Goal: Task Accomplishment & Management: Complete application form

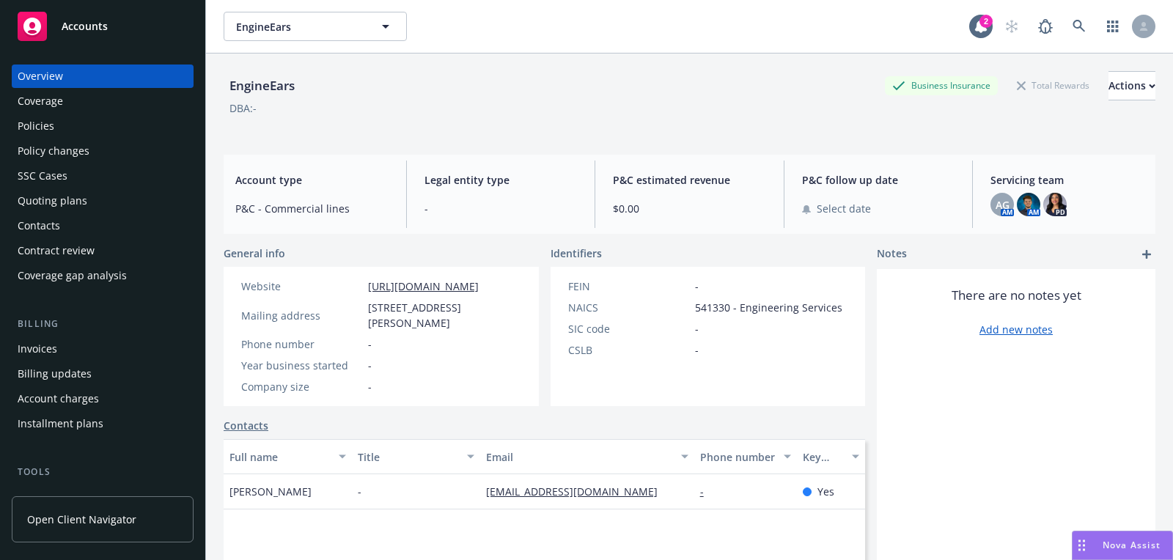
click at [82, 29] on span "Accounts" at bounding box center [85, 27] width 46 height 12
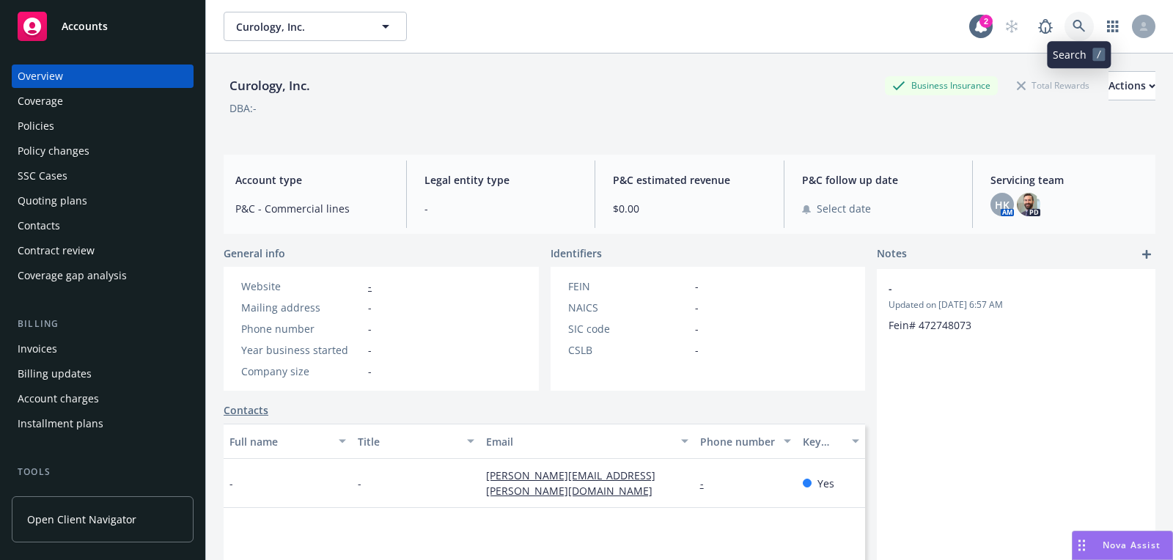
click at [1088, 23] on link at bounding box center [1079, 26] width 29 height 29
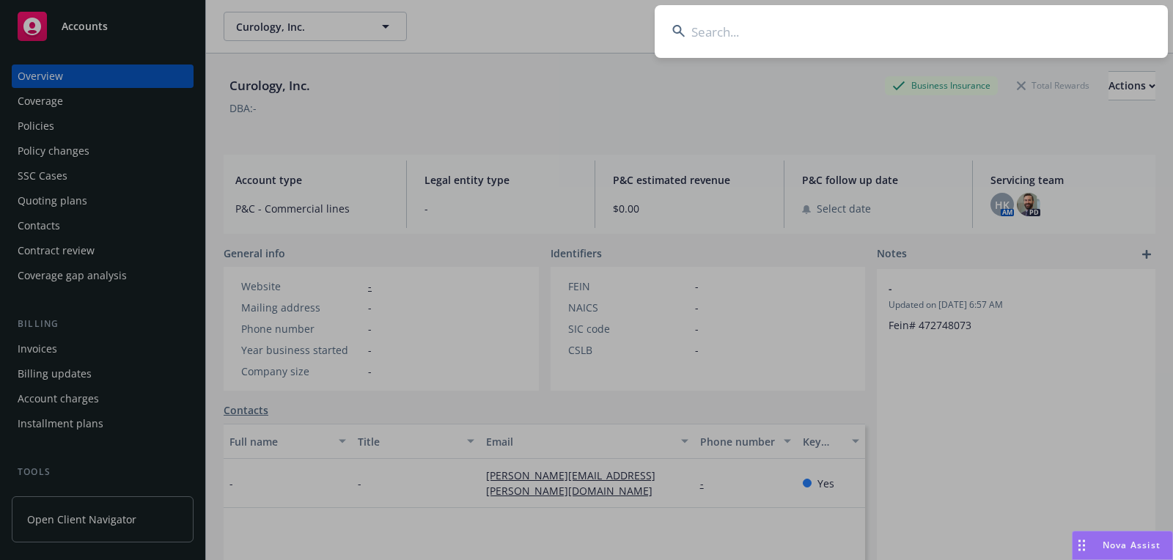
type input "DMC Atlanta"
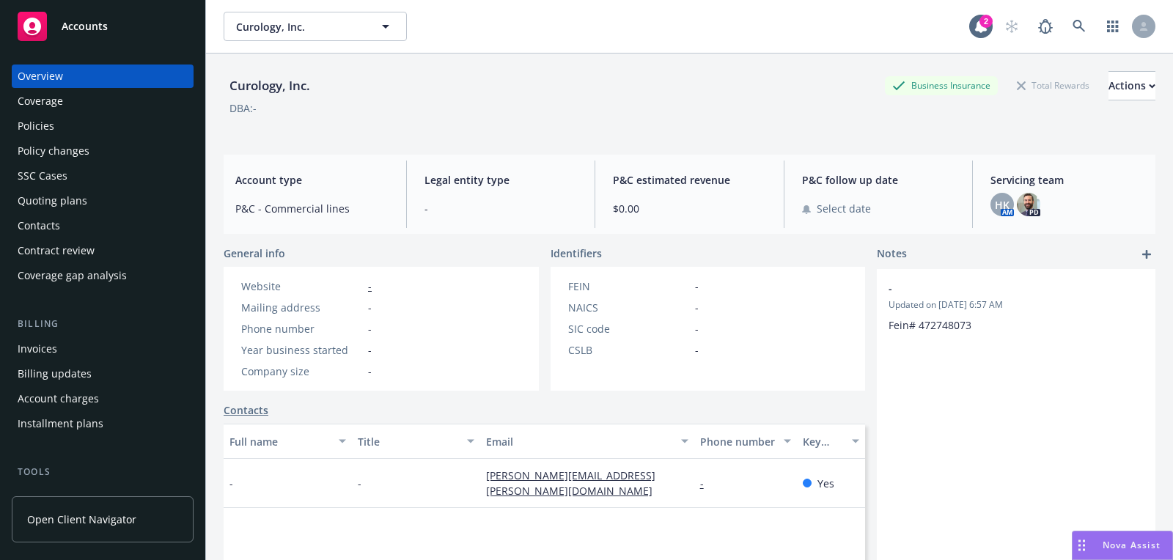
click at [87, 10] on link "Accounts" at bounding box center [103, 26] width 182 height 41
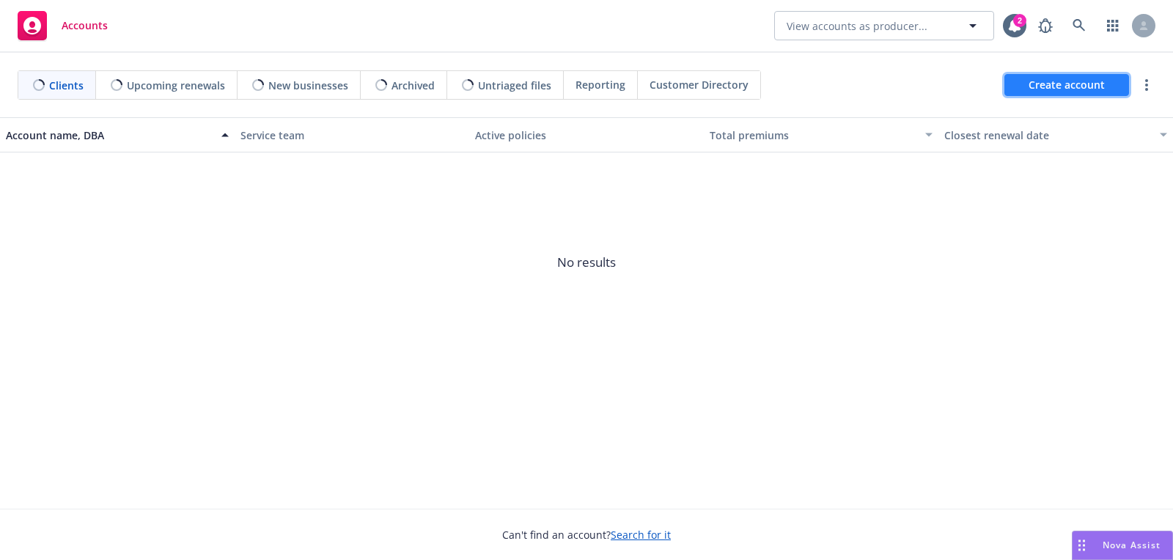
click at [1083, 90] on span "Create account" at bounding box center [1067, 85] width 76 height 28
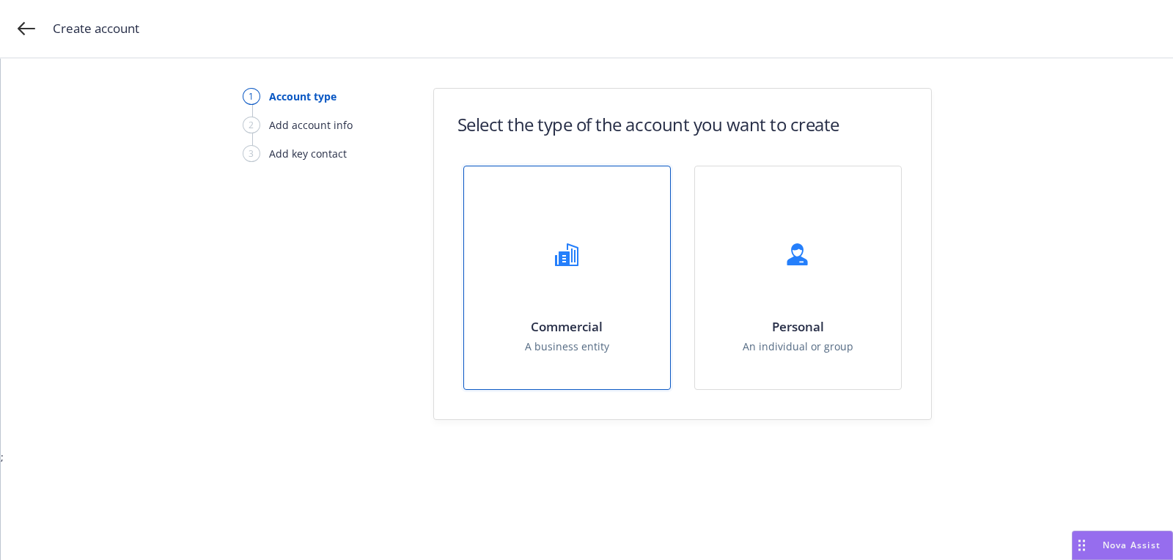
click at [515, 255] on div "Commercial A business entity" at bounding box center [567, 277] width 206 height 223
select select "US"
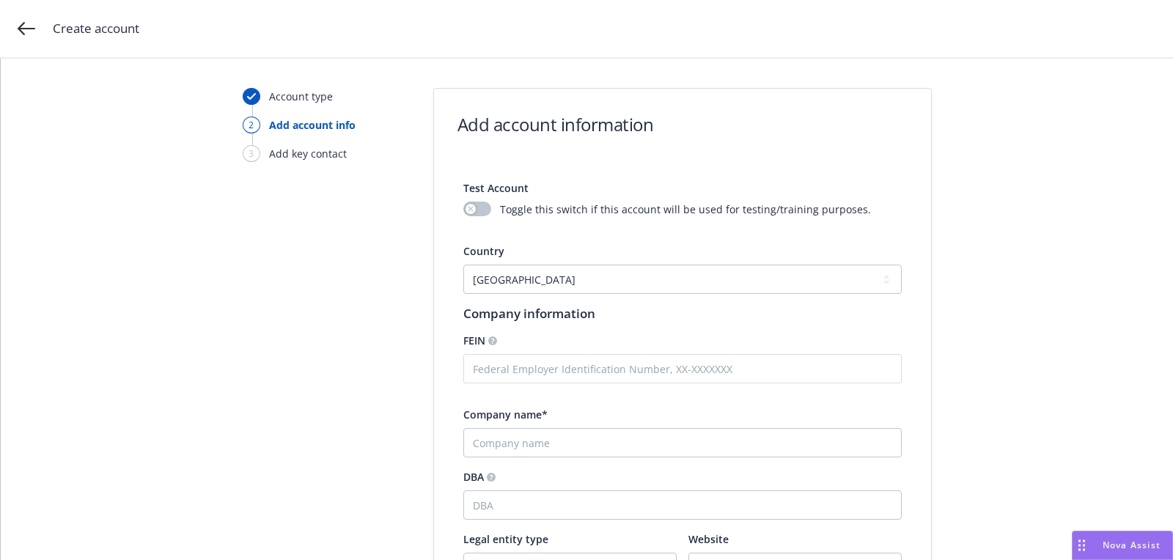
scroll to position [312, 0]
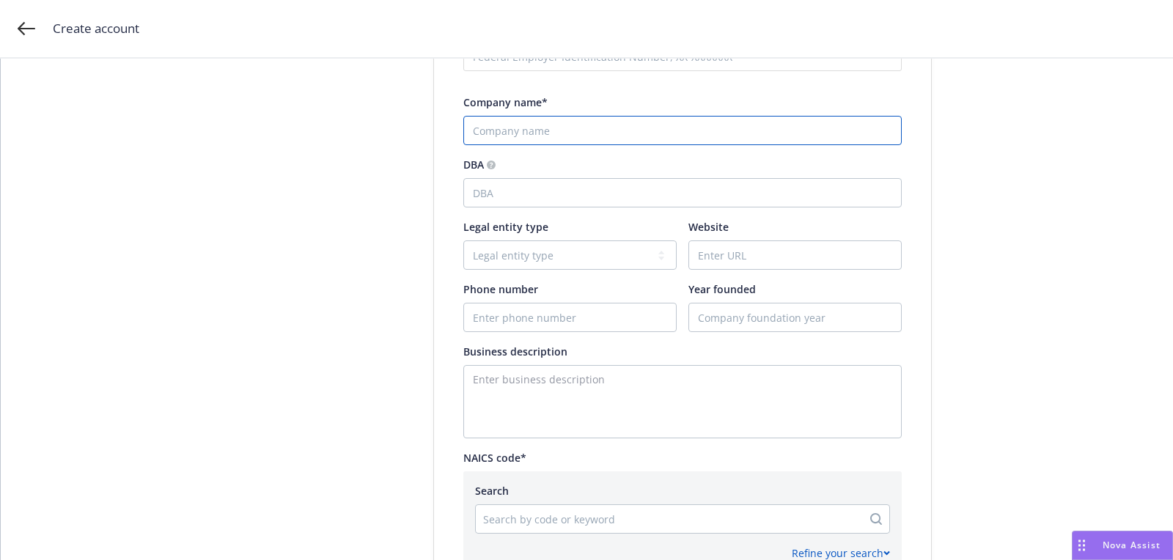
click at [543, 122] on input "Company name*" at bounding box center [683, 130] width 439 height 29
paste input "DMC Atlanta"
type input "DMC Atlanta"
click at [538, 376] on textarea "Enter business description" at bounding box center [683, 401] width 439 height 73
paste textarea "7708174646"
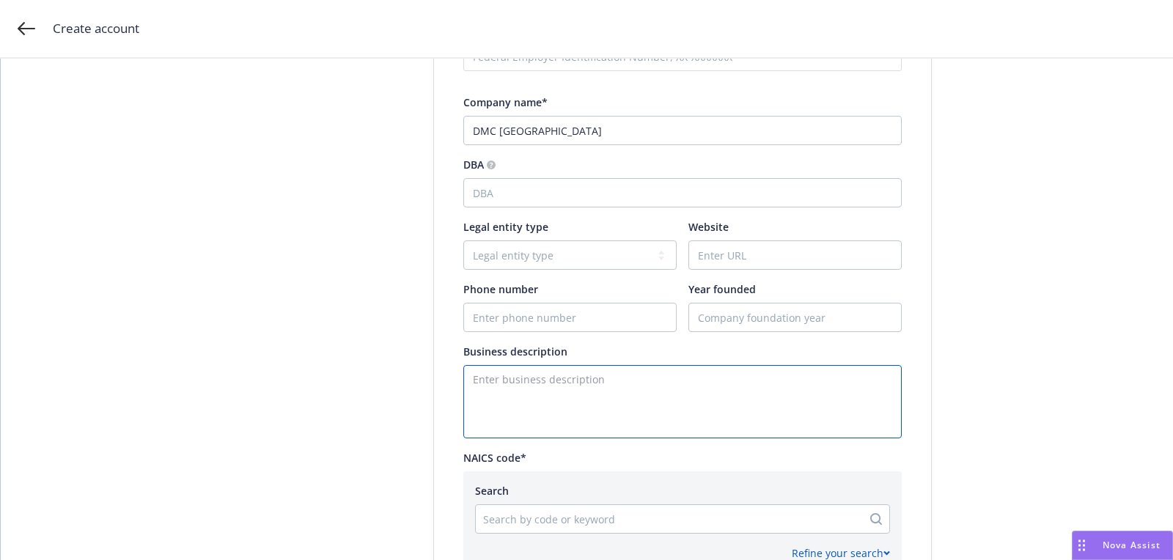
type textarea "7708174646"
click at [610, 315] on input "Phone number" at bounding box center [570, 318] width 212 height 28
paste input "7708174646"
type input "7708174646"
click at [778, 265] on input "Website" at bounding box center [795, 255] width 212 height 28
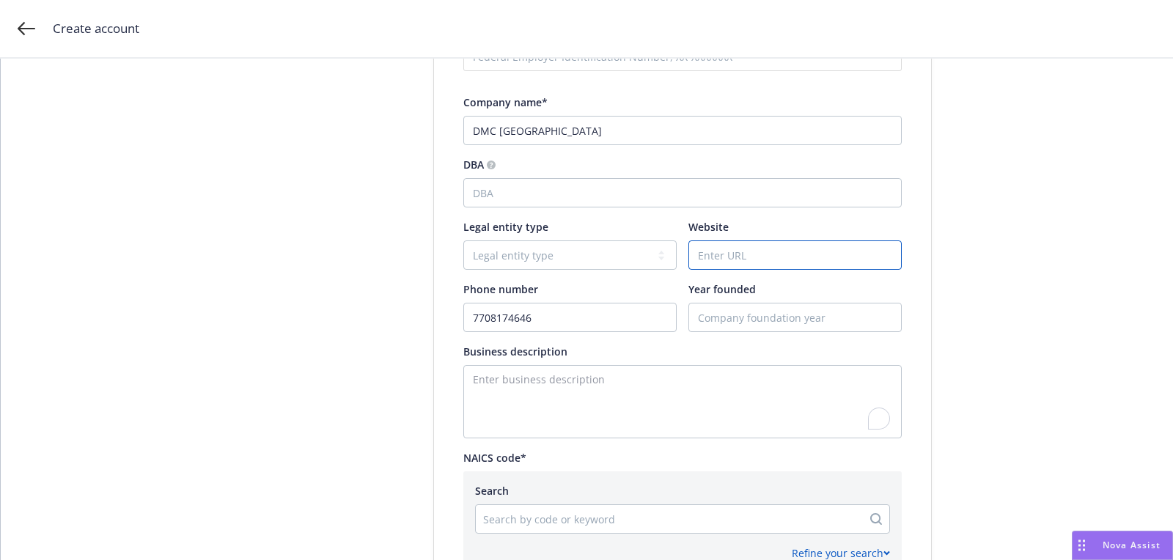
paste input "https://dmcatlanta.com/"
type input "https://dmcatlanta.com/"
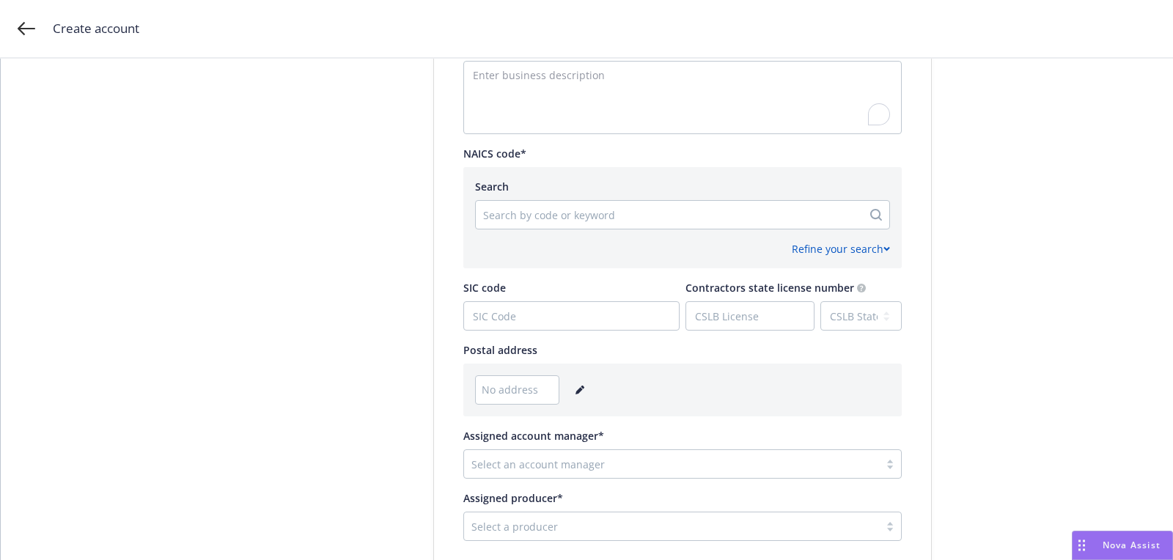
click at [514, 219] on div at bounding box center [669, 215] width 372 height 18
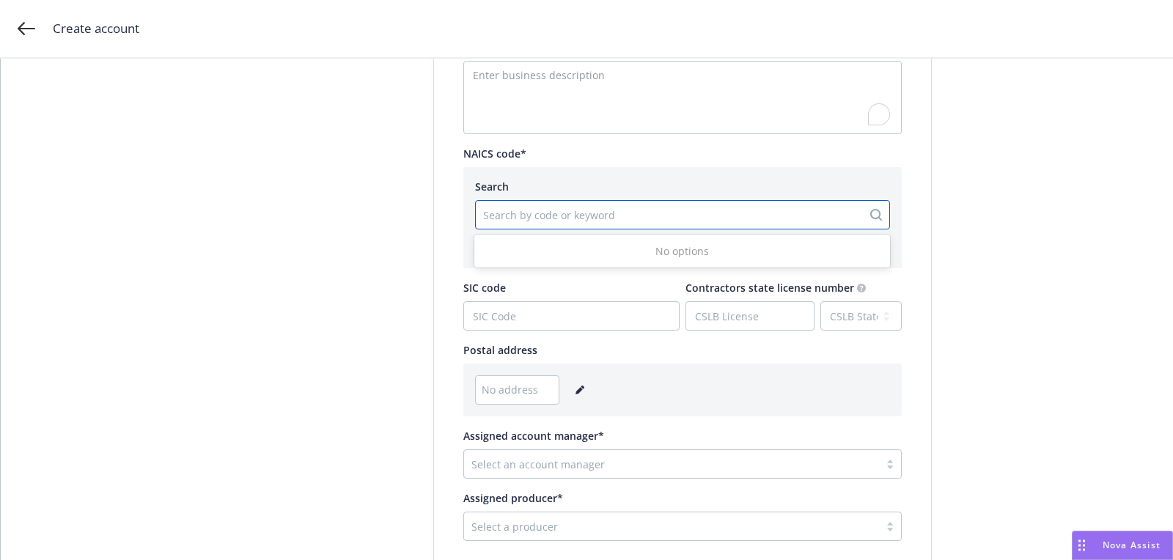
paste input "541613"
type input "541613"
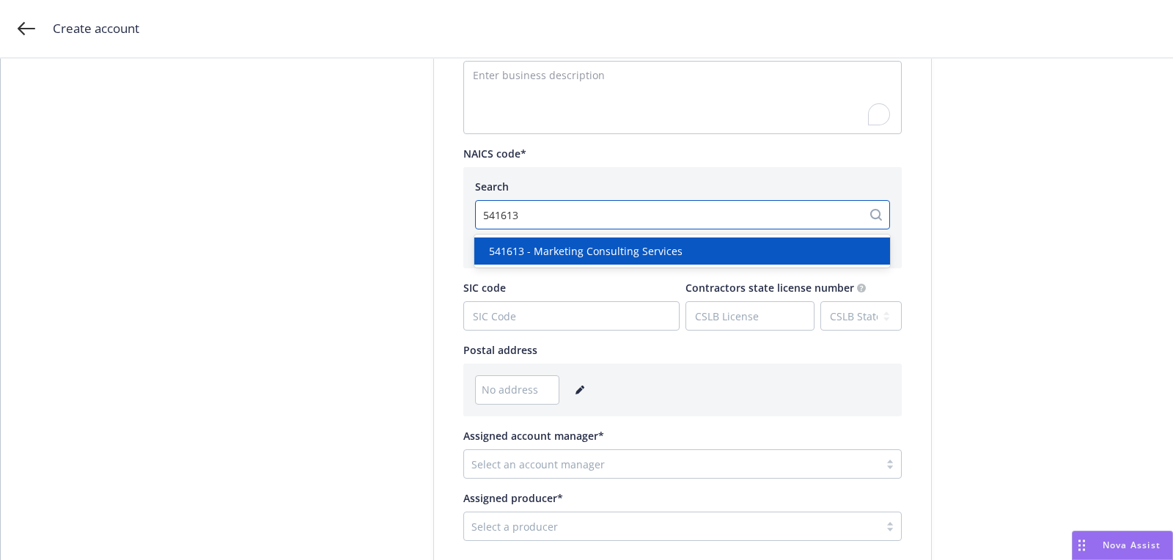
click at [535, 254] on span "541613 - Marketing Consulting Services" at bounding box center [586, 250] width 194 height 15
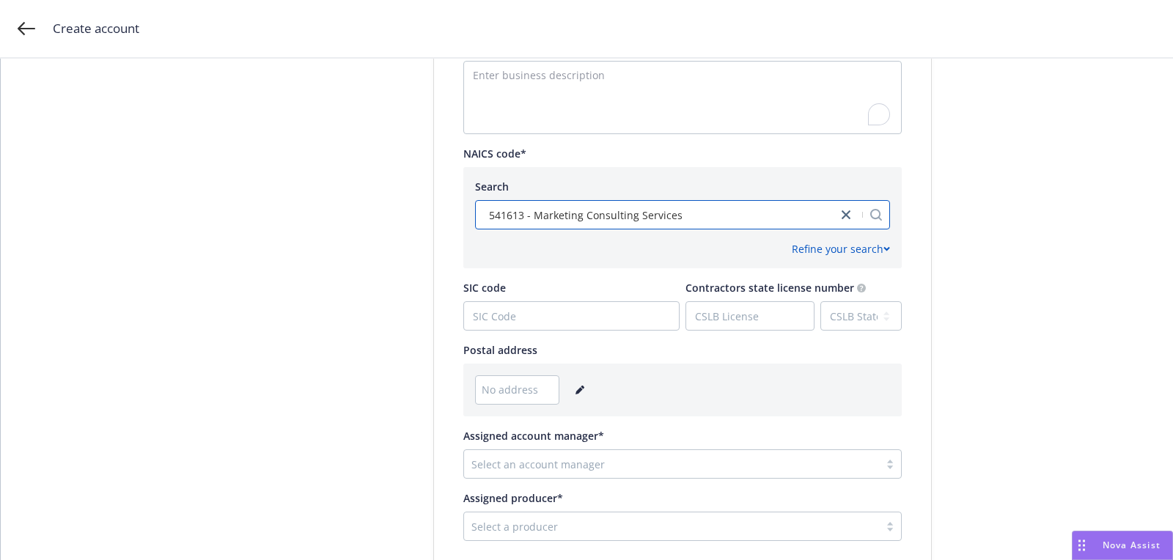
scroll to position [656, 0]
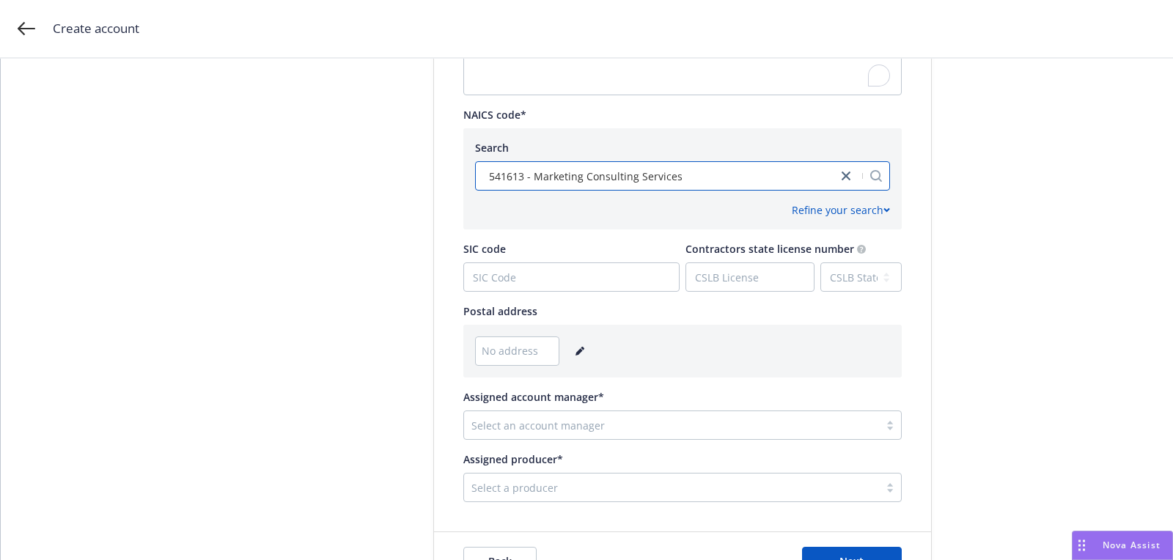
click at [587, 351] on div "No address" at bounding box center [682, 351] width 415 height 29
click at [581, 351] on link "editPencil" at bounding box center [580, 352] width 18 height 18
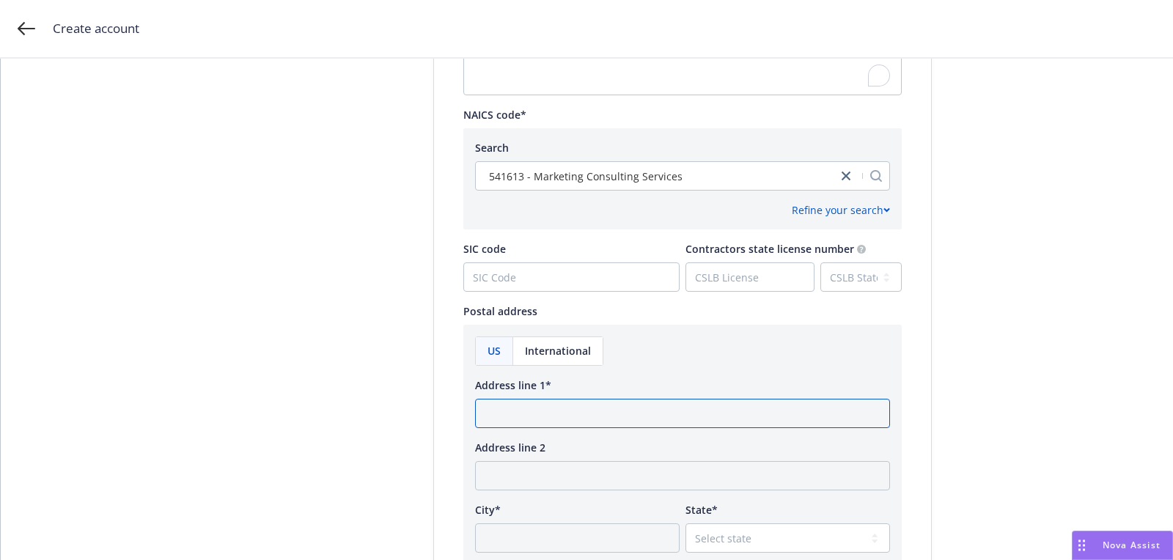
click at [572, 415] on input "Address line 1*" at bounding box center [682, 413] width 415 height 29
paste input "6 Concourse Pkwy Suite 2990 Sandy Springs, GA 30328"
click at [721, 408] on input "6 Concourse Pkwy Suite 2990 Sandy Springs, GA 30328" at bounding box center [682, 413] width 415 height 29
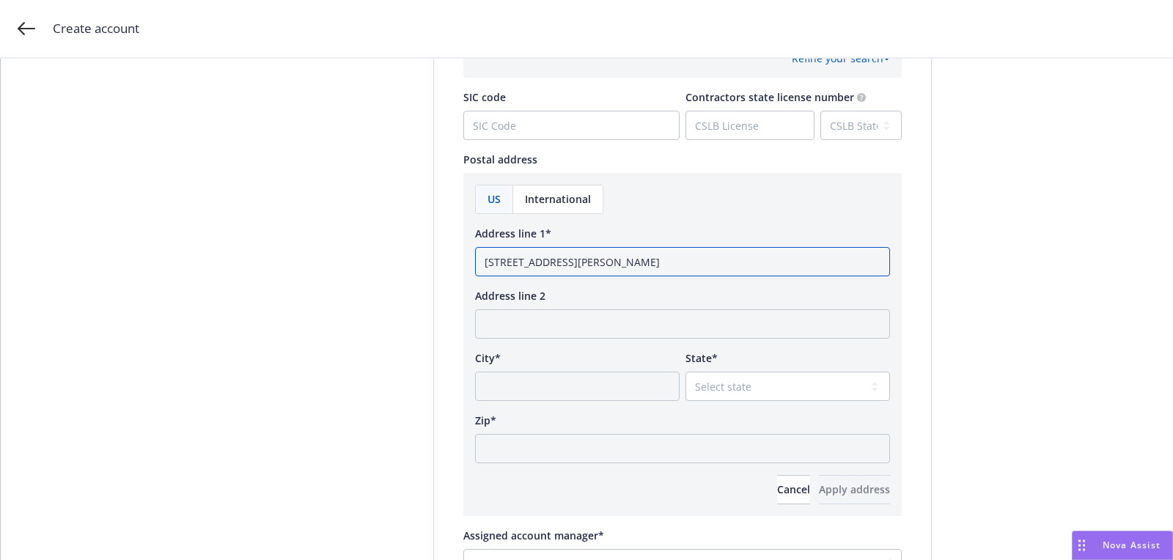
scroll to position [821, 0]
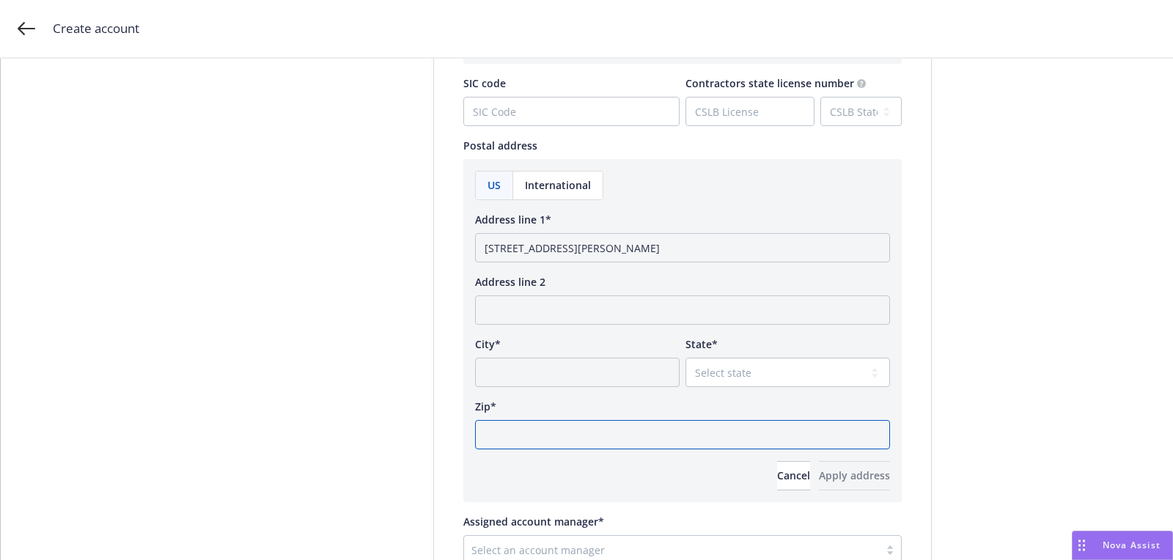
click at [670, 428] on input "Zip*" at bounding box center [682, 434] width 415 height 29
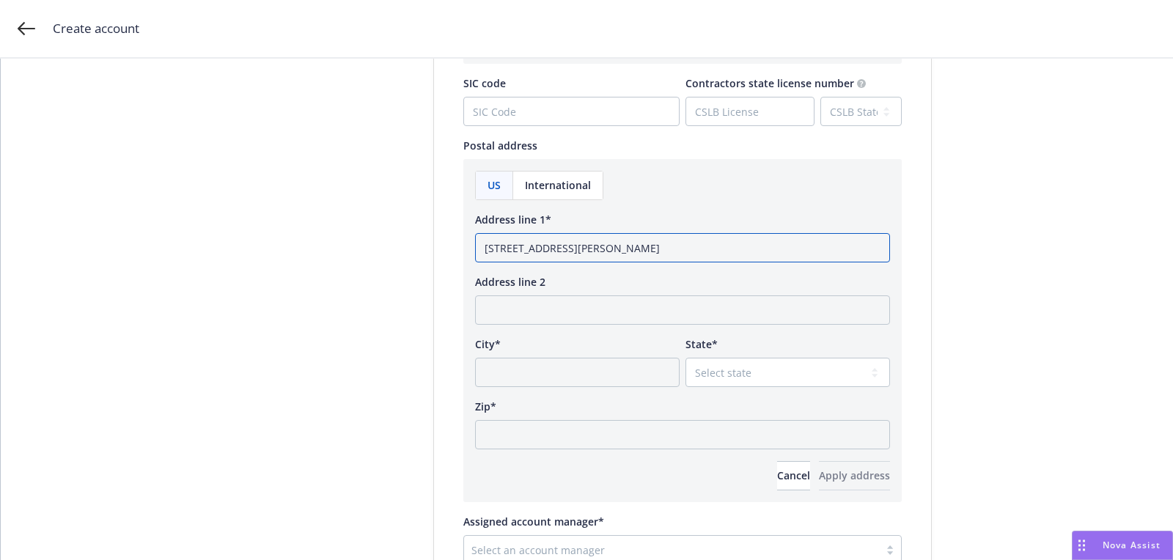
click at [711, 241] on input "6 Concourse Pkwy Suite 2990 Sandy Springs, GA" at bounding box center [682, 247] width 415 height 29
type input "6 Concourse Pkwy Suite 2990 Sandy Springs,"
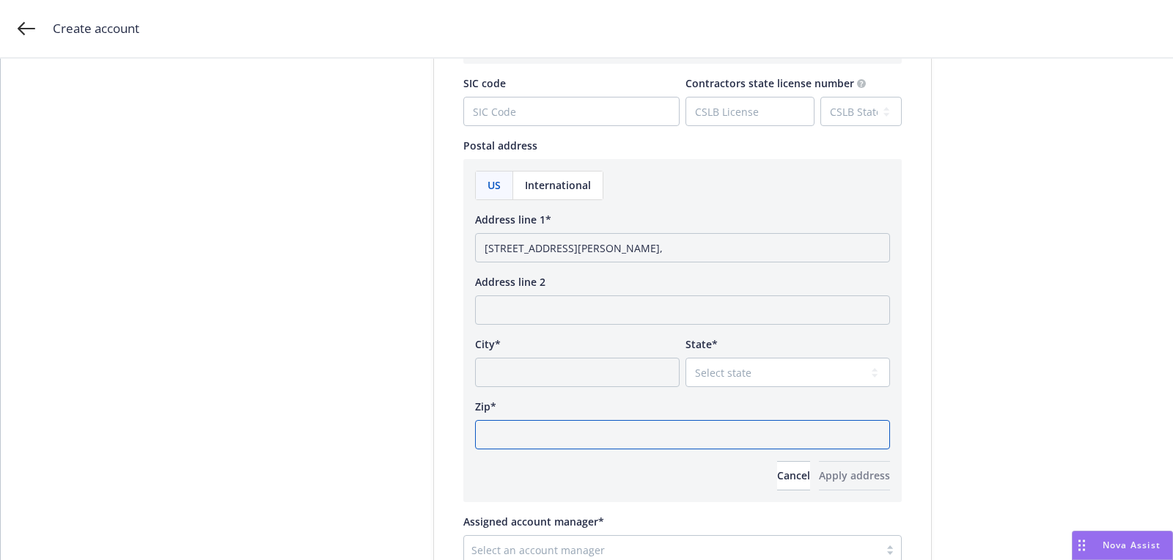
click at [656, 436] on input "Zip*" at bounding box center [682, 434] width 415 height 29
paste input "GA"
type input "GA"
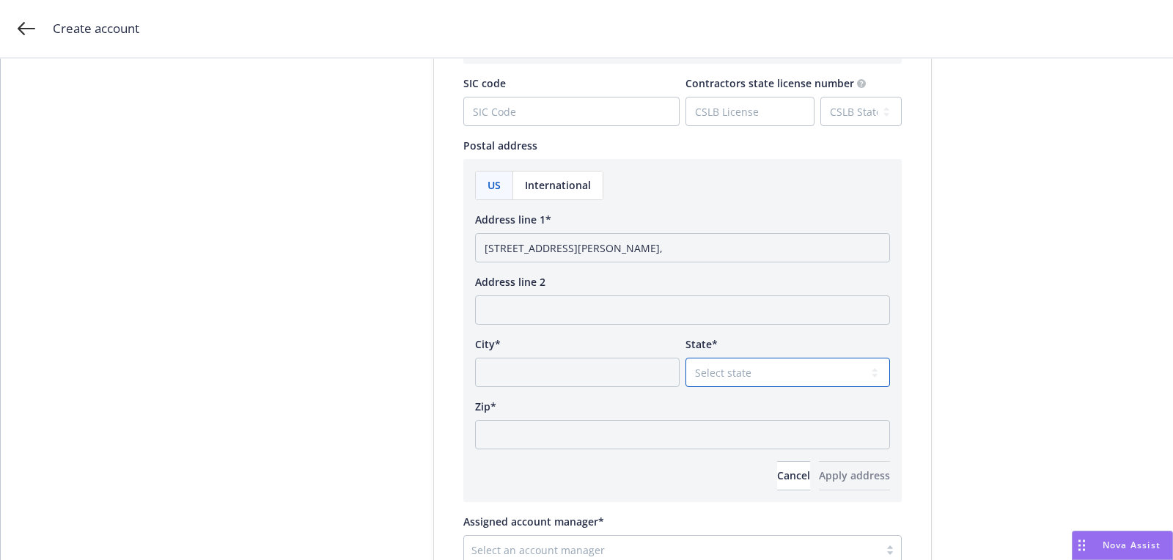
click at [740, 372] on select "Select state Alabama Alaska American Samoa Arizona Arkansas Baker Island Califo…" at bounding box center [788, 372] width 205 height 29
select select "GA"
click at [686, 358] on select "Select state Alabama Alaska American Samoa Arizona Arkansas Baker Island Califo…" at bounding box center [788, 372] width 205 height 29
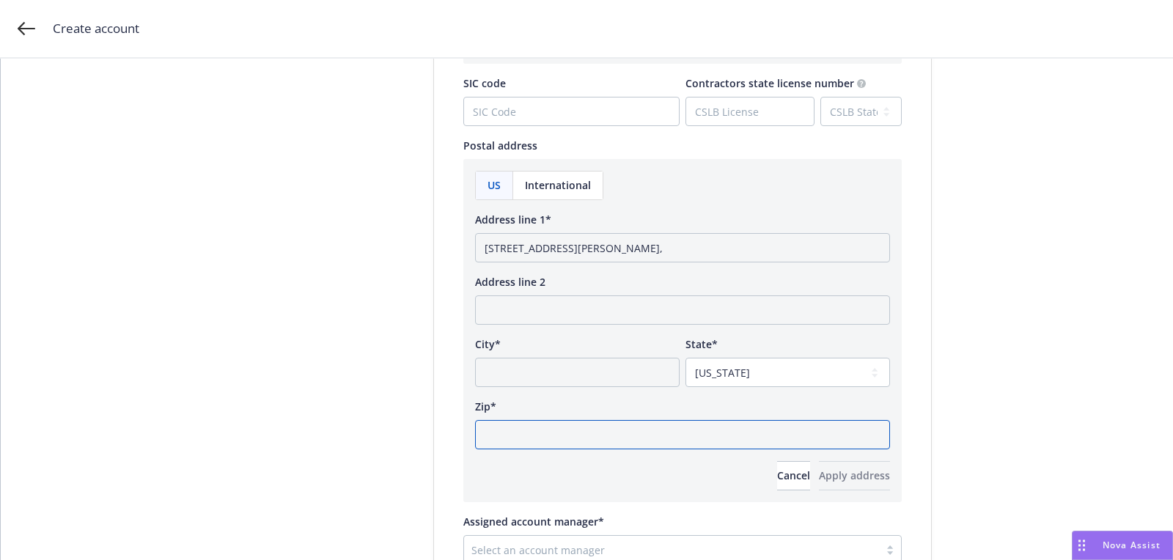
click at [584, 431] on input "Zip*" at bounding box center [682, 434] width 415 height 29
paste input "GA"
type input "GA"
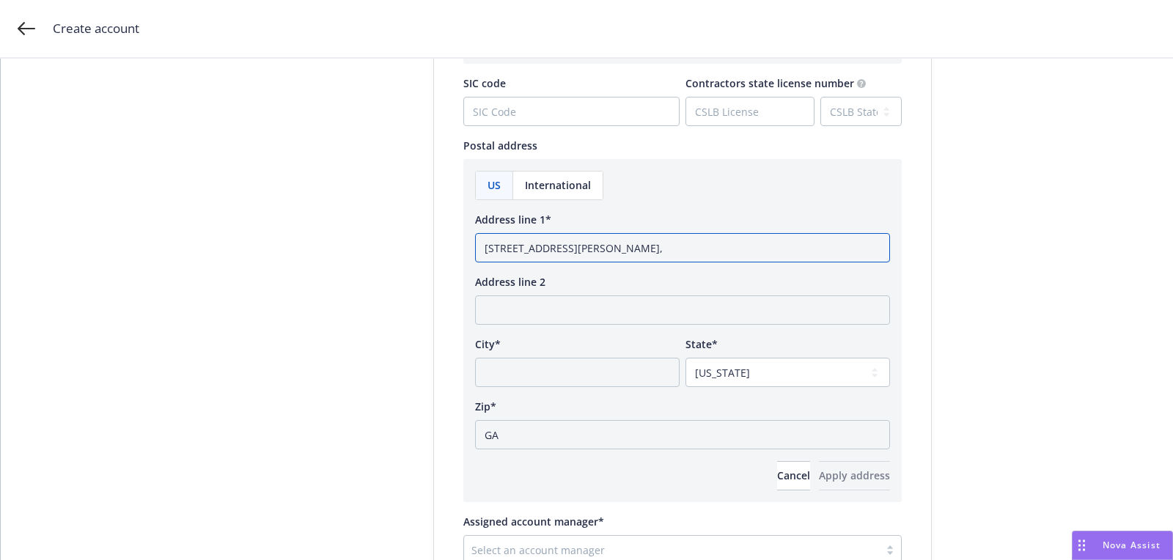
drag, startPoint x: 629, startPoint y: 248, endPoint x: 703, endPoint y: 247, distance: 74.1
click at [703, 247] on input "6 Concourse Pkwy Suite 2990 Sandy Springs," at bounding box center [682, 247] width 415 height 29
type input "6 Concourse Pkwy Suite 2990"
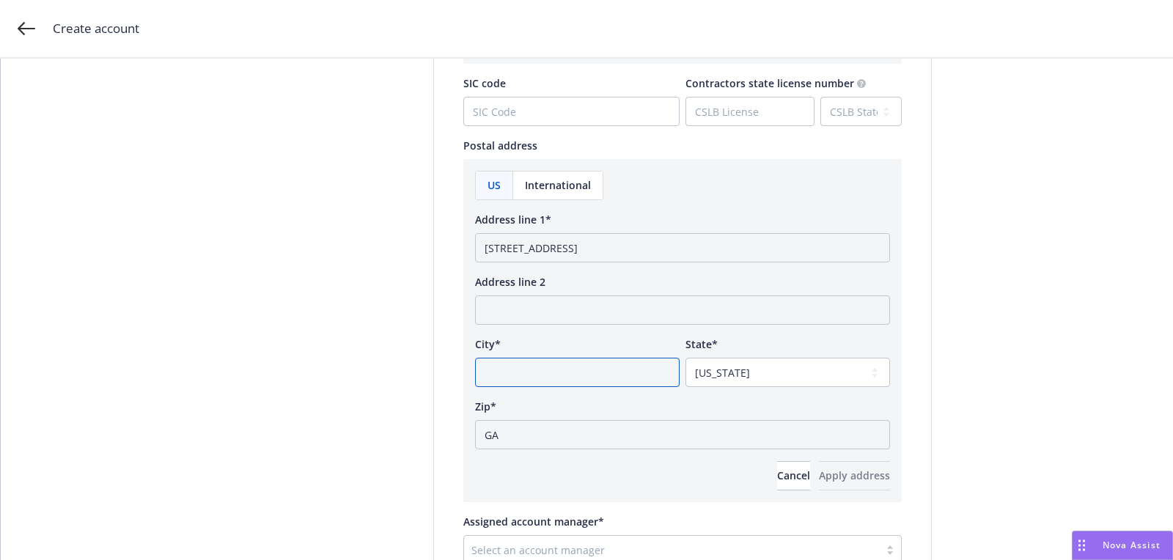
click at [538, 370] on input "City*" at bounding box center [577, 372] width 205 height 29
paste input "Sandy Springs,"
type input "Sandy Springs"
click at [819, 464] on button "Apply address" at bounding box center [854, 475] width 71 height 29
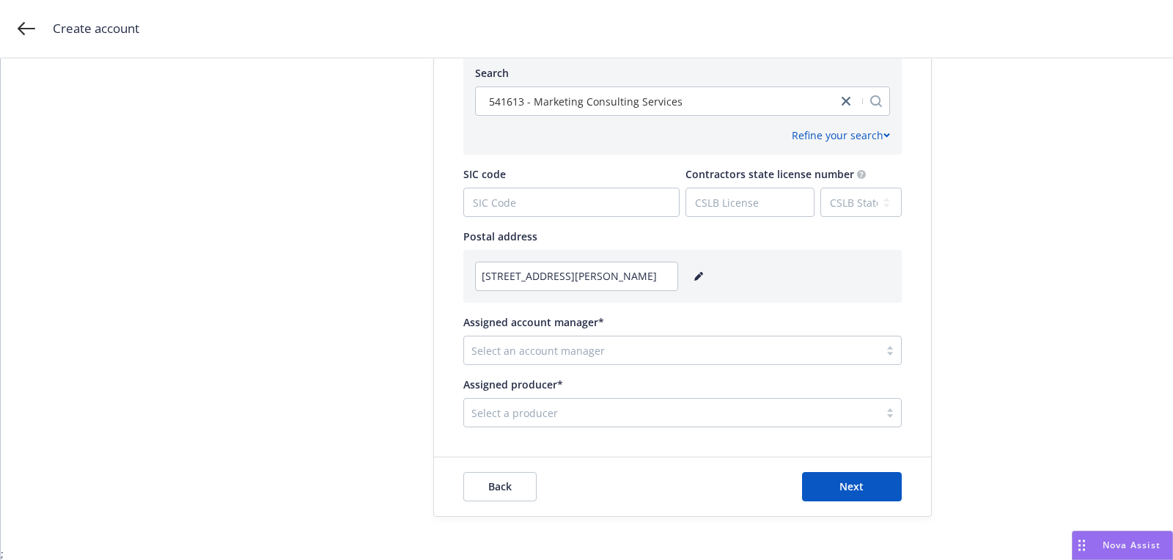
click at [671, 354] on div at bounding box center [672, 351] width 400 height 18
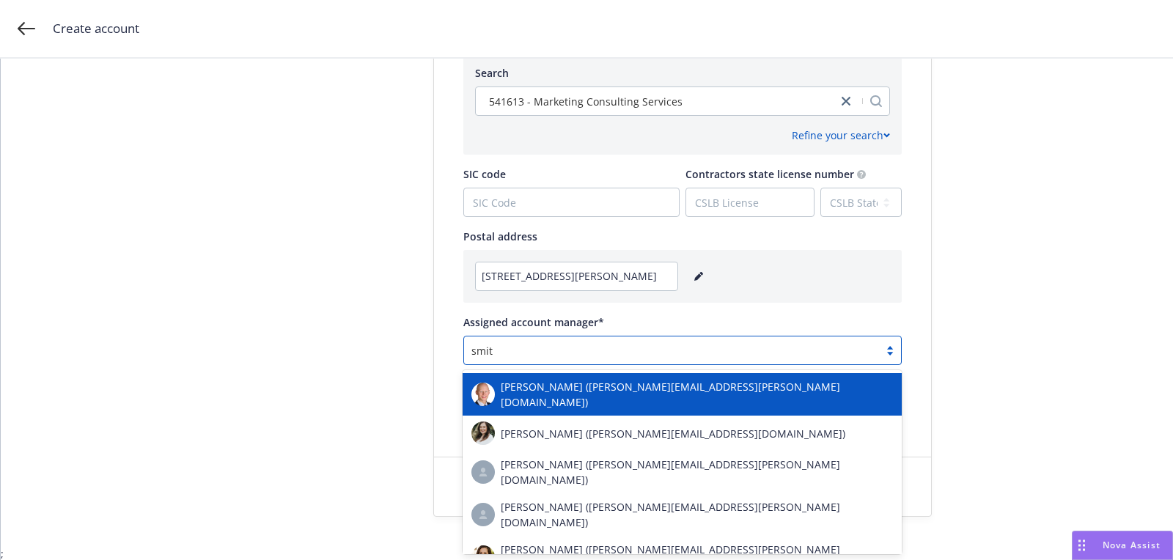
type input "smith"
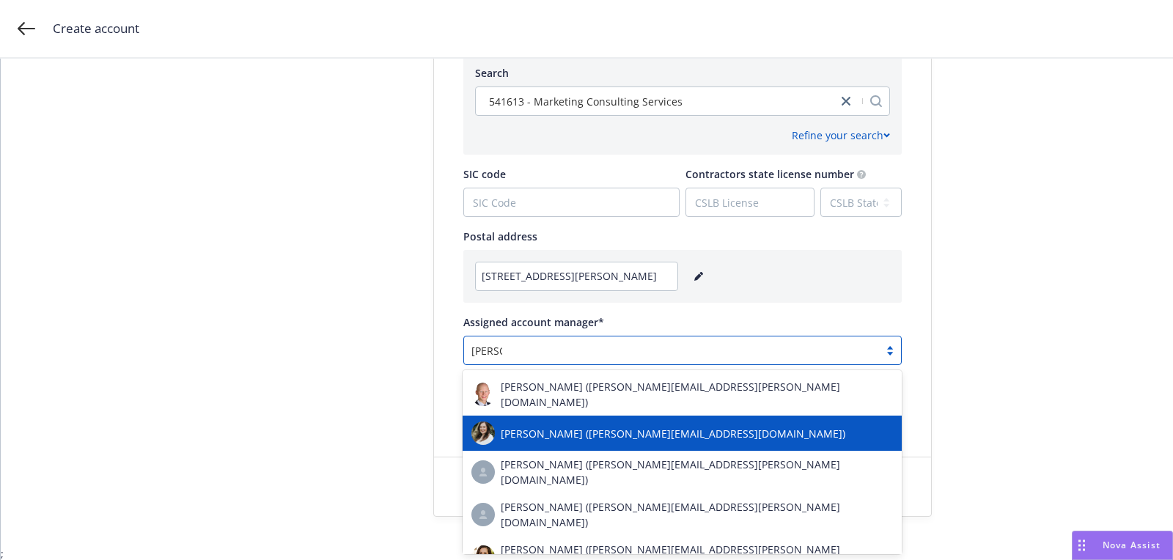
click at [620, 422] on div "Hannah Smith (hannah.smith@newfront.com)" at bounding box center [683, 433] width 422 height 23
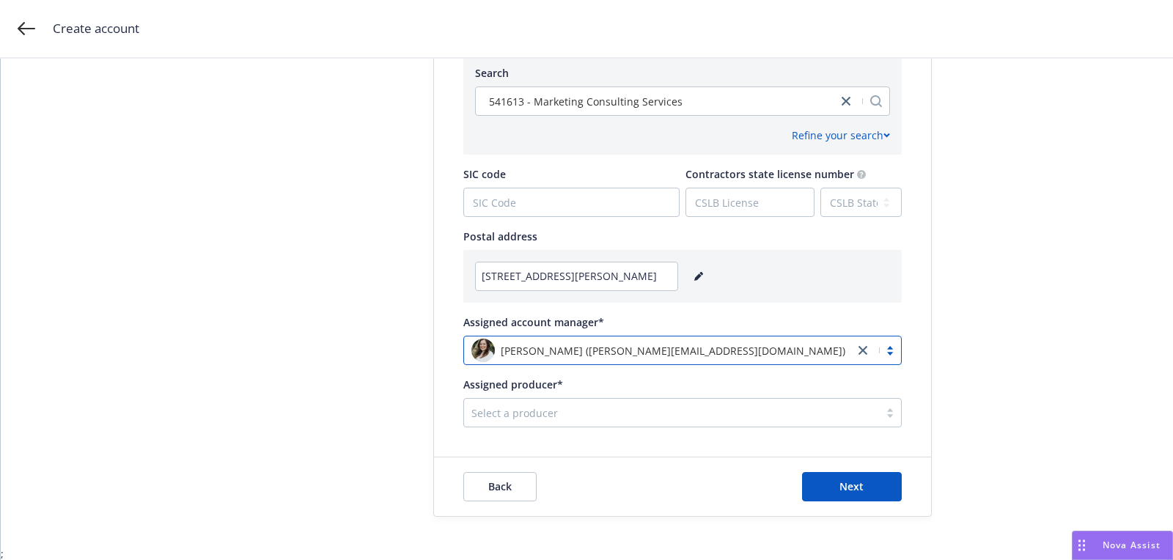
click at [550, 405] on div at bounding box center [672, 413] width 400 height 18
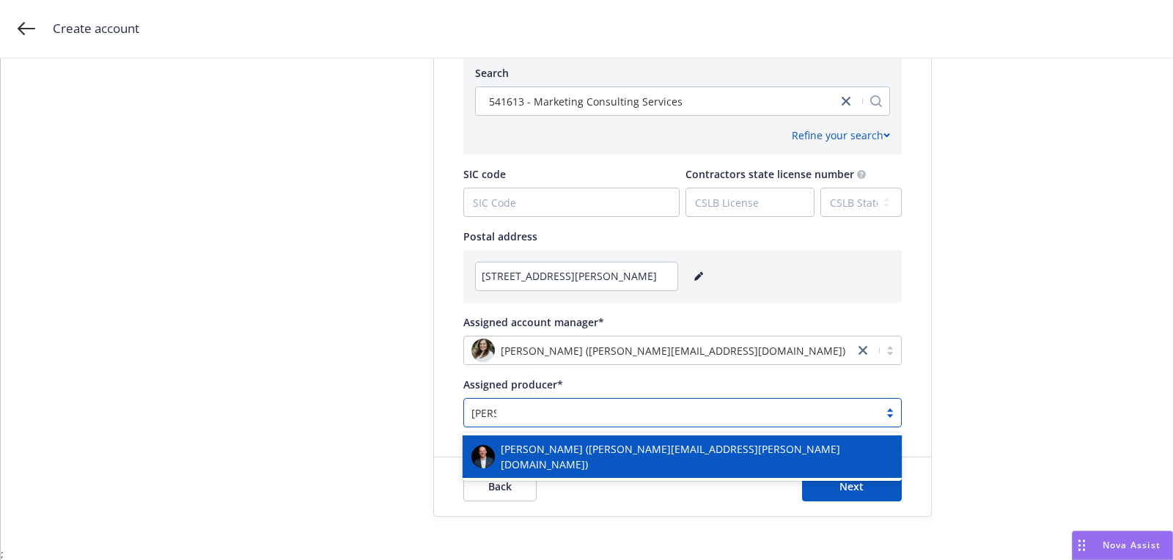
type input "byers"
click at [553, 439] on div "John Byers (john.byers@newfront.com)" at bounding box center [682, 457] width 439 height 43
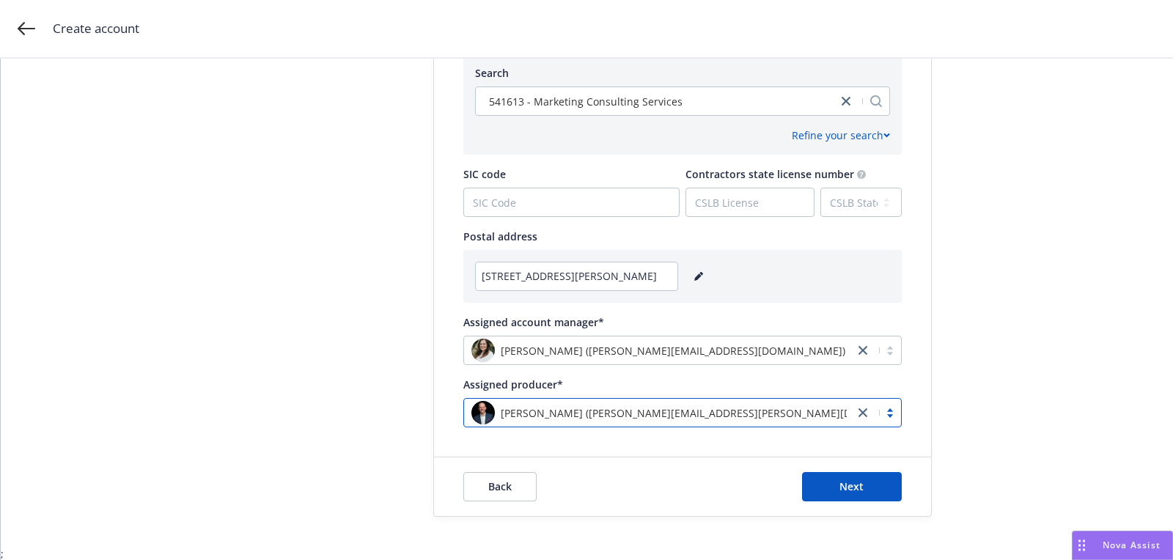
click at [850, 507] on div "Back Next" at bounding box center [682, 487] width 497 height 59
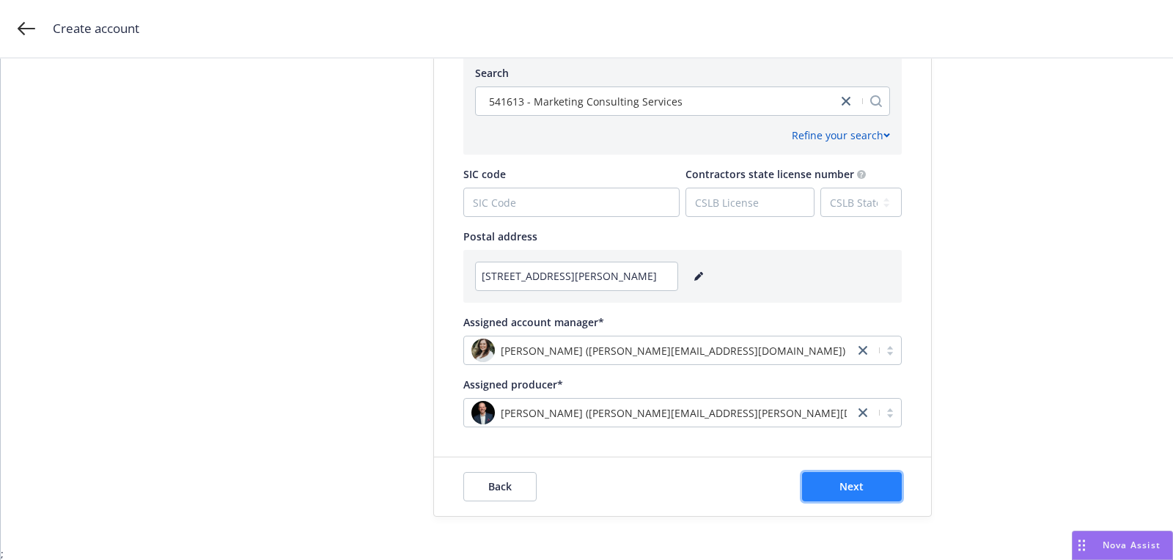
click at [847, 493] on button "Next" at bounding box center [852, 486] width 100 height 29
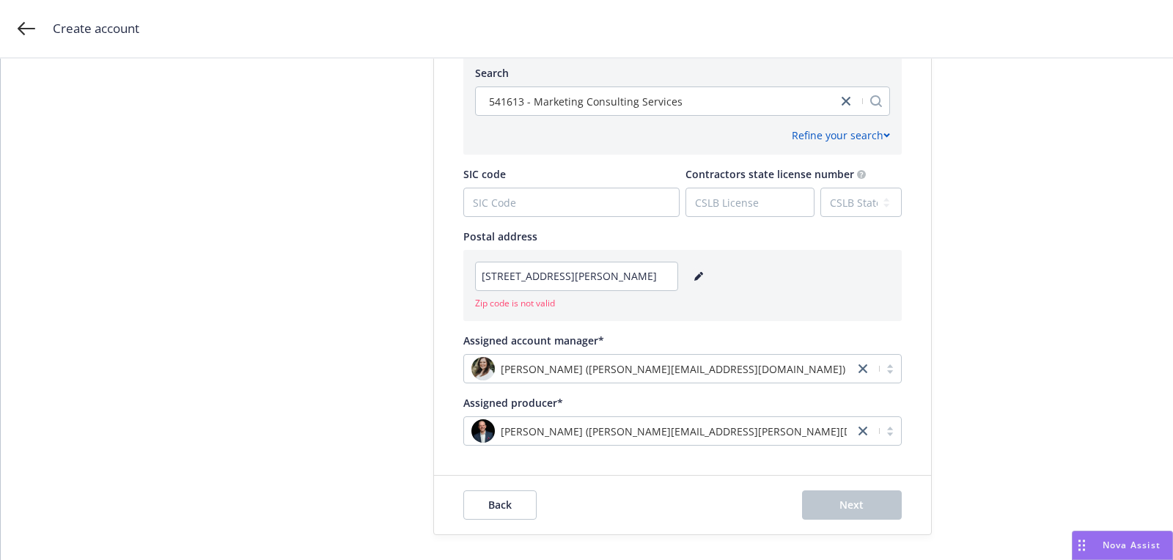
click at [708, 270] on link "editPencil" at bounding box center [699, 277] width 18 height 18
select select "GA"
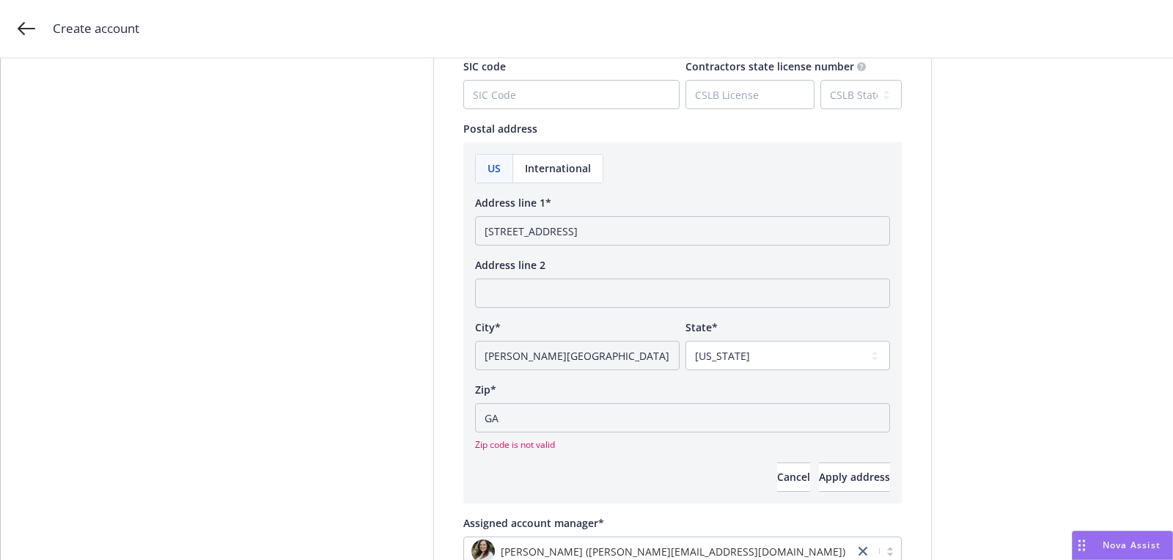
scroll to position [934, 0]
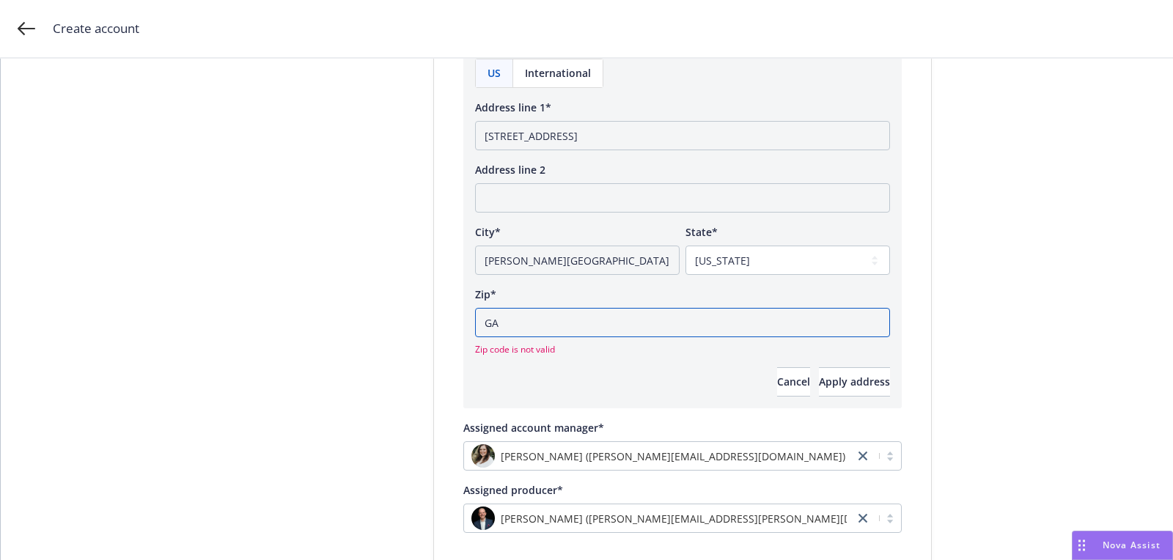
click at [585, 334] on input "GA" at bounding box center [682, 322] width 415 height 29
type input "G"
paste input "30328"
type input "30328"
click at [862, 362] on div "US International Address line 1* 6 Concourse Pkwy Suite 2990 Address line 2 Cit…" at bounding box center [682, 228] width 415 height 338
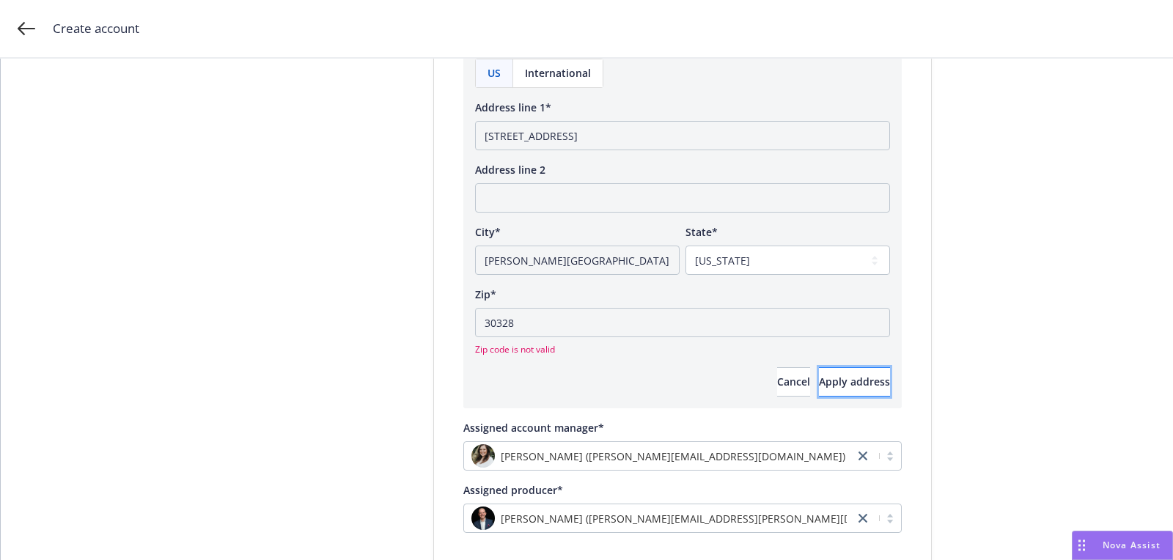
click at [856, 369] on button "Apply address" at bounding box center [854, 381] width 71 height 29
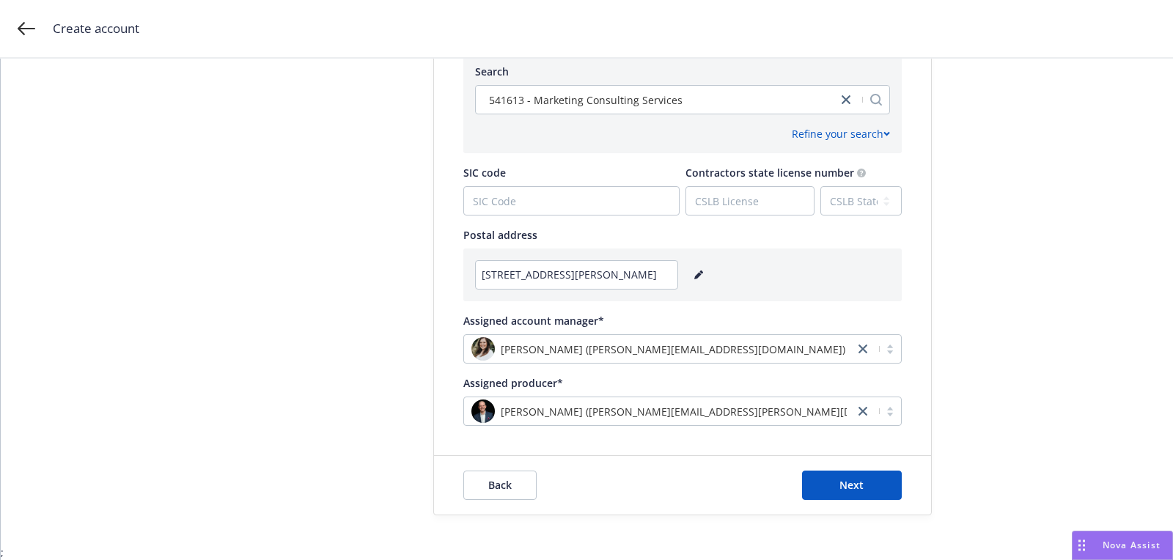
scroll to position [730, 0]
click at [837, 486] on button "Next" at bounding box center [852, 486] width 100 height 29
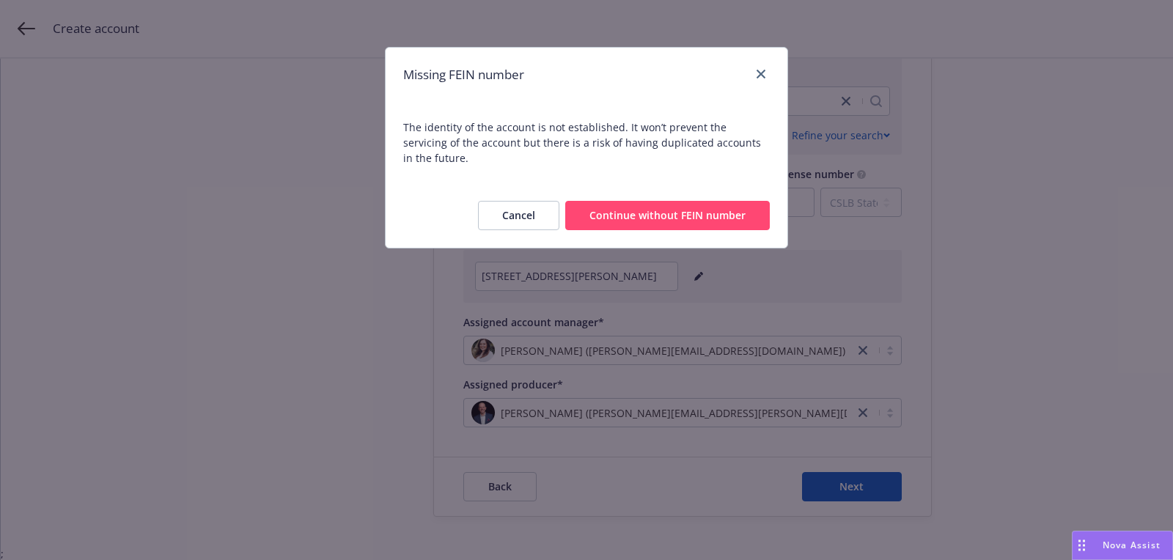
click at [656, 208] on button "Continue without FEIN number" at bounding box center [667, 215] width 205 height 29
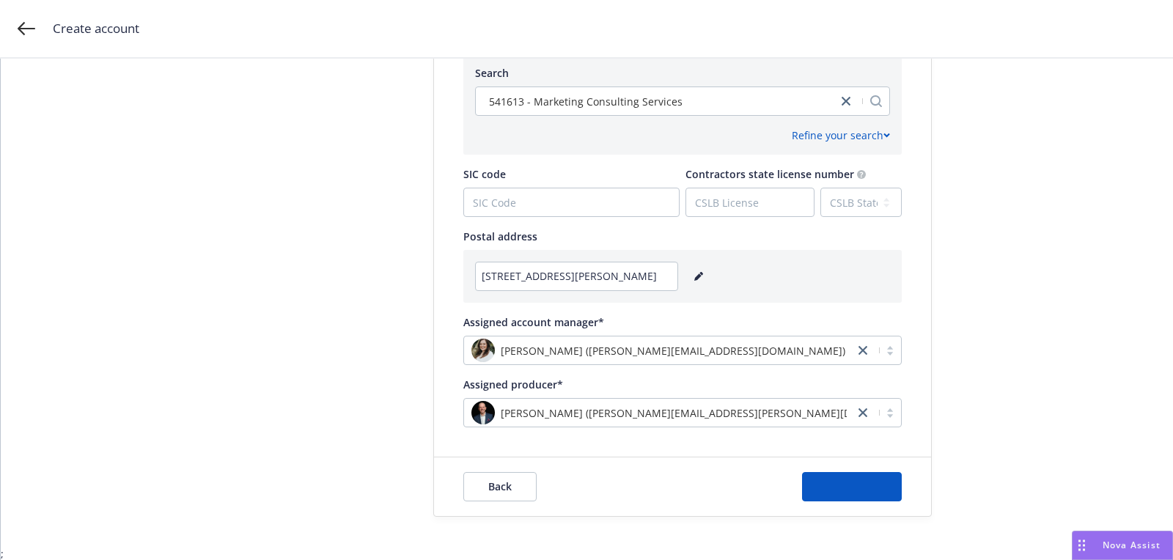
scroll to position [0, 0]
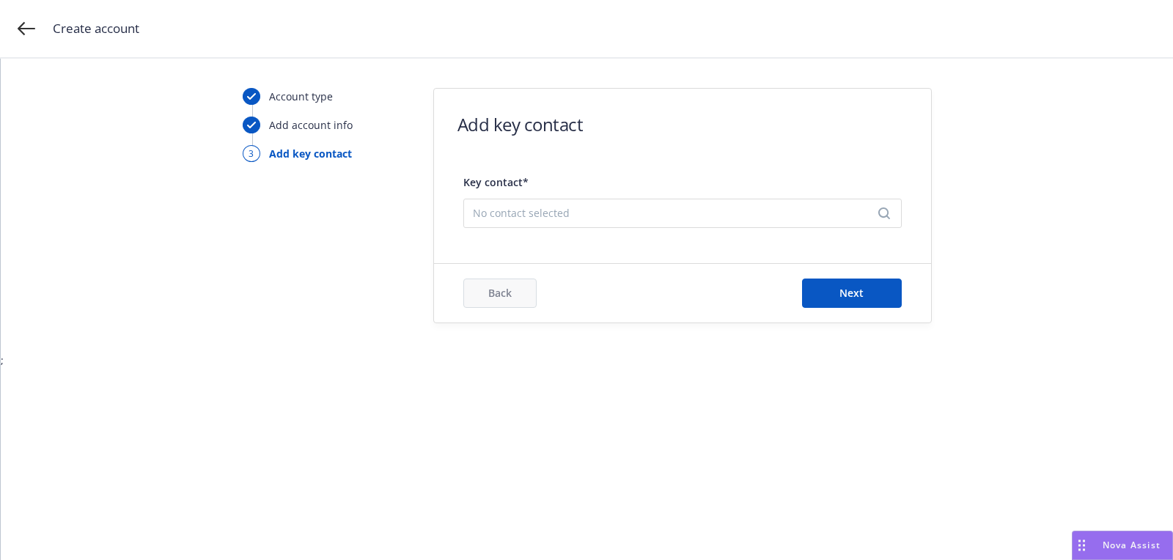
click at [503, 192] on div "Key contact* No contact selected" at bounding box center [683, 197] width 439 height 62
click at [500, 205] on span "No contact selected" at bounding box center [677, 212] width 408 height 15
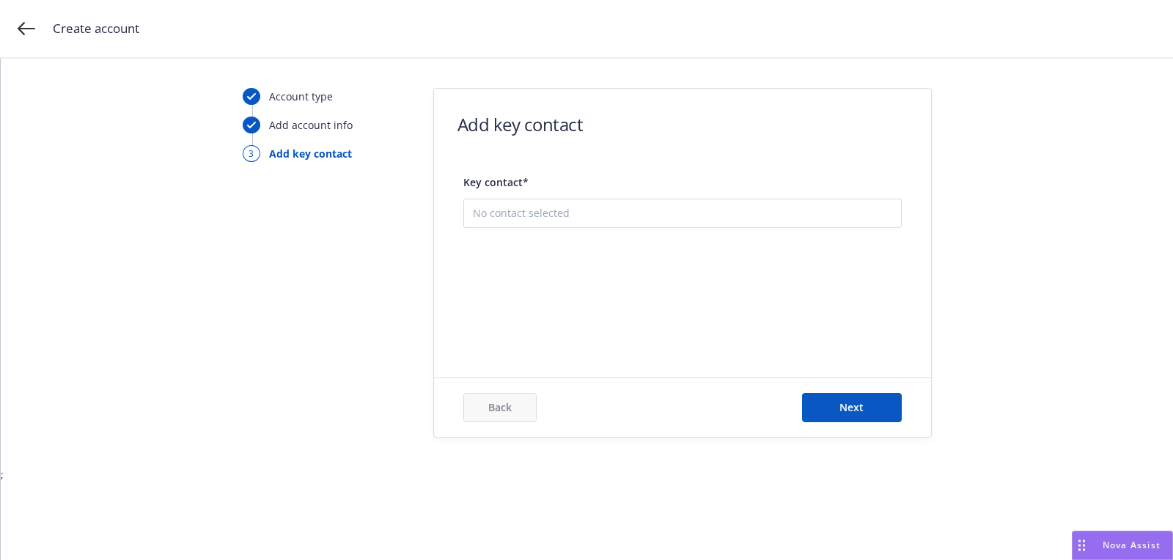
click at [523, 296] on button "Add new contact" at bounding box center [683, 286] width 420 height 29
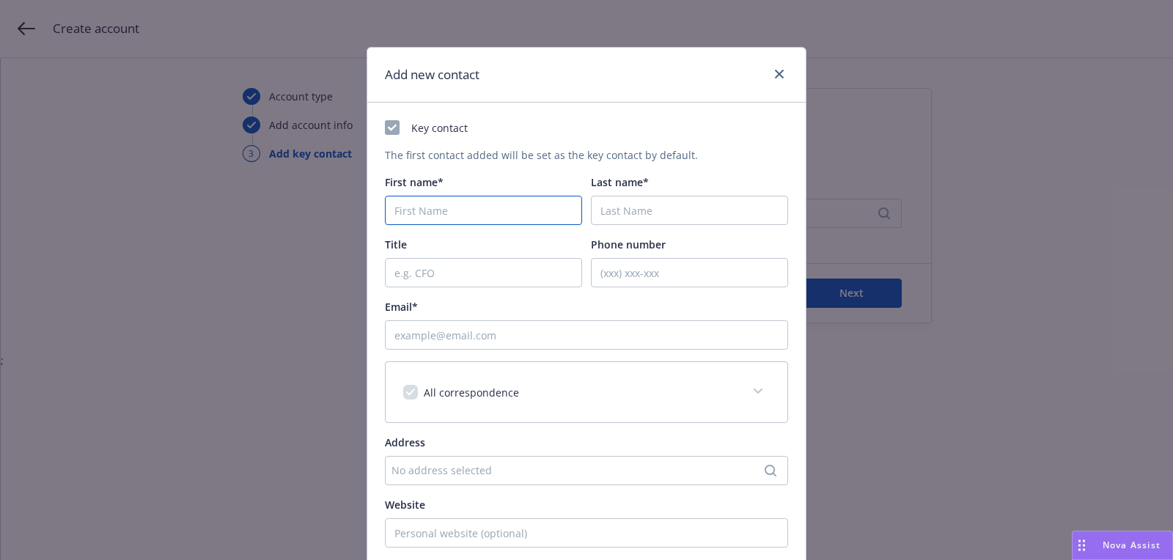
click at [495, 210] on input "First name*" at bounding box center [483, 210] width 197 height 29
paste input "Adam"
type input "Adam"
click at [607, 221] on input "Last name*" at bounding box center [689, 210] width 197 height 29
paste input "Dorfman"
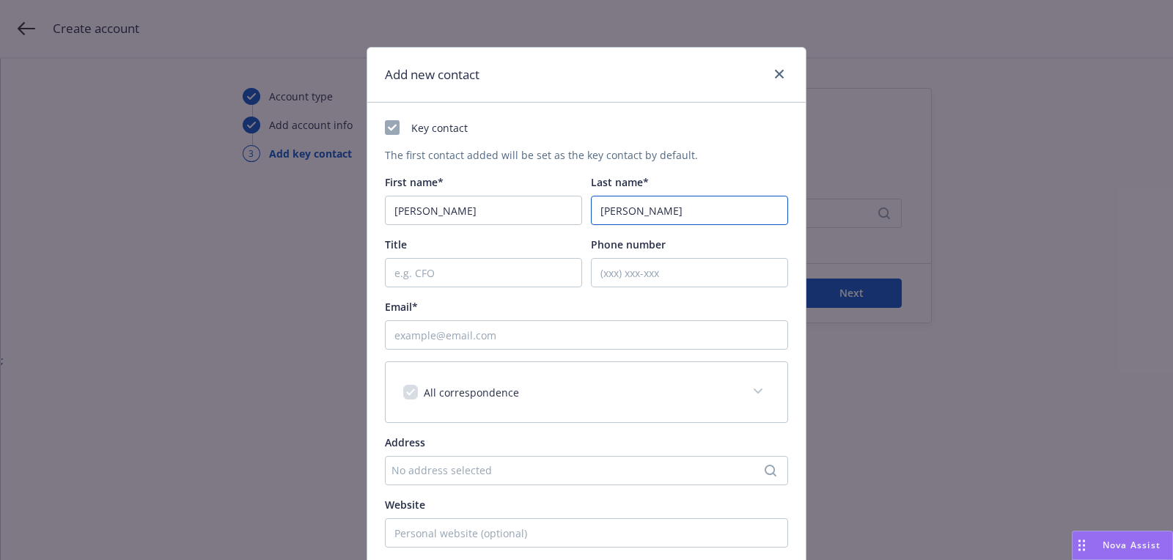
type input "Dorfman"
click at [535, 327] on input "Email*" at bounding box center [586, 335] width 403 height 29
paste input "adam@dmcatlanta.com"
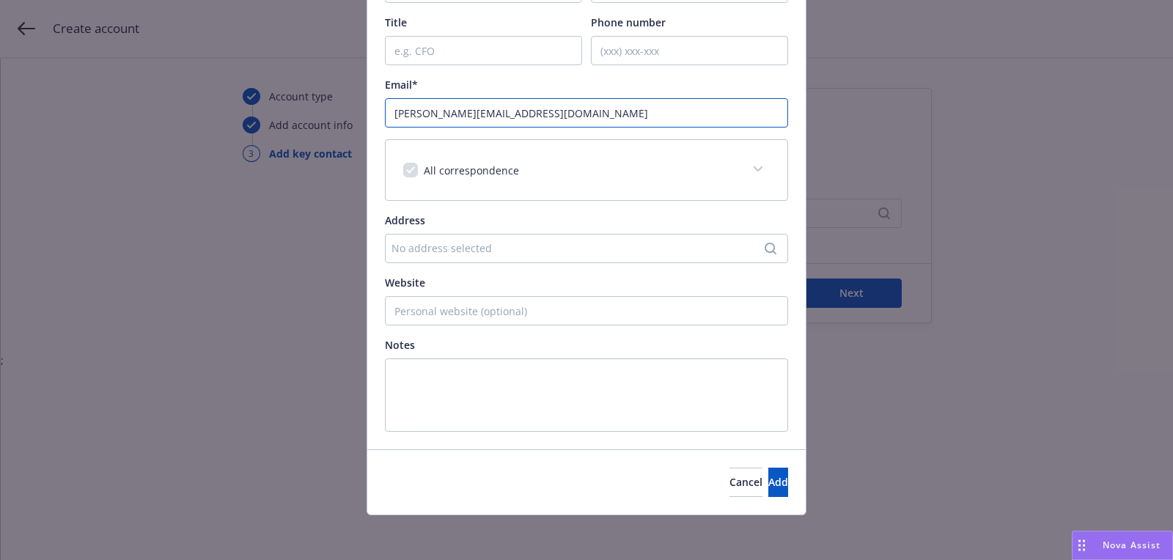
scroll to position [194, 0]
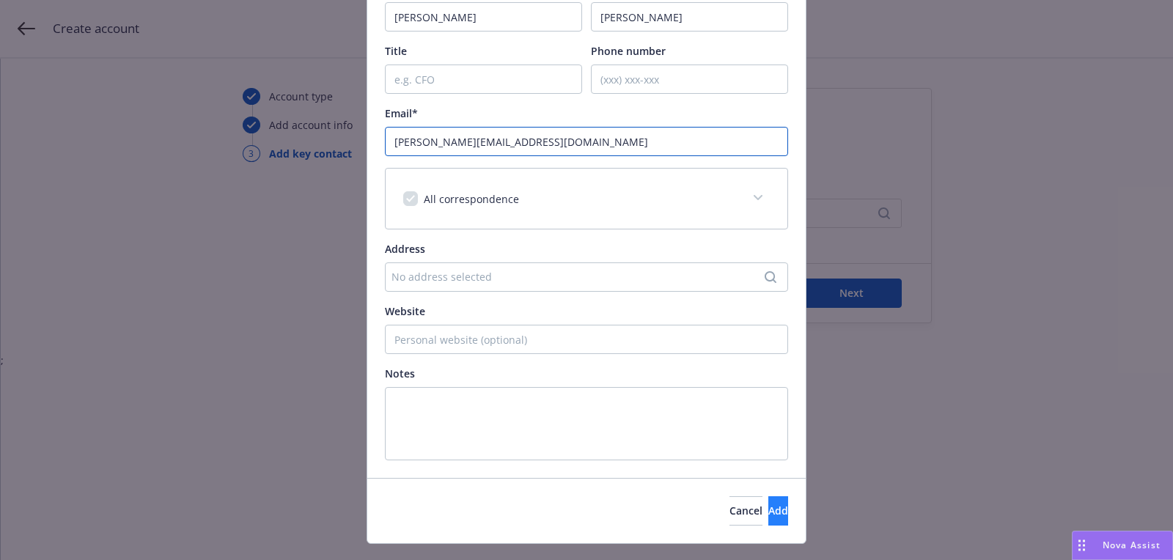
type input "adam@dmcatlanta.com"
click at [769, 513] on span "Add" at bounding box center [779, 511] width 20 height 14
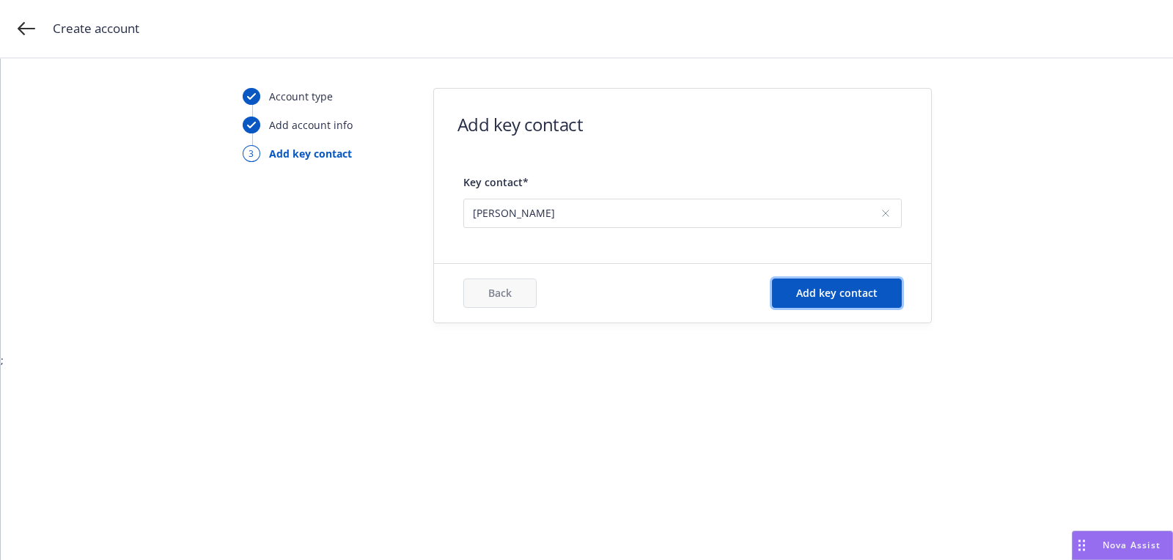
click at [853, 303] on button "Add key contact" at bounding box center [837, 293] width 130 height 29
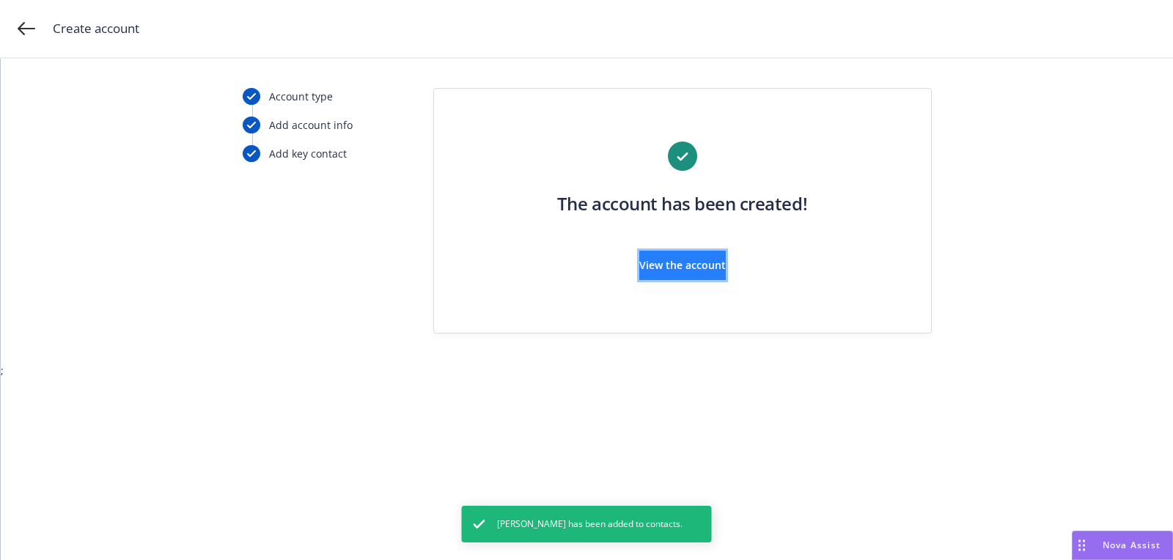
click at [708, 252] on button "View the account" at bounding box center [683, 265] width 87 height 29
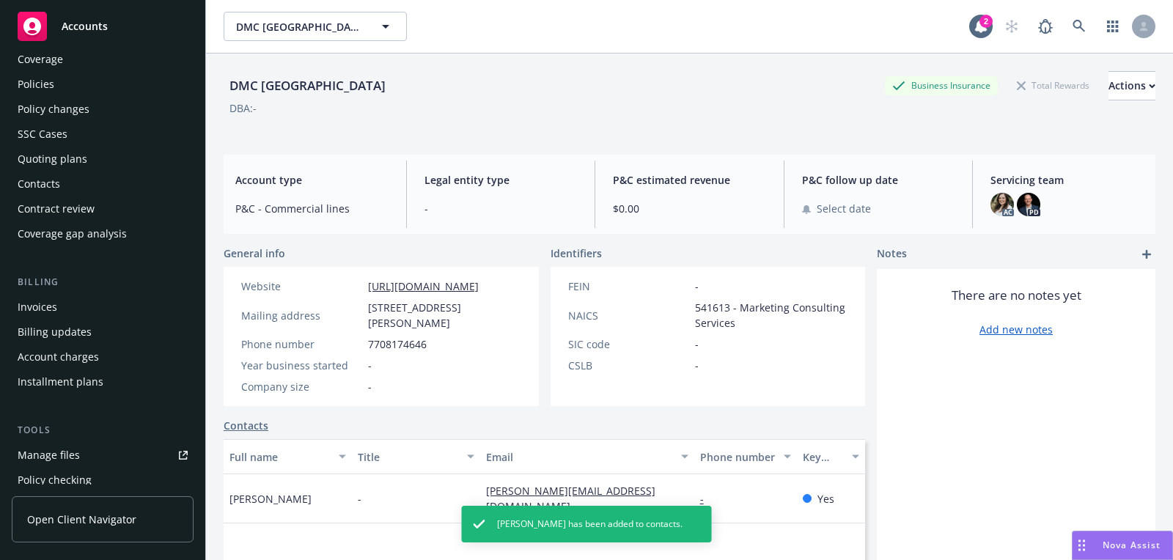
scroll to position [68, 0]
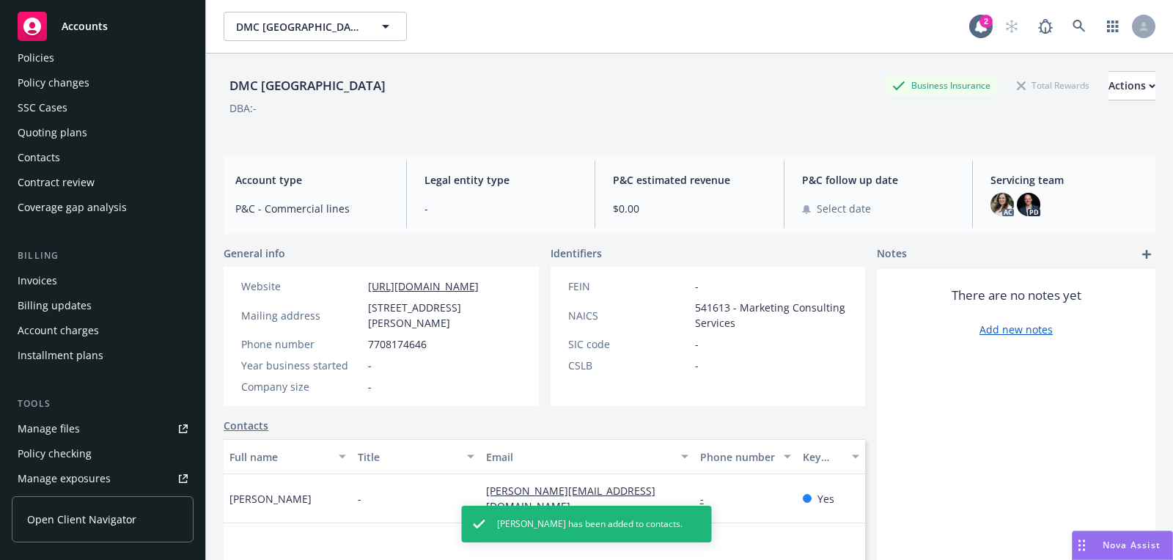
click at [81, 121] on div "Quoting plans" at bounding box center [53, 132] width 70 height 23
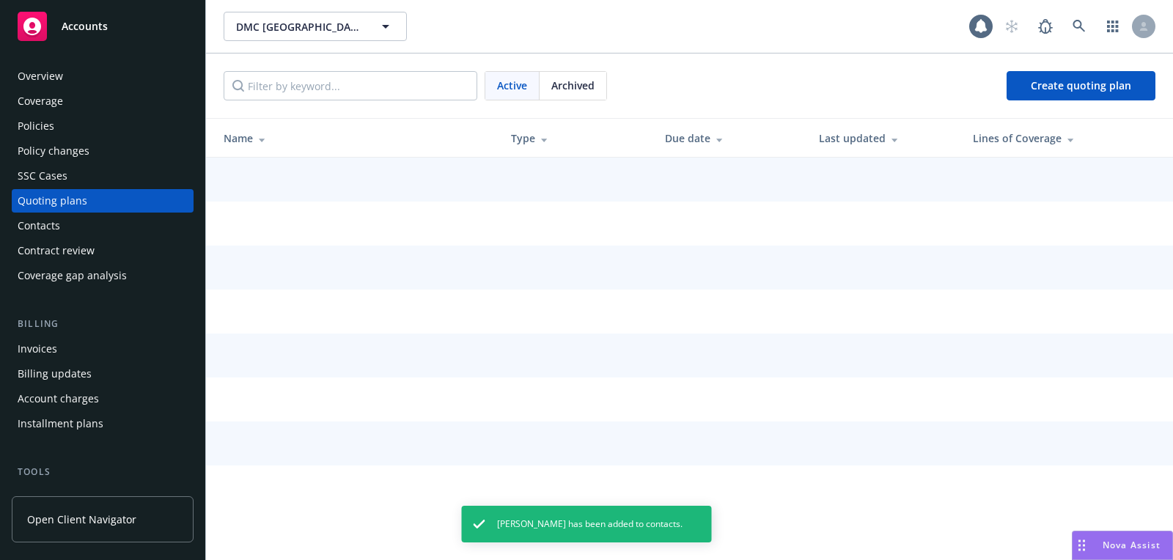
click at [100, 139] on div "Policy changes" at bounding box center [103, 150] width 170 height 23
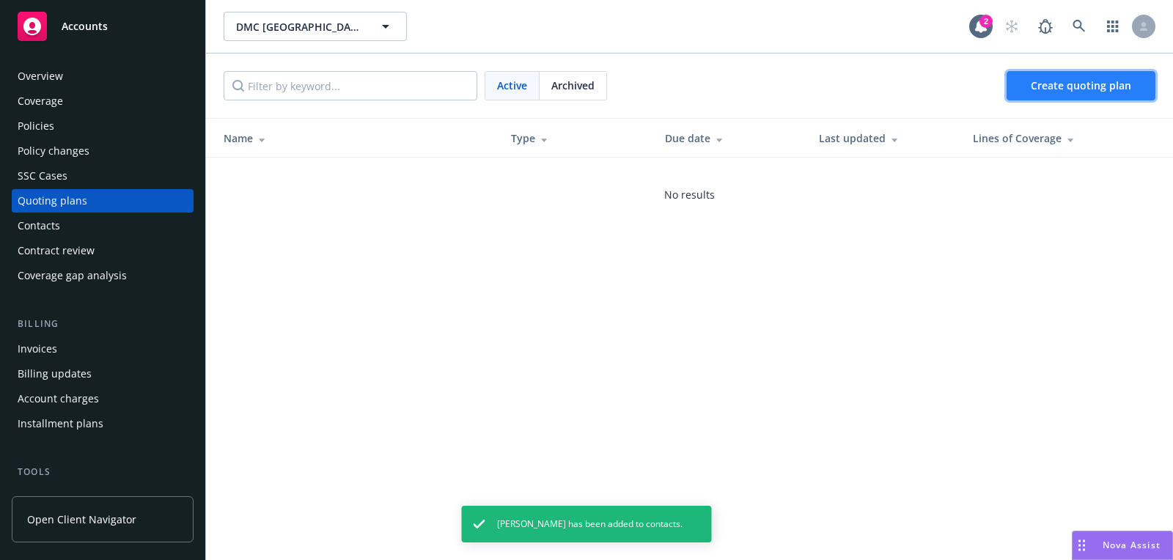
click at [1050, 98] on link "Create quoting plan" at bounding box center [1081, 85] width 149 height 29
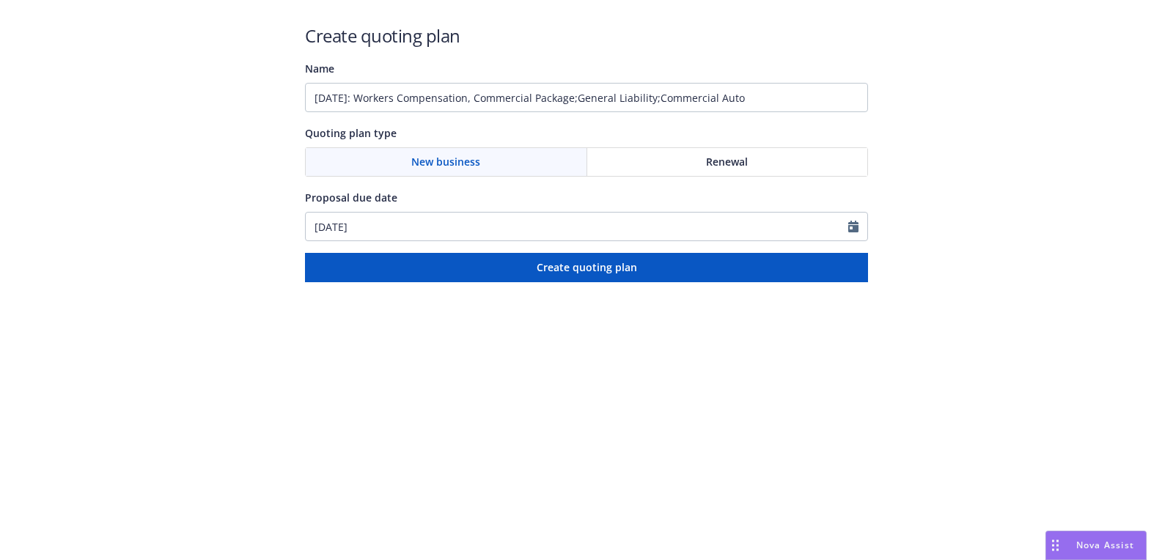
click at [600, 98] on input "07/26/2026: Workers Compensation, Commercial Package;General Liability;Commerci…" at bounding box center [586, 97] width 563 height 29
click at [675, 99] on input "07/26/2026: Workers Compensation, Commercial Package, General Liability;Commerc…" at bounding box center [586, 97] width 563 height 29
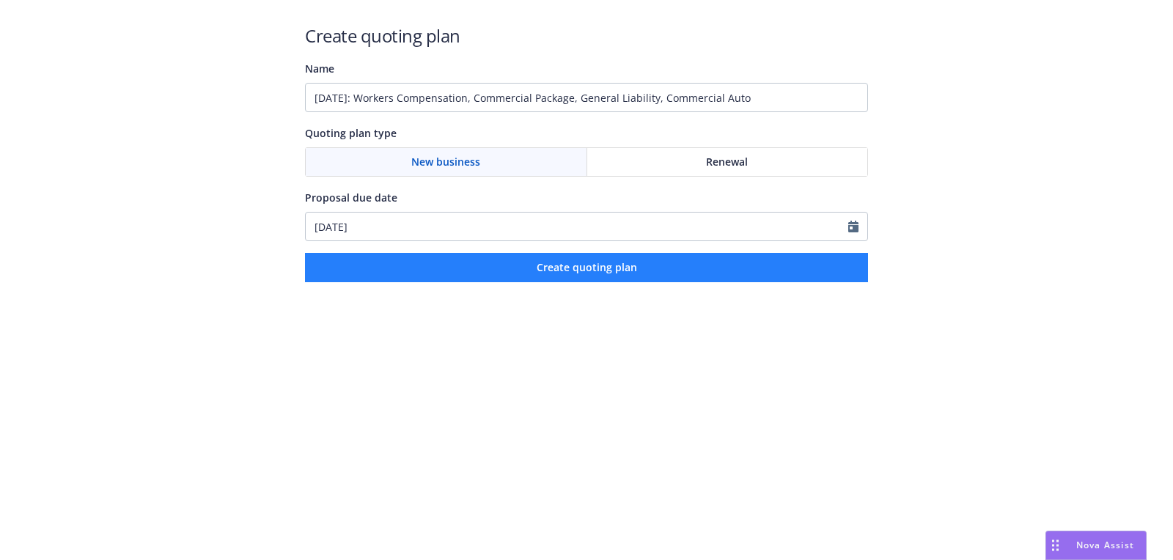
type input "07/26/2026: Workers Compensation, Commercial Package, General Liability, Commer…"
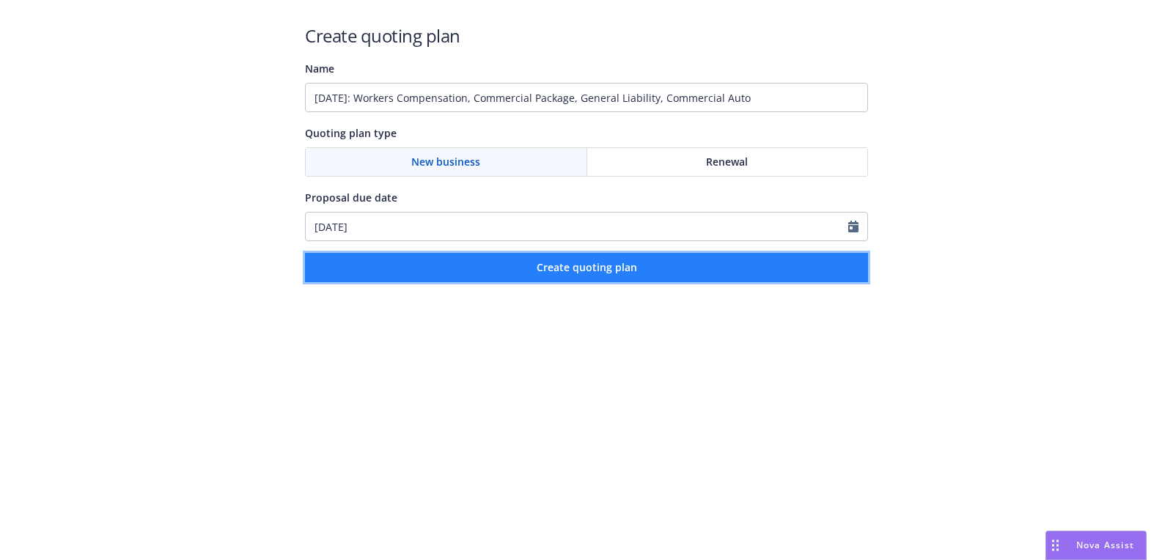
click at [619, 264] on span "Create quoting plan" at bounding box center [587, 267] width 100 height 14
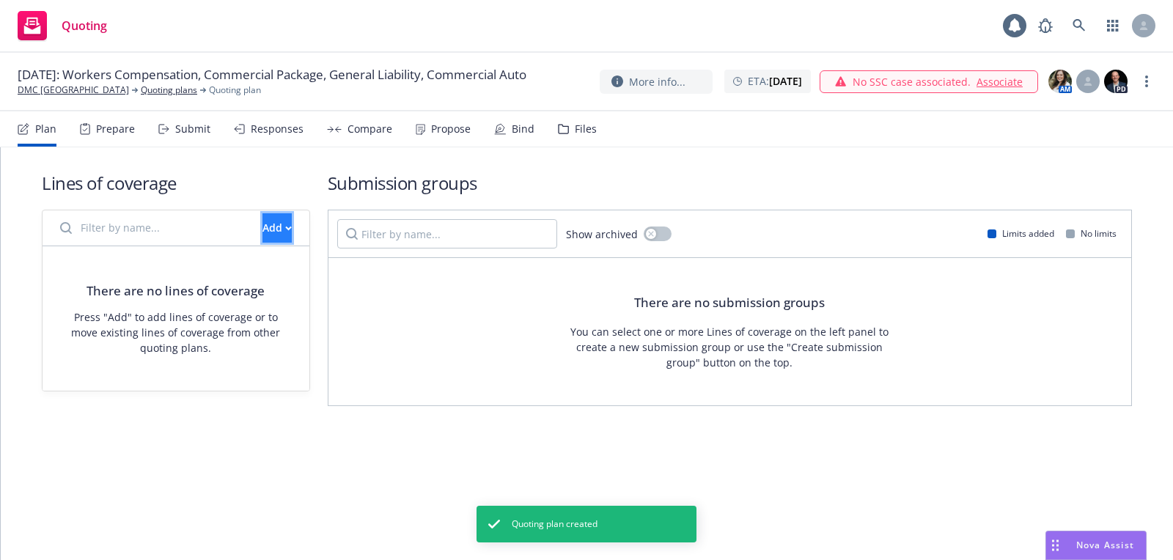
click at [285, 229] on icon "button" at bounding box center [288, 228] width 7 height 5
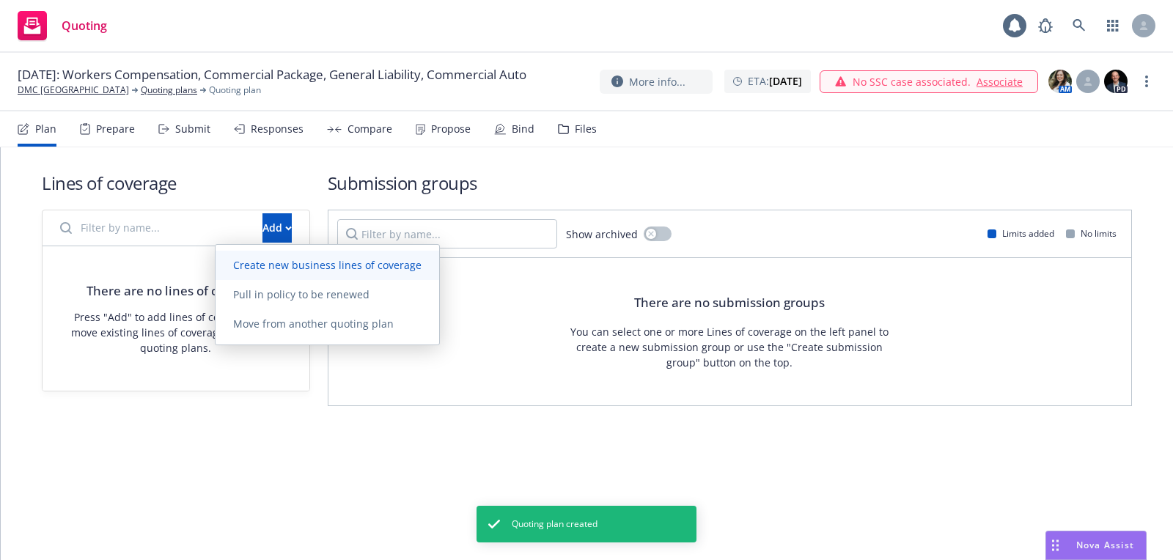
click at [288, 257] on link "Create new business lines of coverage" at bounding box center [328, 265] width 224 height 29
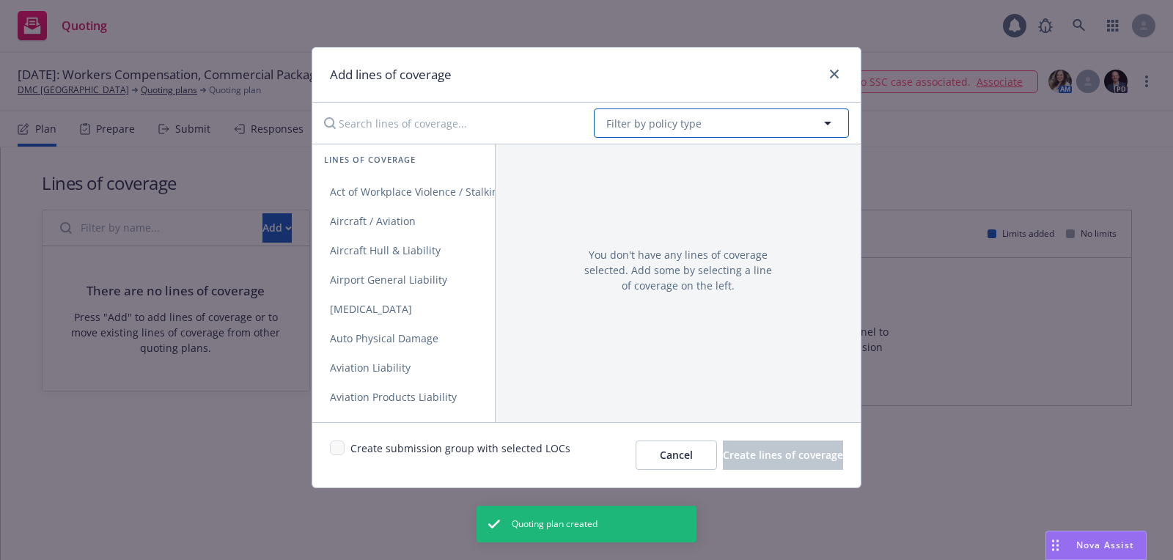
click at [665, 120] on span "Filter by policy type" at bounding box center [654, 123] width 95 height 15
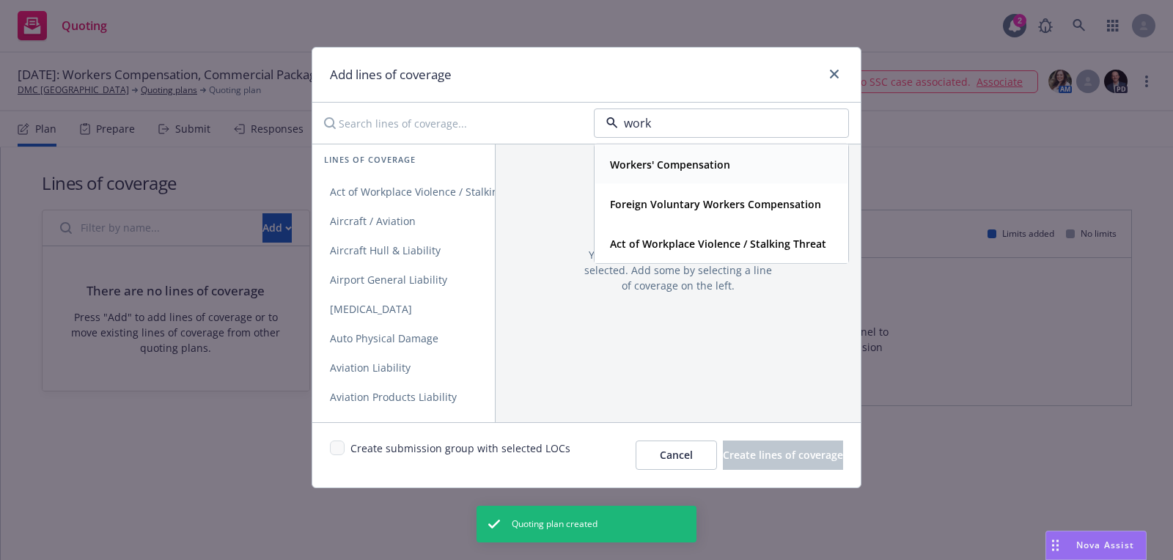
click at [667, 159] on strong "Workers' Compensation" at bounding box center [670, 165] width 120 height 14
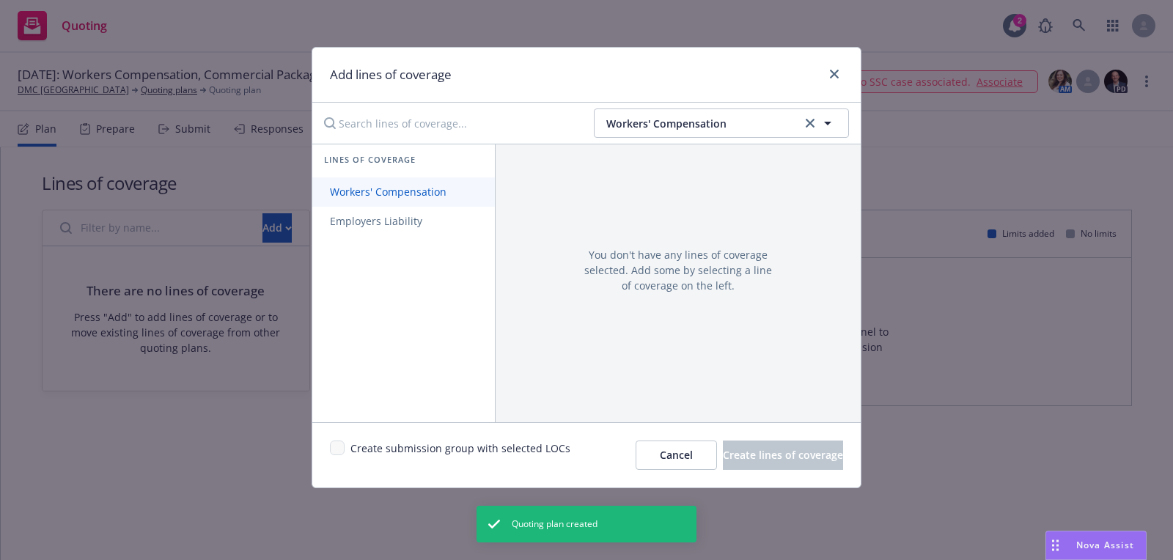
click at [428, 179] on link "Workers' Compensation" at bounding box center [403, 191] width 183 height 29
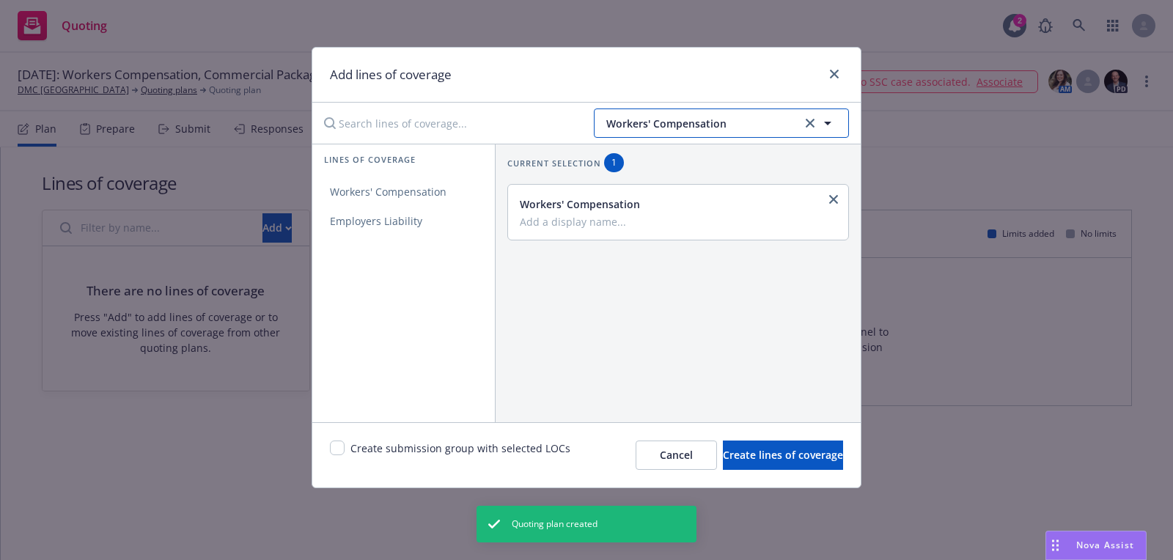
click at [704, 122] on span "Workers' Compensation" at bounding box center [702, 123] width 191 height 15
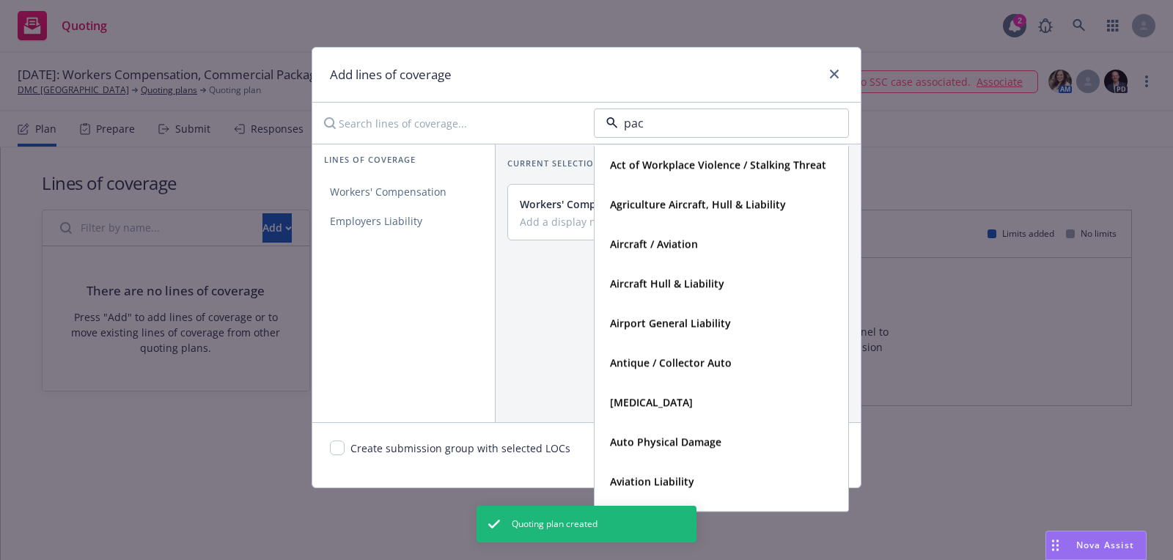
type input "pack"
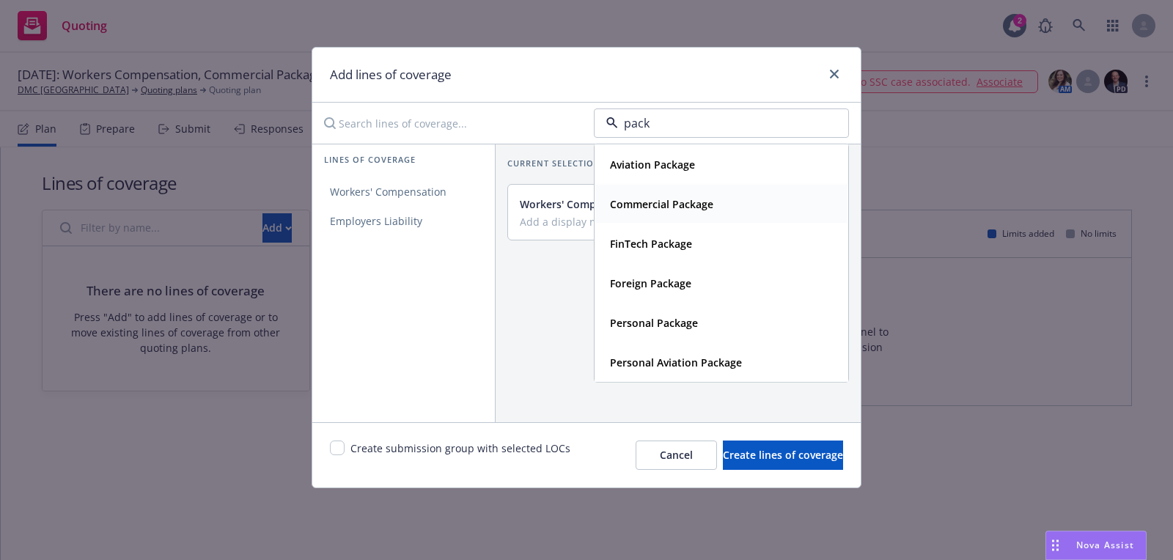
click at [668, 210] on span "Commercial Package" at bounding box center [661, 204] width 103 height 15
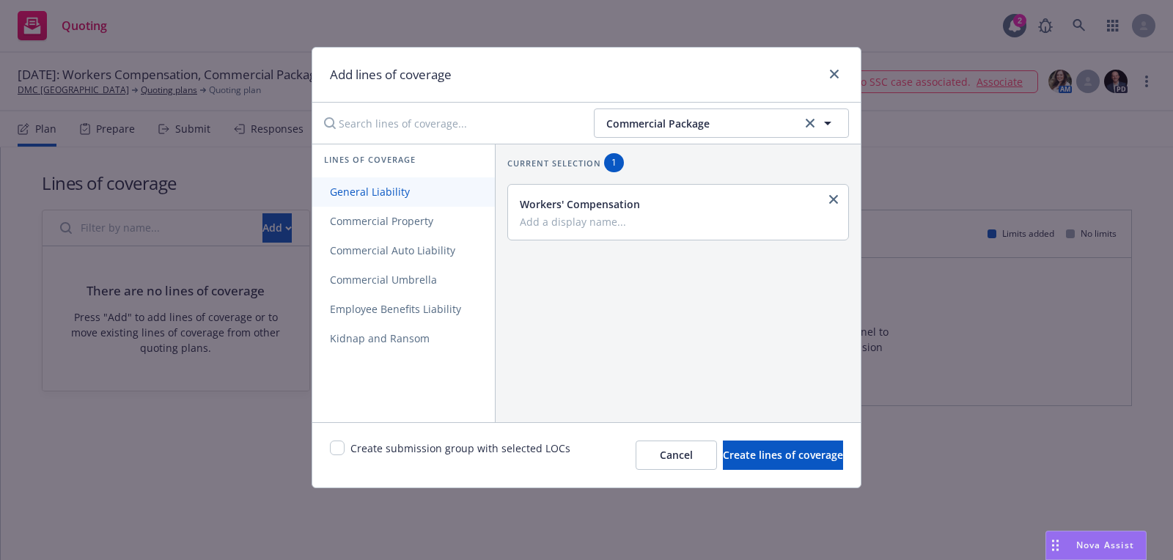
click at [433, 195] on link "General Liability" at bounding box center [403, 191] width 183 height 29
click at [433, 199] on link "General Liability" at bounding box center [403, 191] width 183 height 29
click at [423, 213] on link "Commercial Property" at bounding box center [403, 221] width 183 height 29
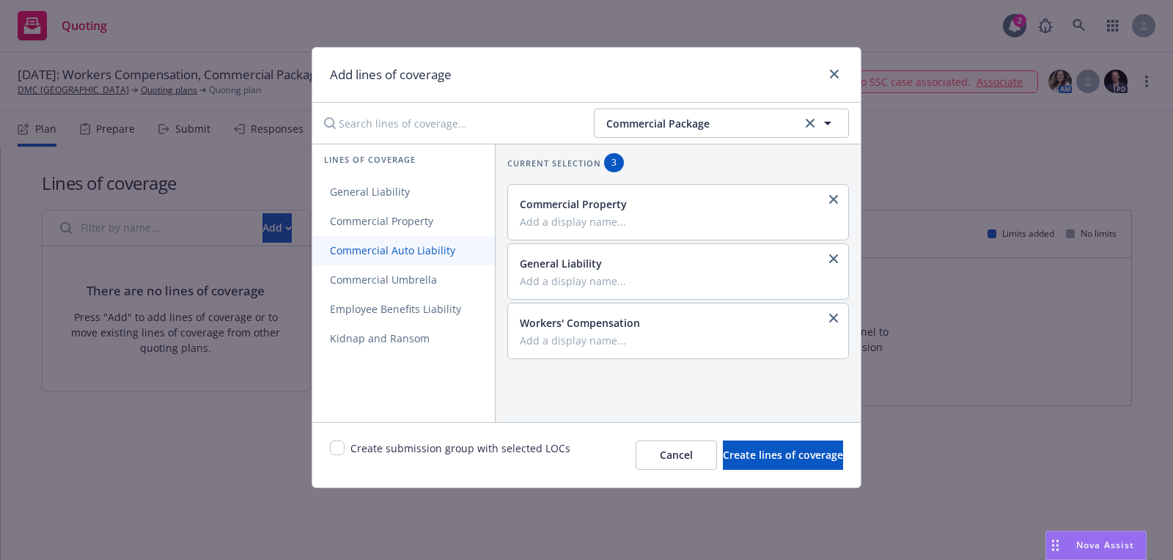
click at [436, 257] on link "Commercial Auto Liability" at bounding box center [403, 250] width 183 height 29
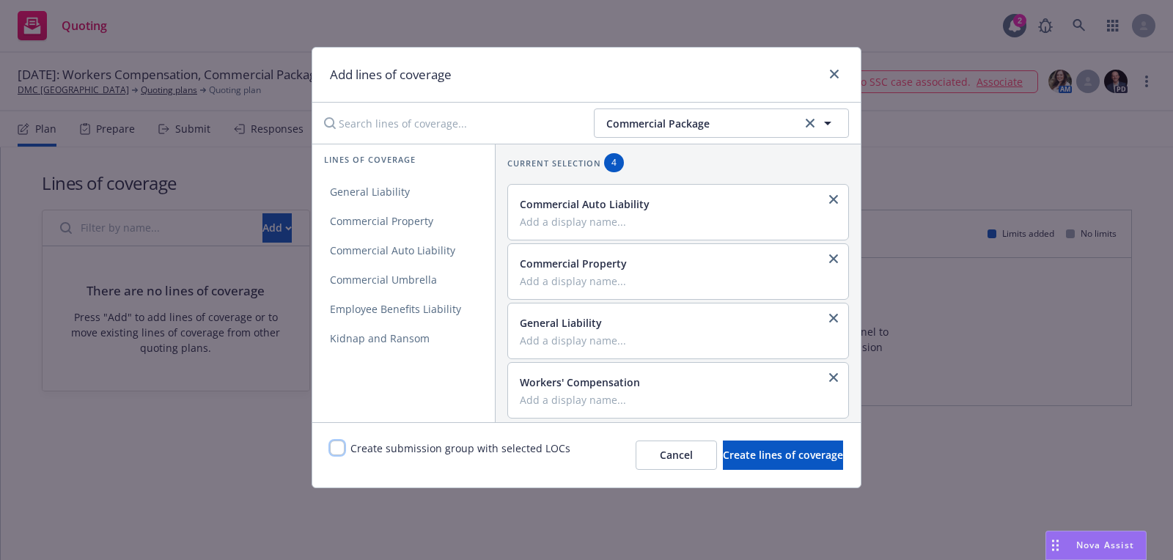
click at [334, 447] on input "checkbox" at bounding box center [337, 448] width 15 height 15
checkbox input "true"
click at [781, 450] on span "Create lines of coverage" at bounding box center [783, 455] width 120 height 14
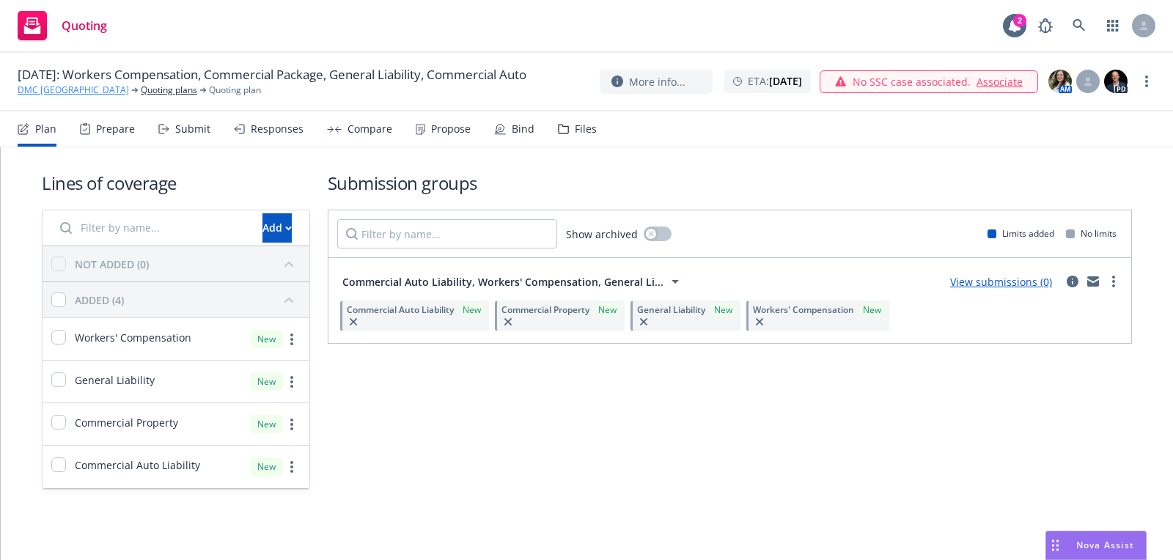
click at [59, 96] on link "DMC Atlanta" at bounding box center [73, 90] width 111 height 13
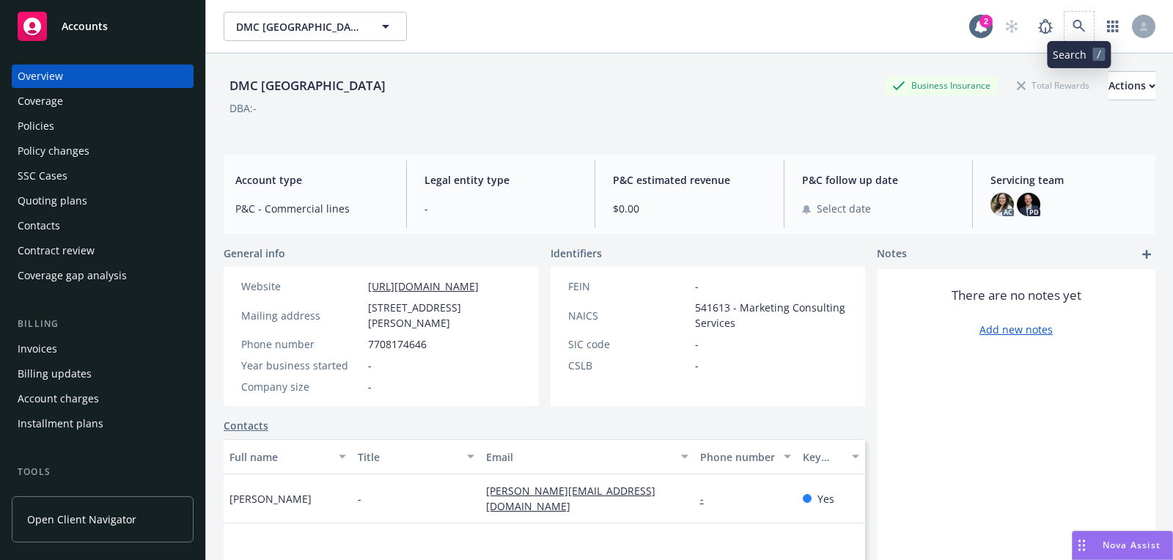
click at [1088, 38] on span at bounding box center [1079, 26] width 29 height 29
click at [1077, 29] on icon at bounding box center [1079, 26] width 13 height 13
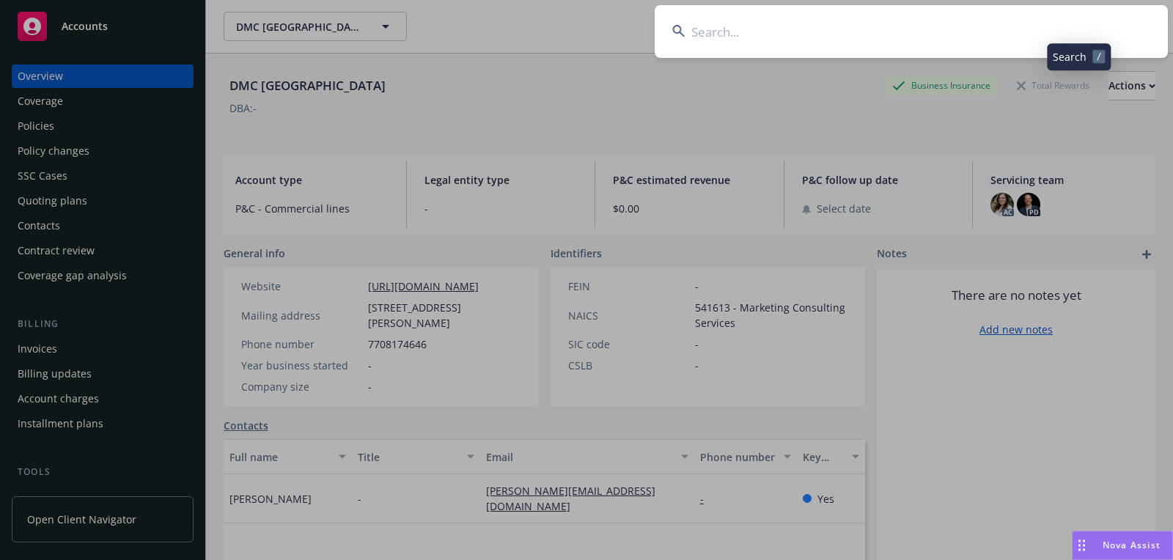
type input "Gather Health"
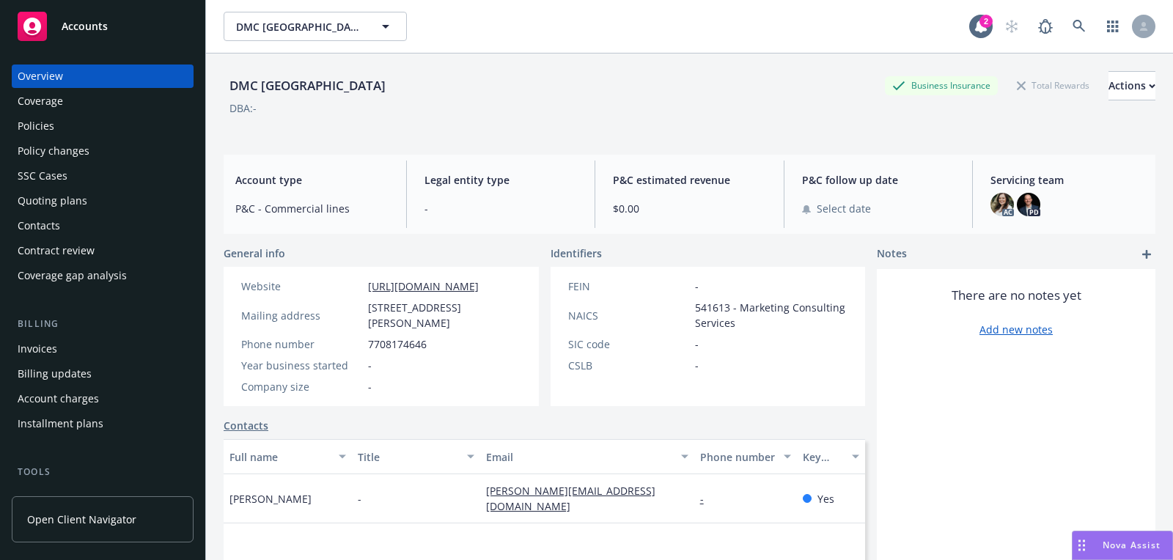
click at [155, 40] on div "Accounts" at bounding box center [103, 26] width 170 height 29
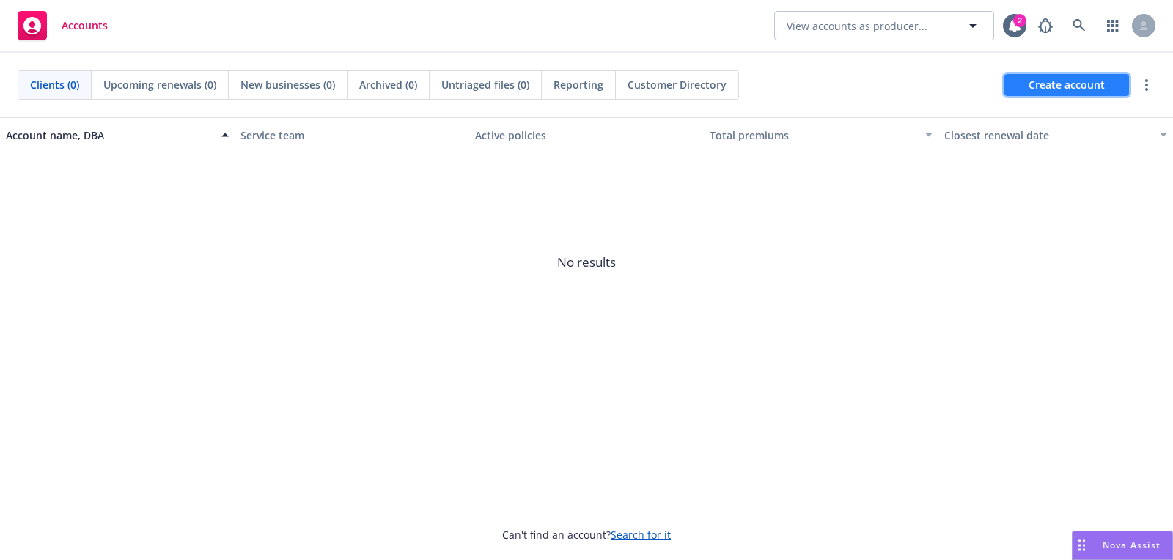
click at [1009, 87] on link "Create account" at bounding box center [1067, 85] width 125 height 22
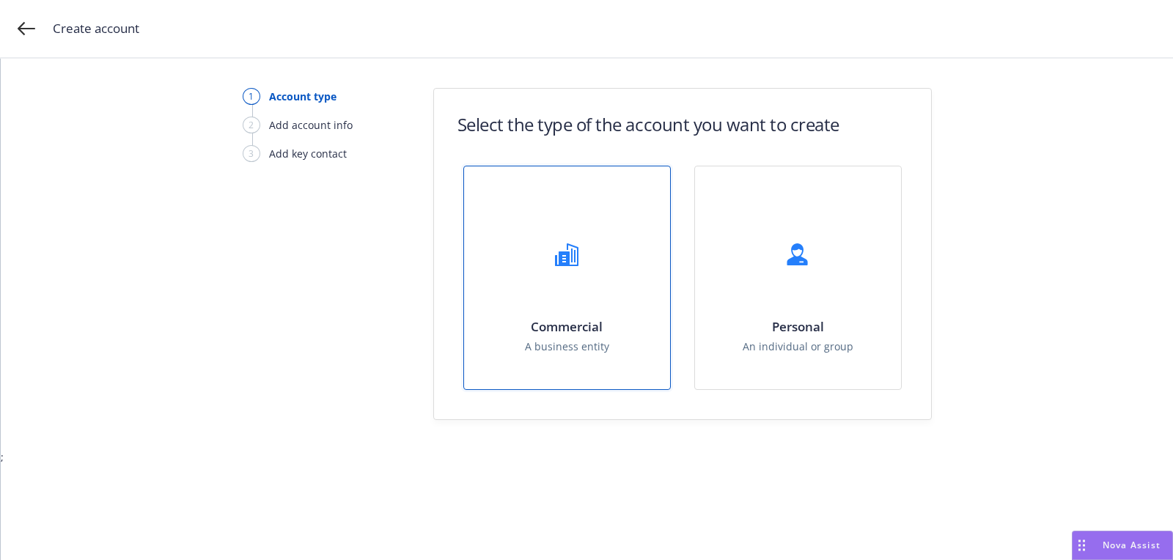
click at [483, 288] on div "Commercial A business entity" at bounding box center [567, 277] width 206 height 223
select select "US"
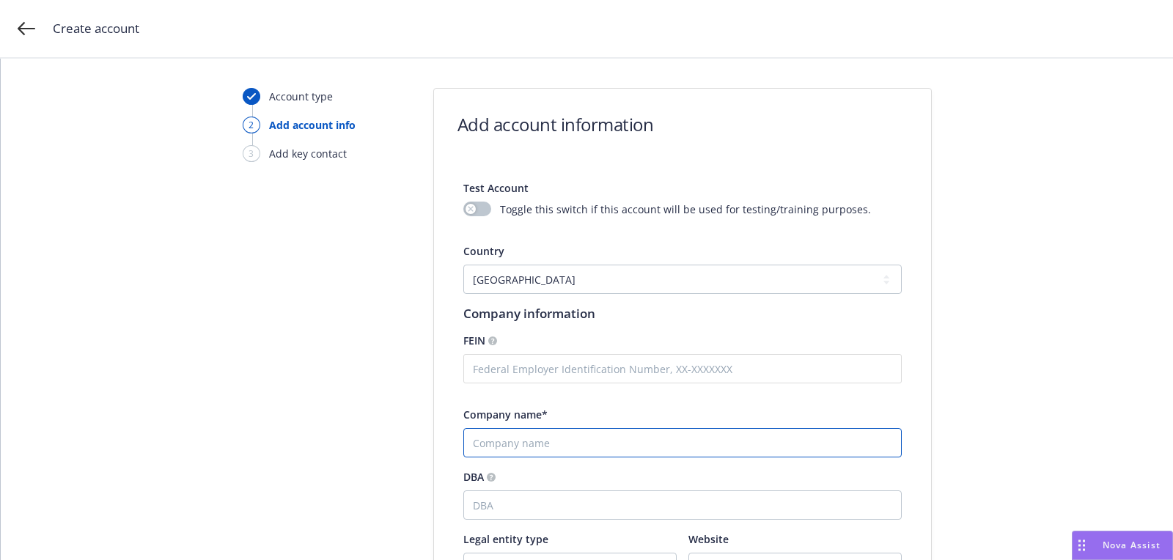
click at [559, 439] on input "Company name*" at bounding box center [683, 442] width 439 height 29
paste input "Gather Health"
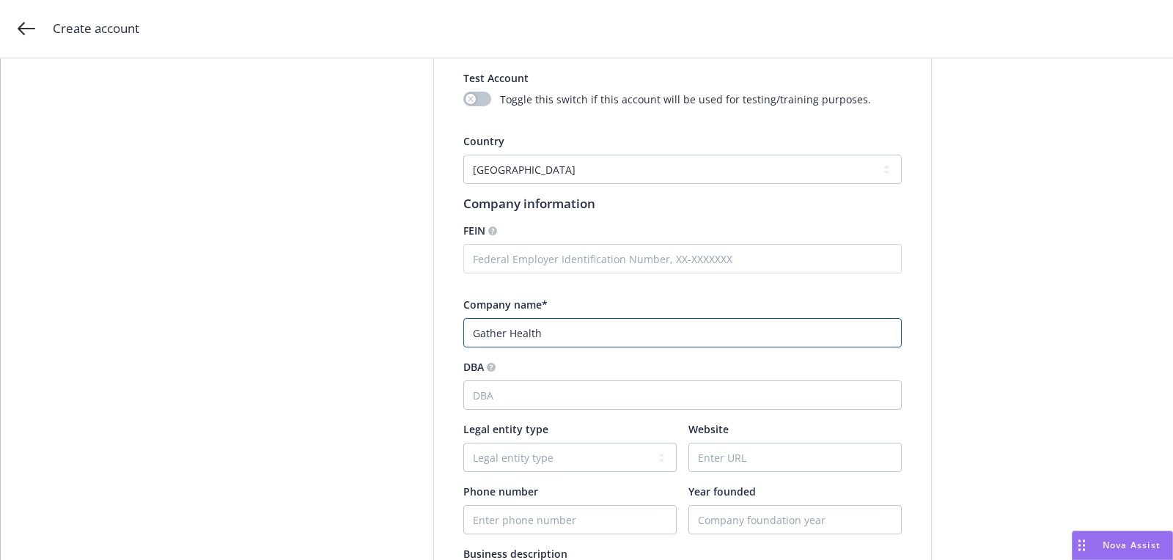
scroll to position [288, 0]
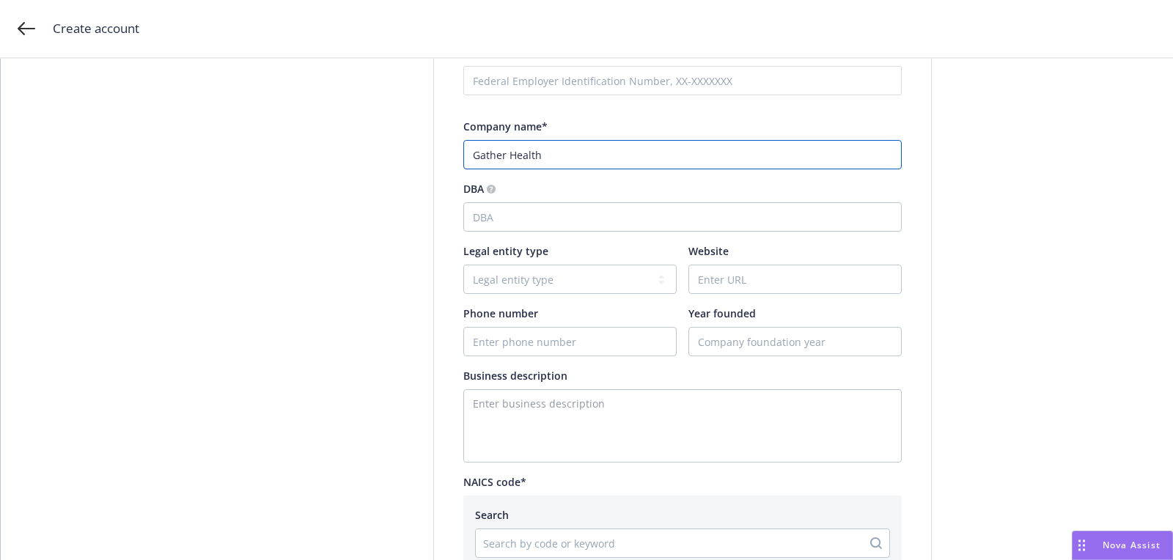
type input "Gather Health"
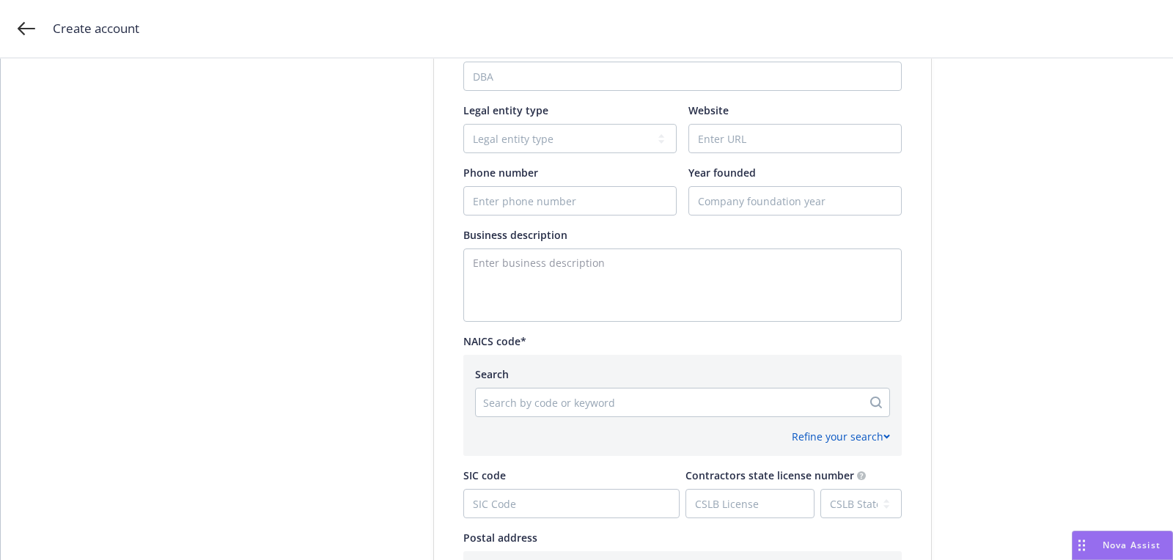
click at [590, 322] on div "Test Account Toggle this switch if this account will be used for testing/traini…" at bounding box center [683, 233] width 439 height 992
click at [590, 318] on textarea "Enter business description" at bounding box center [683, 285] width 439 height 73
paste textarea "healthcare, technology"
type textarea "healthcare, technology"
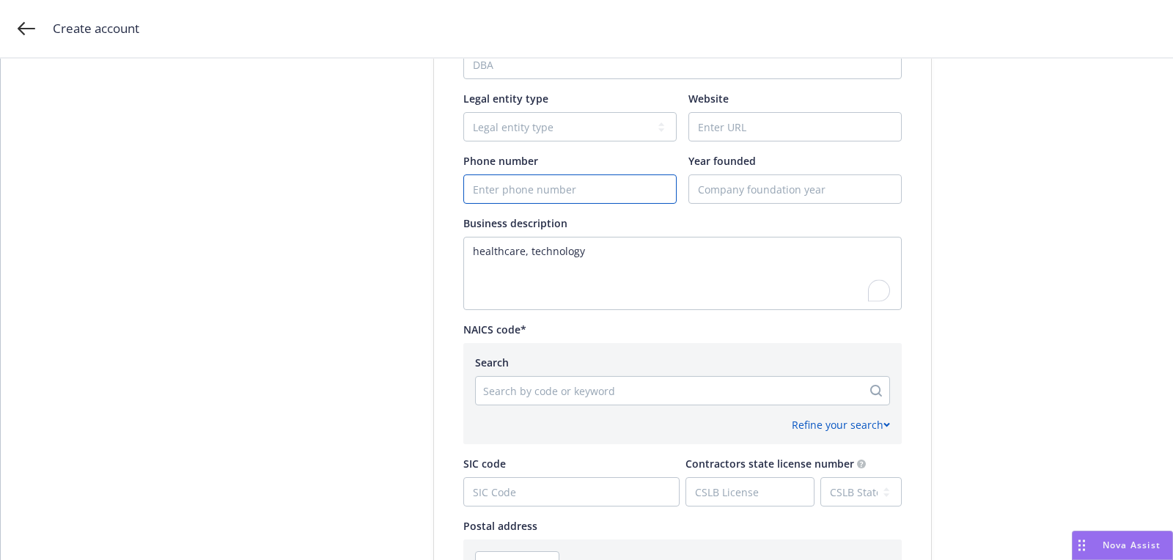
click at [542, 183] on input "Phone number" at bounding box center [570, 189] width 212 height 28
paste input "+919980096205"
type input "+919980096205"
click at [728, 150] on div "Test Account Toggle this switch if this account will be used for testing/traini…" at bounding box center [683, 221] width 439 height 992
click at [718, 135] on input "Website" at bounding box center [795, 127] width 212 height 28
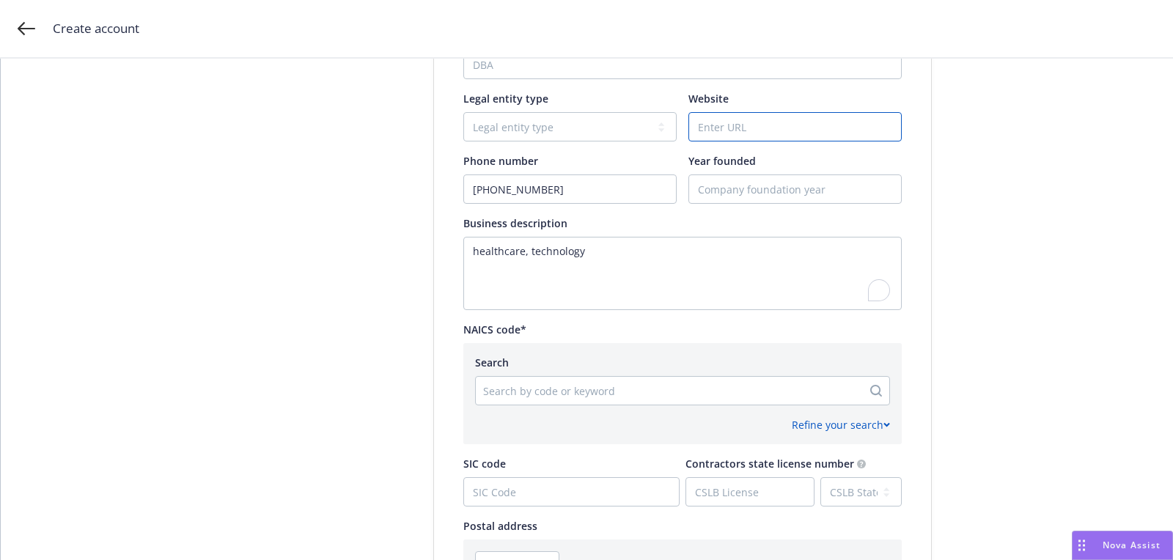
paste input "https://www.gatherhealth.com/"
type input "https://www.gatherhealth.com/"
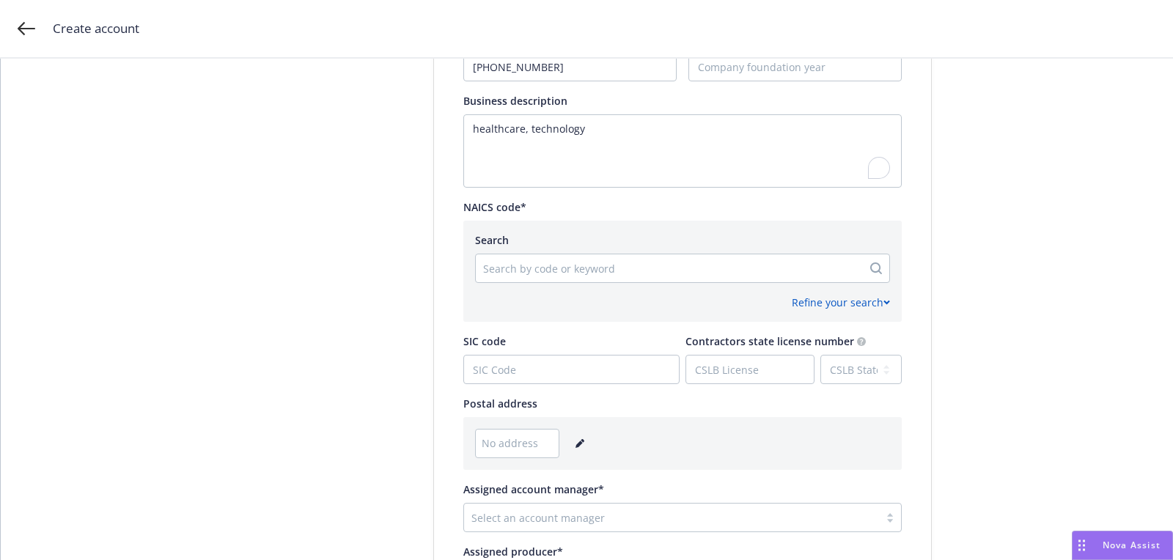
click at [577, 439] on icon "editPencil" at bounding box center [580, 443] width 9 height 9
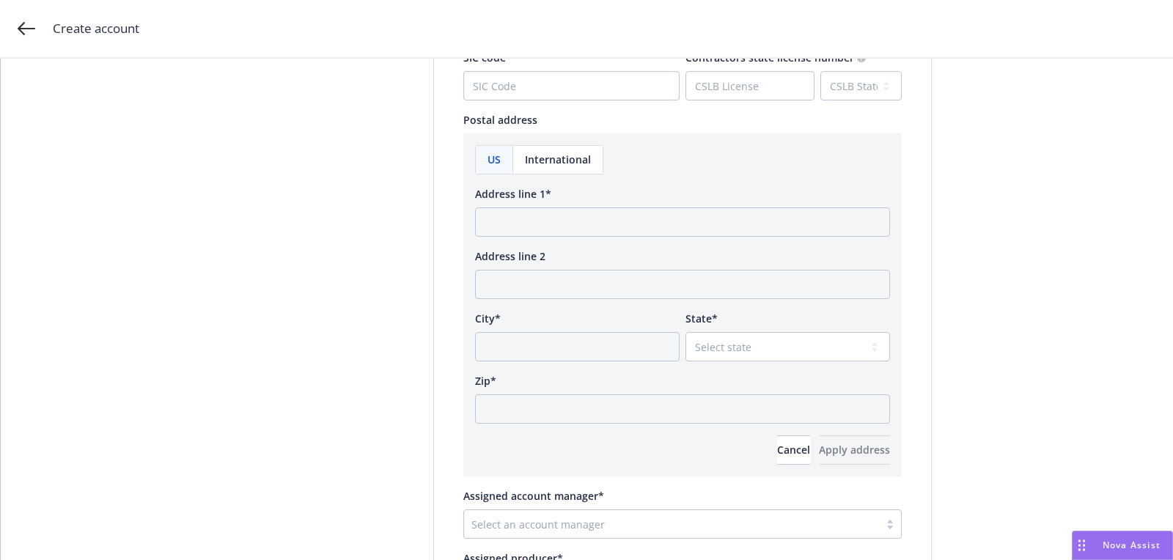
scroll to position [879, 0]
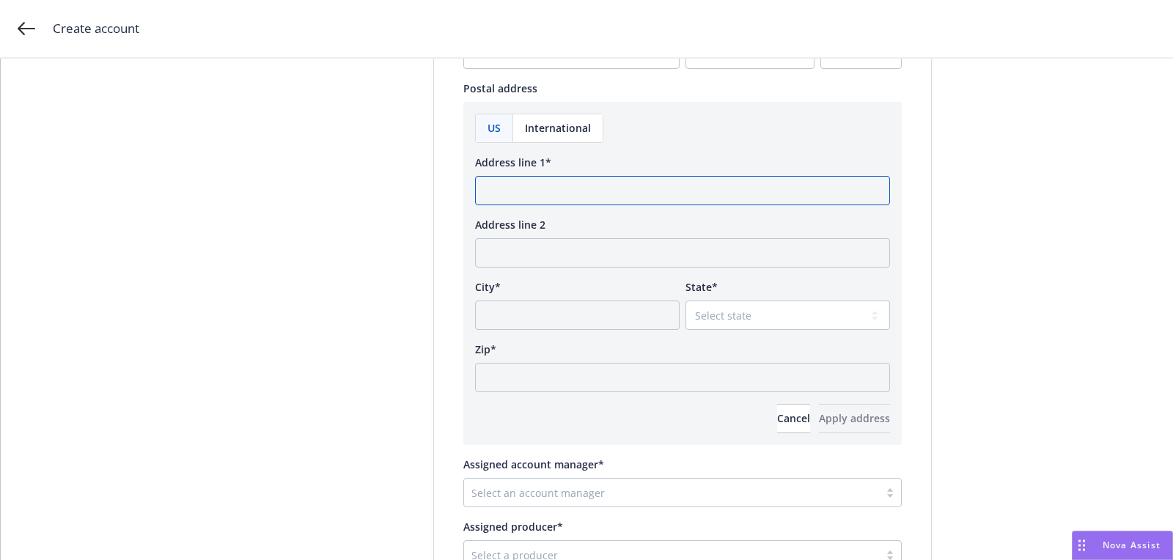
click at [606, 185] on input "Address line 1*" at bounding box center [682, 190] width 415 height 29
paste input "131 Dartmouth Street, 3rd Floor, Unit 80 Boston, MA 02116"
click at [756, 190] on input "131 Dartmouth Street, 3rd Floor, Unit 80 Boston, MA 02116" at bounding box center [682, 190] width 415 height 29
type input "131 Dartmouth Street, 3rd Floor, Unit 80 Boston, MA"
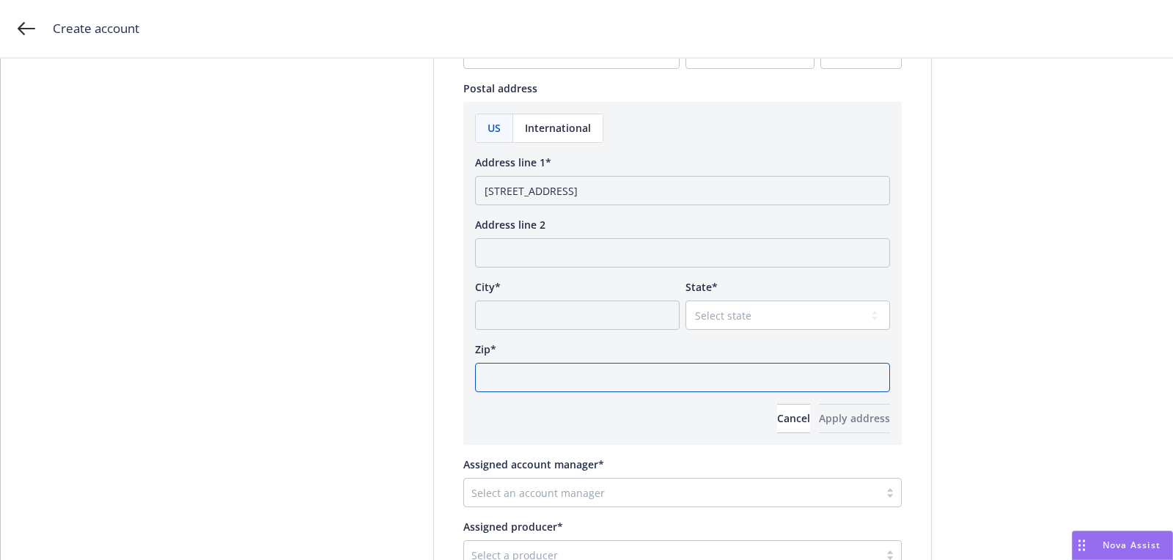
click at [645, 383] on input "Zip*" at bounding box center [682, 377] width 415 height 29
paste input "02116"
type input "02116"
click at [741, 318] on select "Select state Alabama Alaska American Samoa Arizona Arkansas Baker Island Califo…" at bounding box center [788, 315] width 205 height 29
select select "MA"
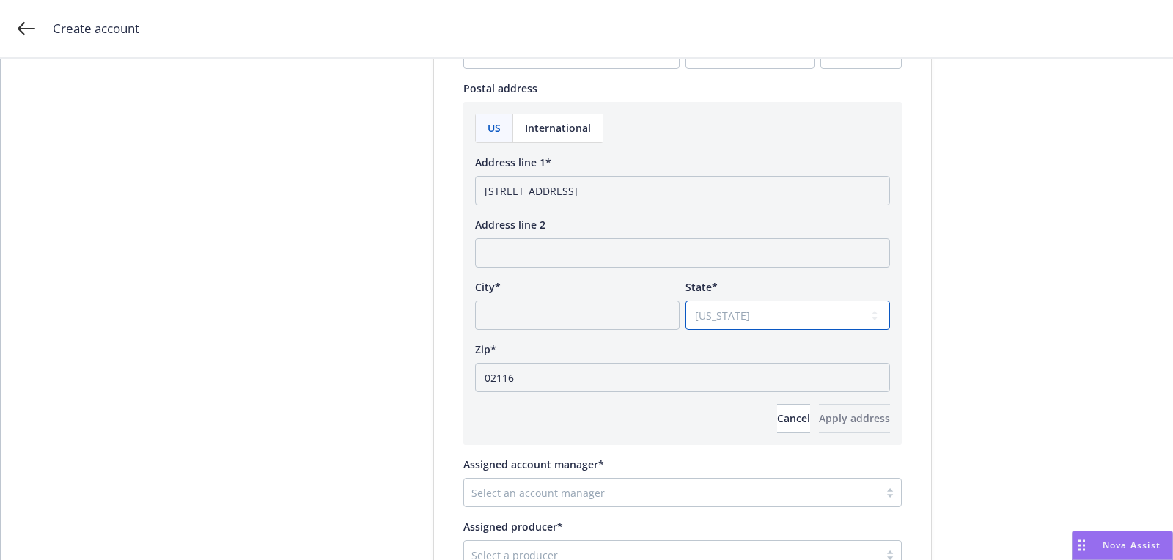
click at [686, 301] on select "Select state Alabama Alaska American Samoa Arizona Arkansas Baker Island Califo…" at bounding box center [788, 315] width 205 height 29
click at [688, 198] on input "131 Dartmouth Street, 3rd Floor, Unit 80 Boston, MA" at bounding box center [682, 190] width 415 height 29
click at [696, 194] on input "131 Dartmouth Street, 3rd Floor, Unit 80 Boston, MA" at bounding box center [682, 190] width 415 height 29
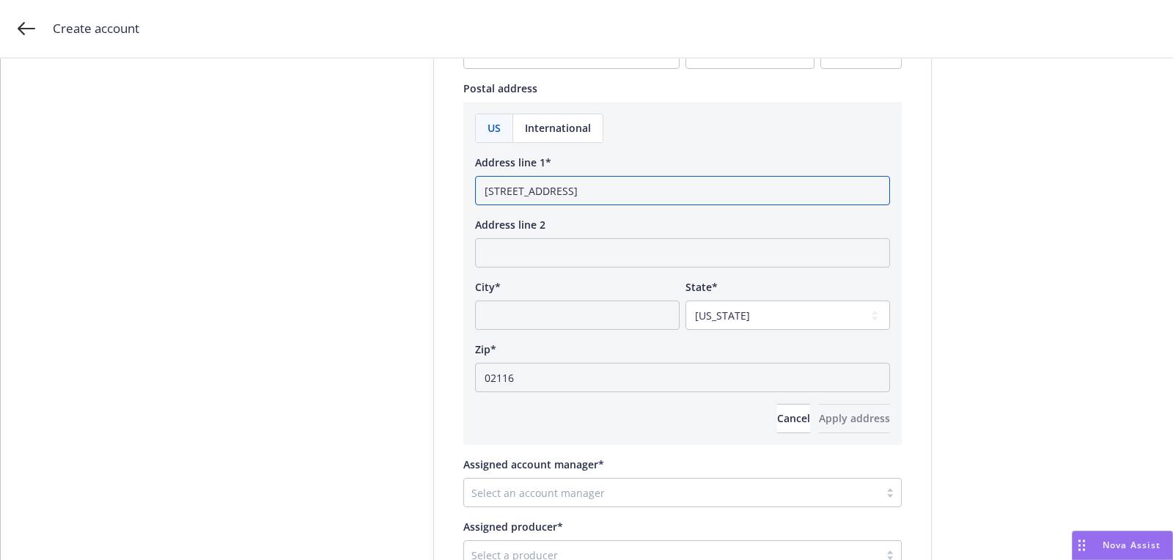
type input "131 Dartmouth Street, 3rd Floor, Unit 80, MA"
click at [587, 311] on input "City*" at bounding box center [577, 315] width 205 height 29
paste input "Boston"
type input "Boston"
drag, startPoint x: 683, startPoint y: 186, endPoint x: 885, endPoint y: 194, distance: 202.6
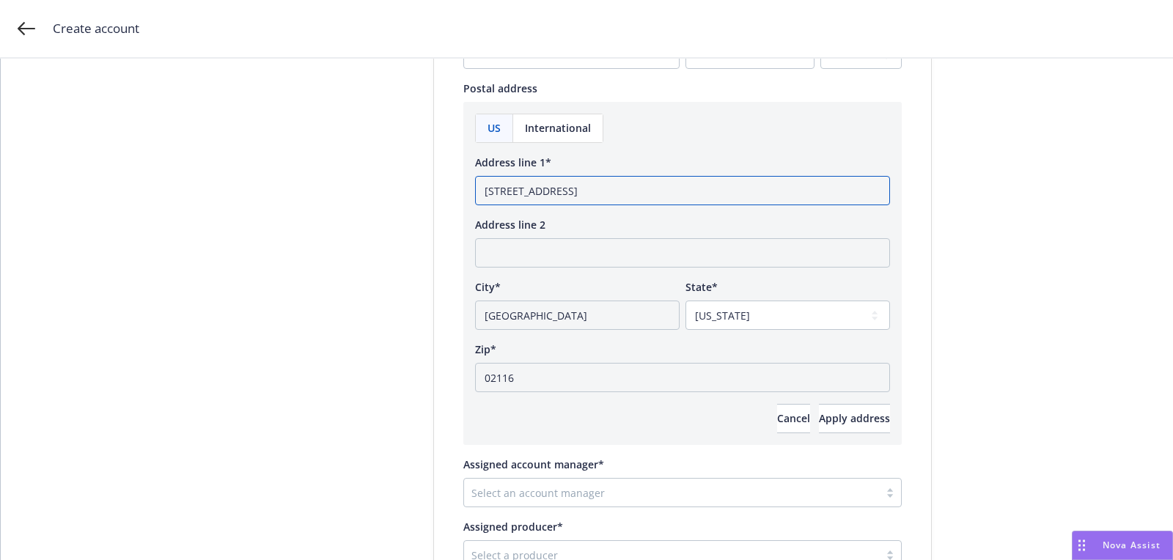
click at [885, 194] on input "131 Dartmouth Street, 3rd Floor, Unit 80, MA" at bounding box center [682, 190] width 415 height 29
type input "131 Dartmouth Street, 3rd Floor, Unit 80"
click at [857, 411] on span "Apply address" at bounding box center [854, 418] width 71 height 14
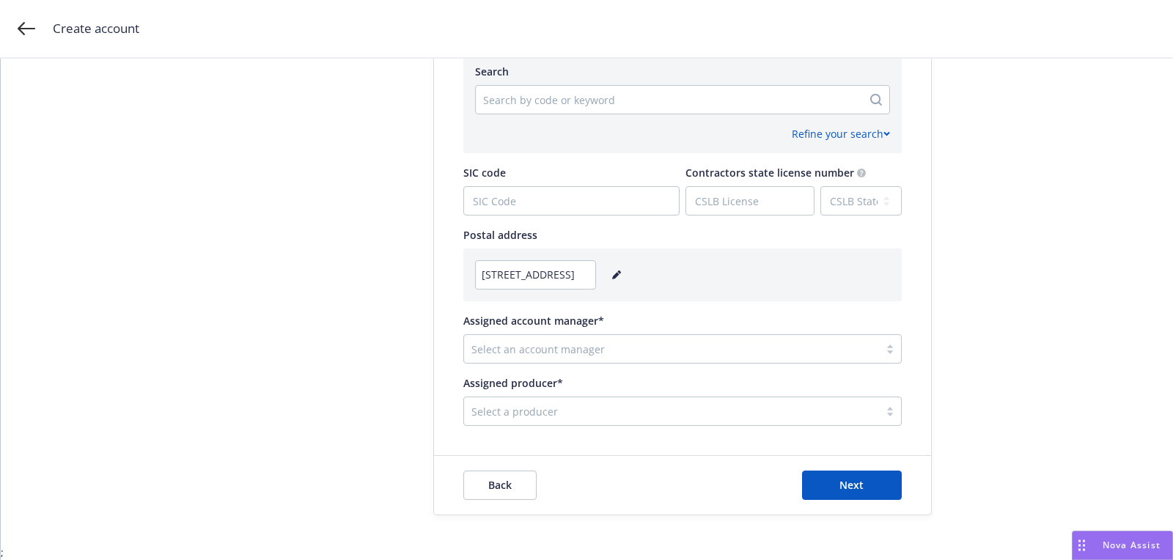
scroll to position [730, 0]
drag, startPoint x: 623, startPoint y: 148, endPoint x: 611, endPoint y: 108, distance: 42.2
click at [623, 144] on div "Search Search by code or keyword Refine your search 2-digit sub-category Select…" at bounding box center [683, 104] width 439 height 101
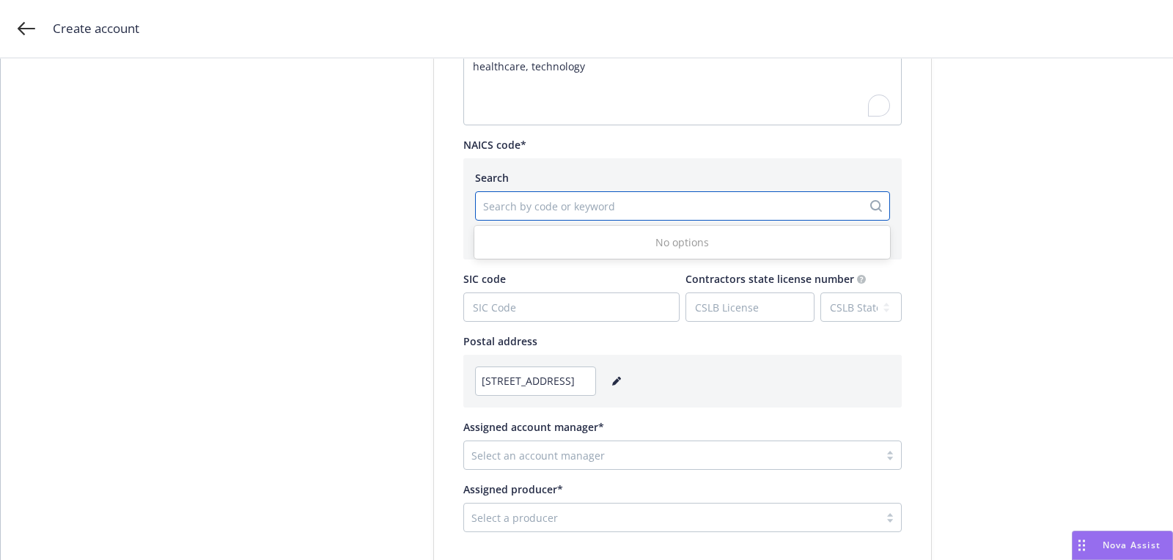
click at [522, 199] on div at bounding box center [669, 206] width 372 height 18
paste input "621111"
type input "621111"
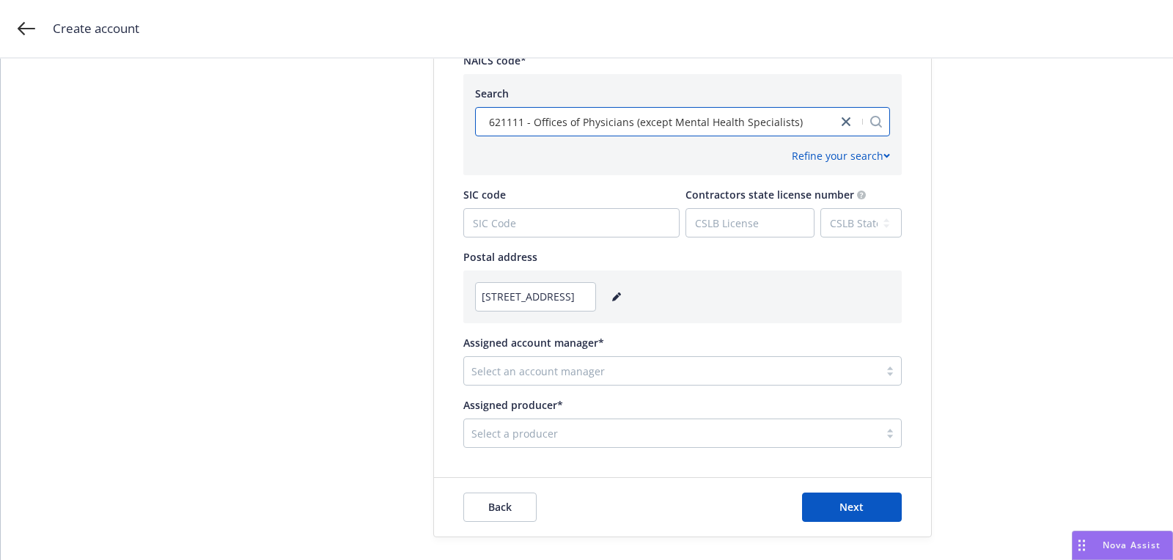
scroll to position [715, 0]
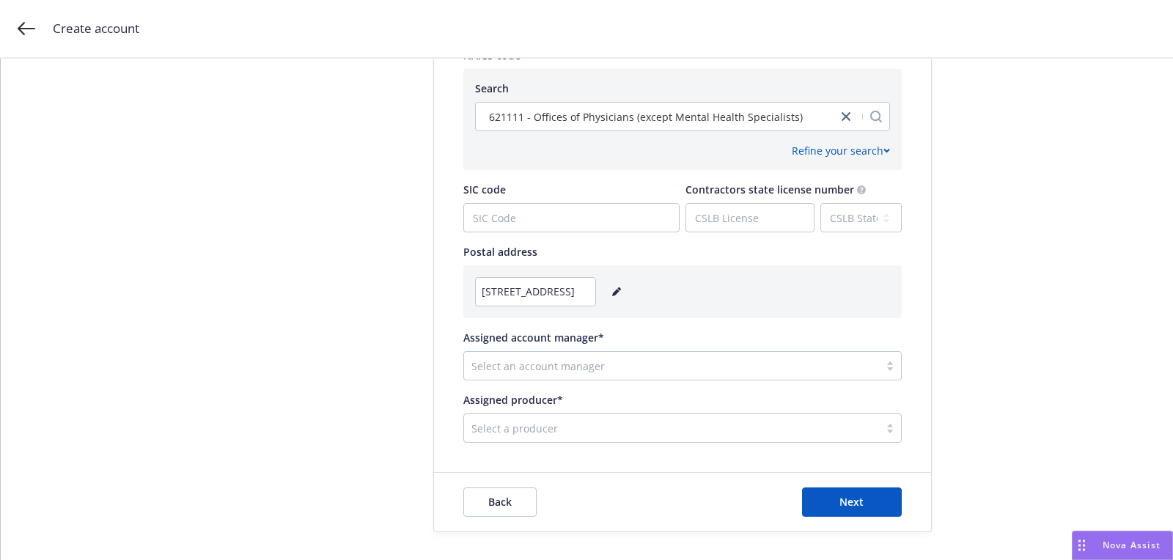
click at [626, 291] on link "editPencil" at bounding box center [617, 292] width 18 height 18
select select "MA"
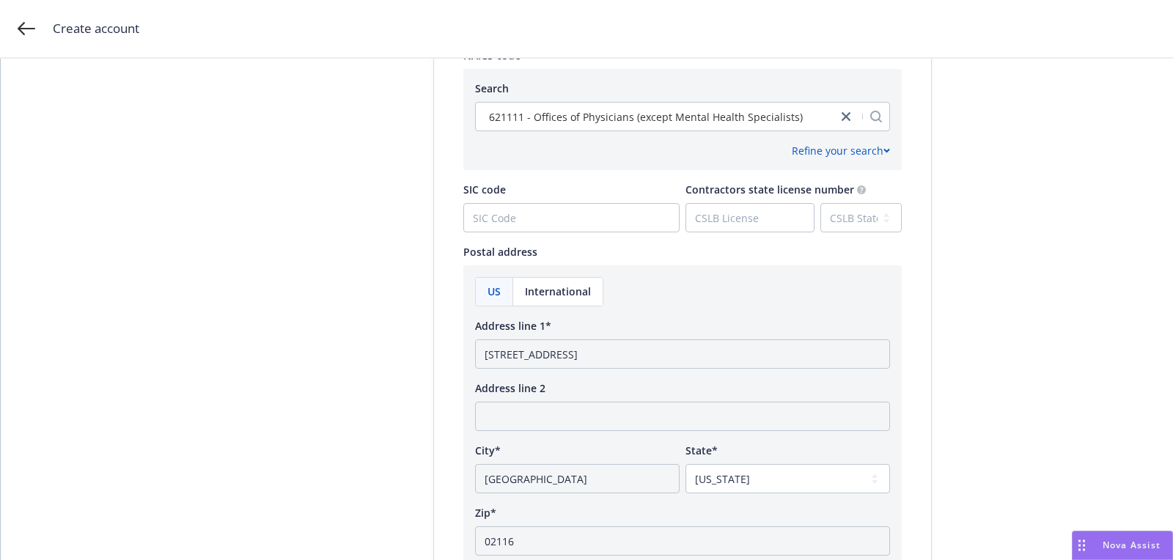
scroll to position [946, 0]
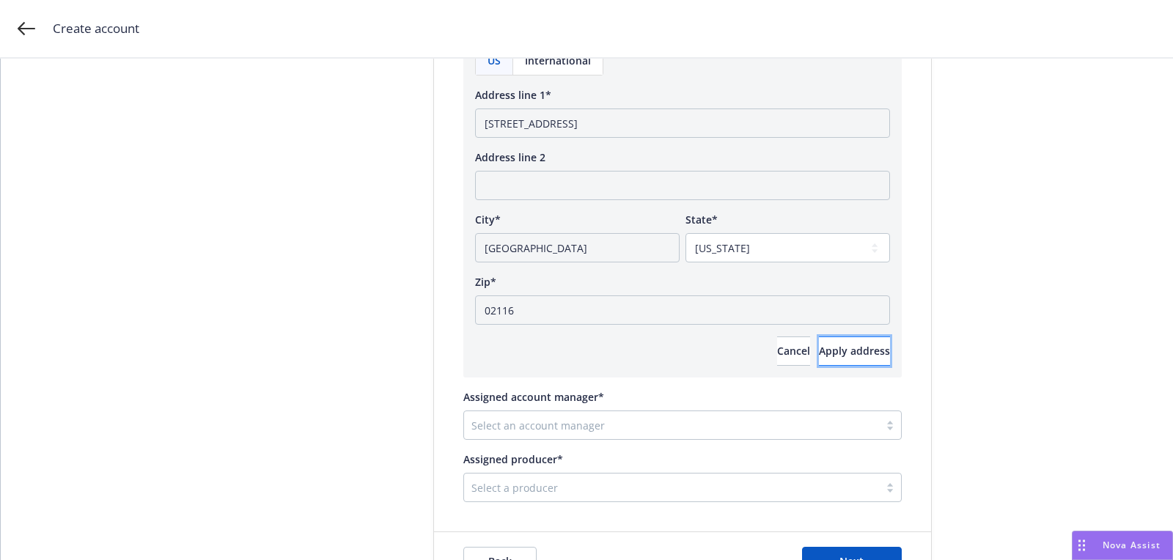
click at [831, 346] on span "Apply address" at bounding box center [854, 351] width 71 height 14
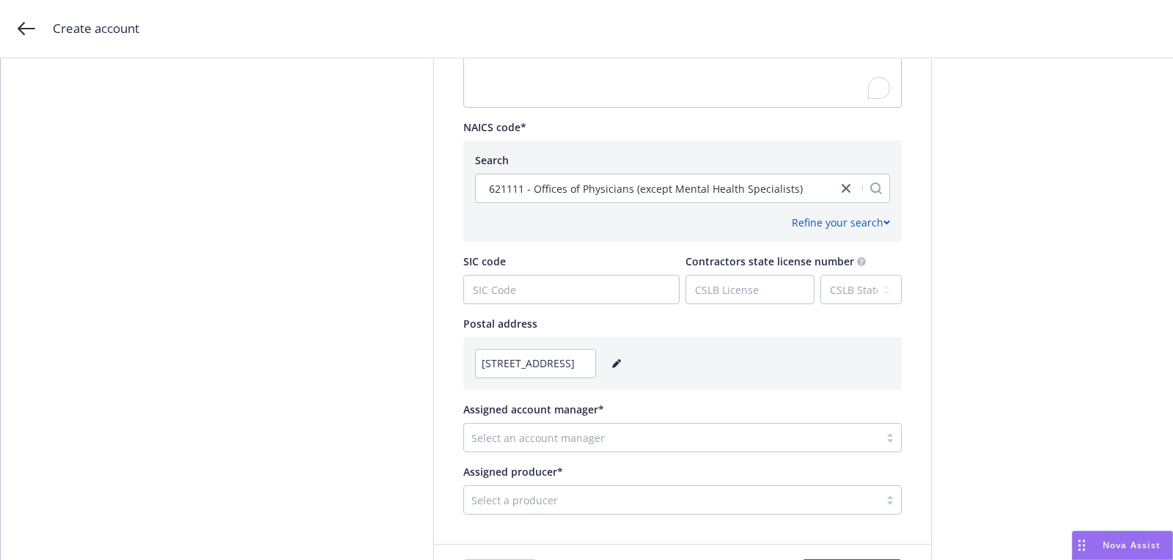
scroll to position [730, 0]
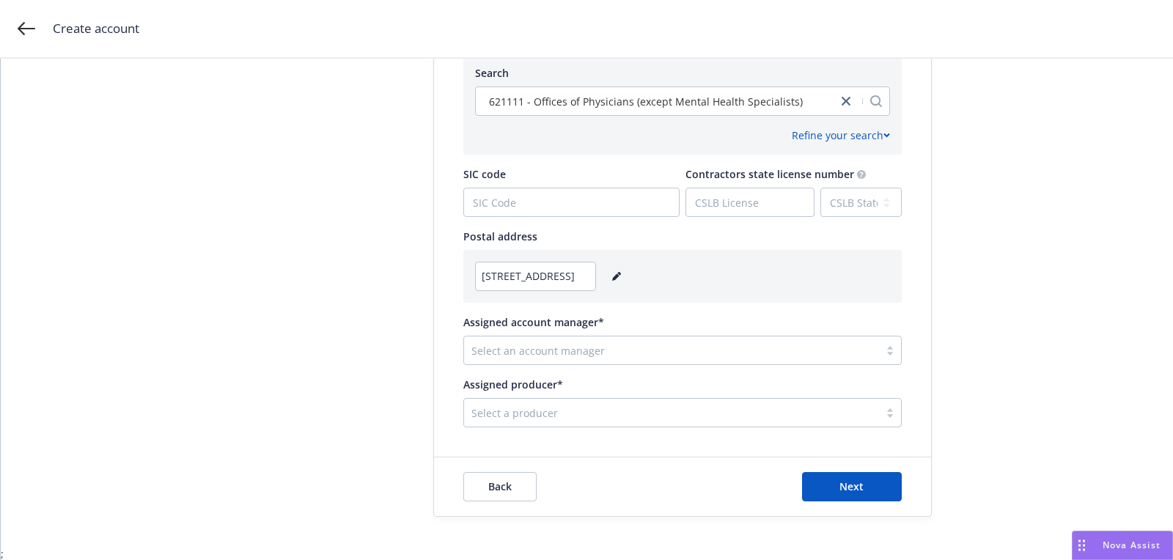
click at [692, 360] on div "Select an account manager" at bounding box center [671, 350] width 415 height 23
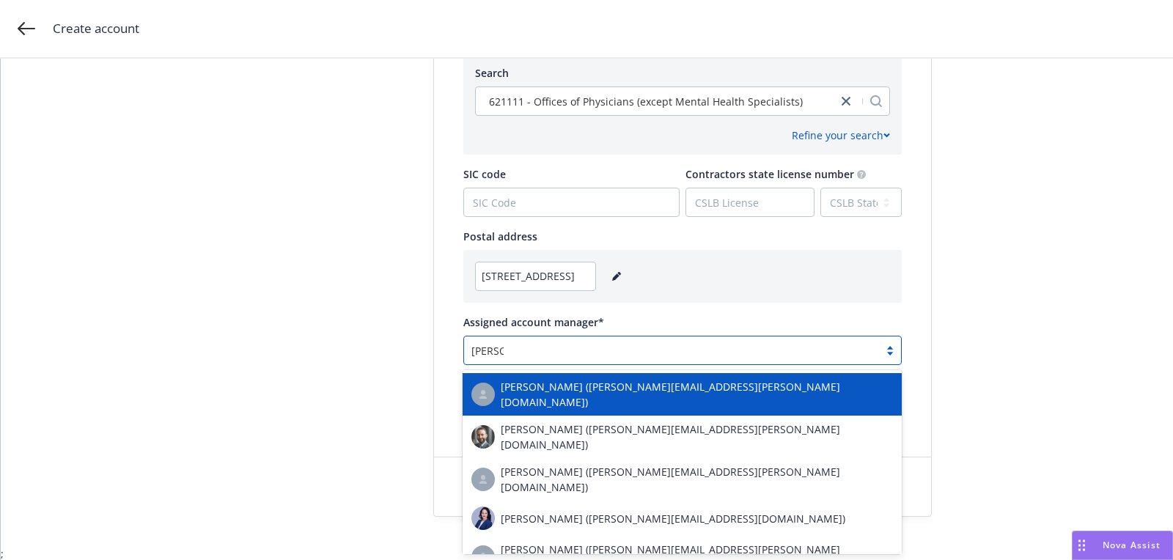
type input "brian sc"
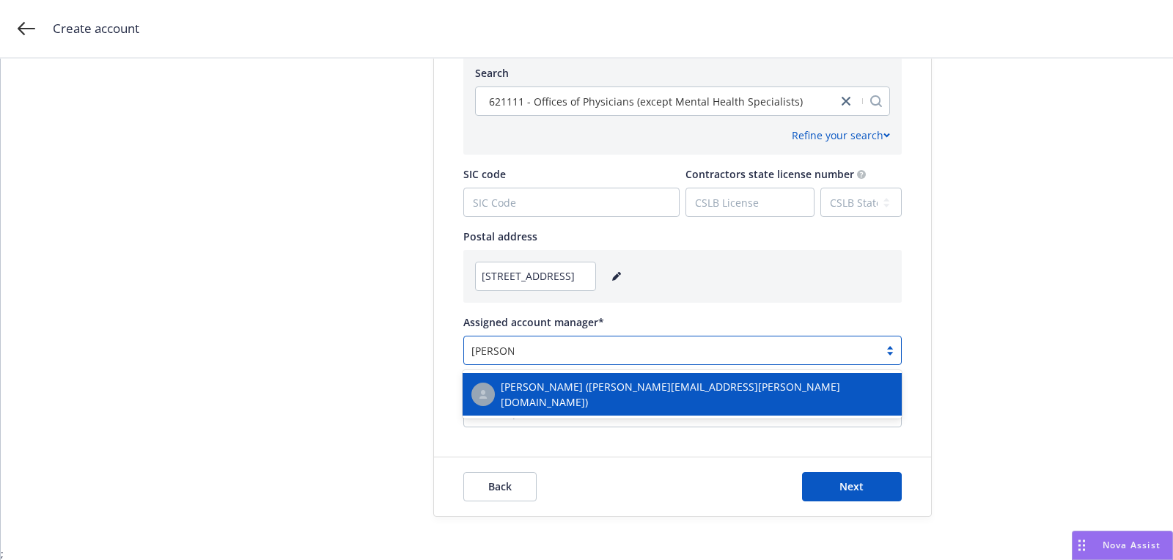
click at [671, 376] on div "Brian Schmid (brian.schmid@newfront.com)" at bounding box center [682, 394] width 439 height 43
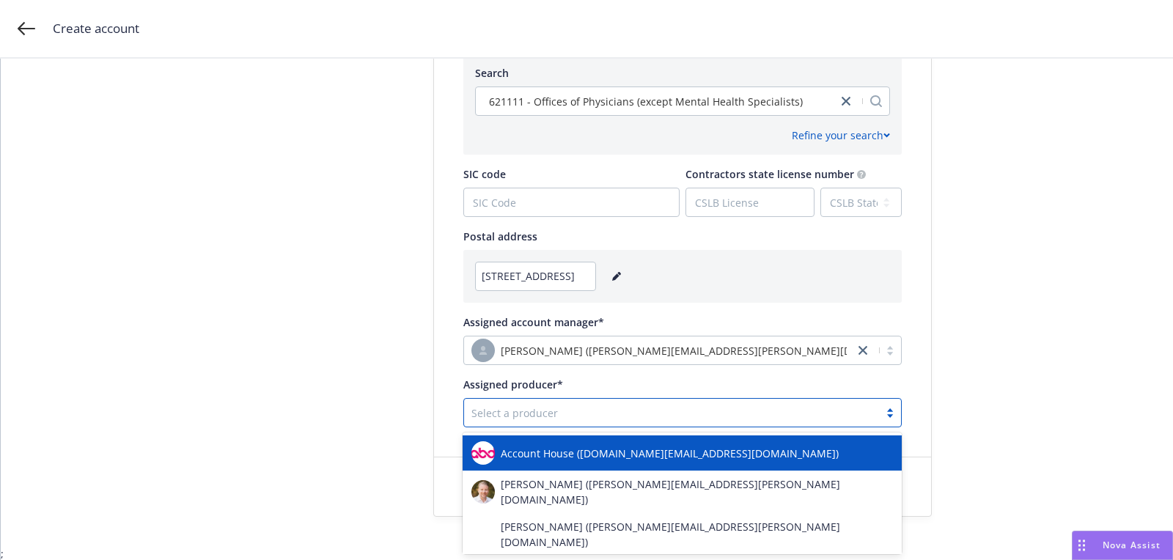
click at [551, 404] on div at bounding box center [672, 413] width 400 height 18
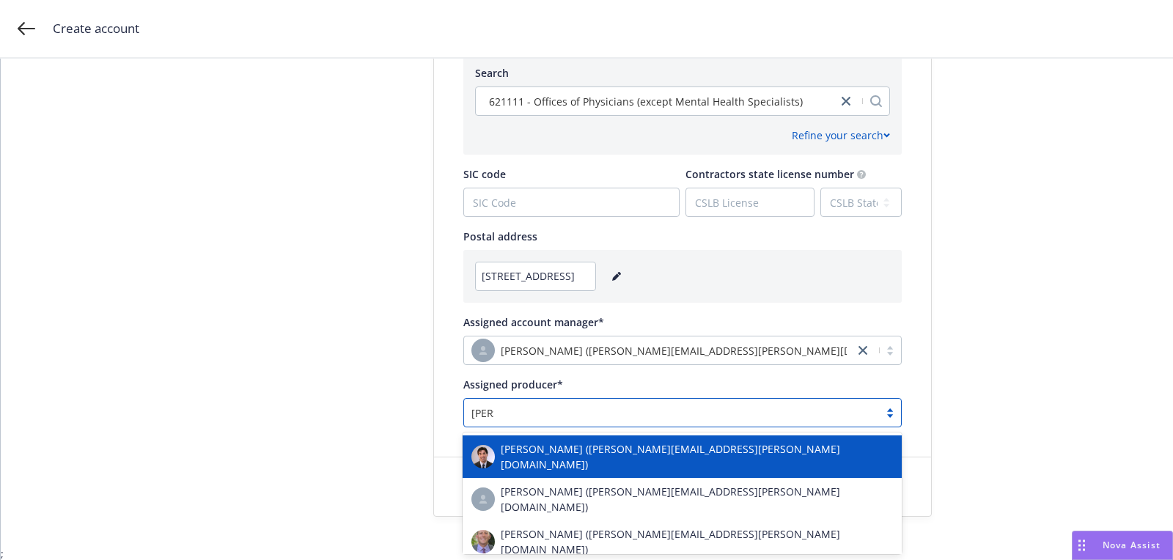
type input "brian k"
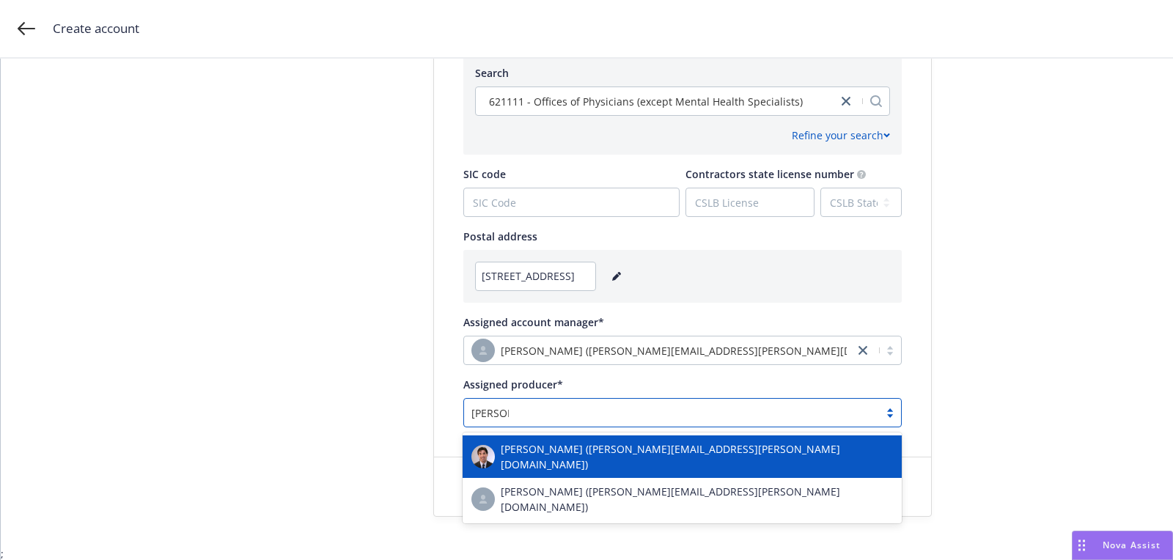
click at [570, 434] on div "Brian Kelleher (brian.kelleher@newfront.com) Brian King (brian.king@newfront.co…" at bounding box center [682, 478] width 439 height 91
click at [572, 447] on span "Brian Kelleher (brian.kelleher@newfront.com)" at bounding box center [697, 457] width 392 height 31
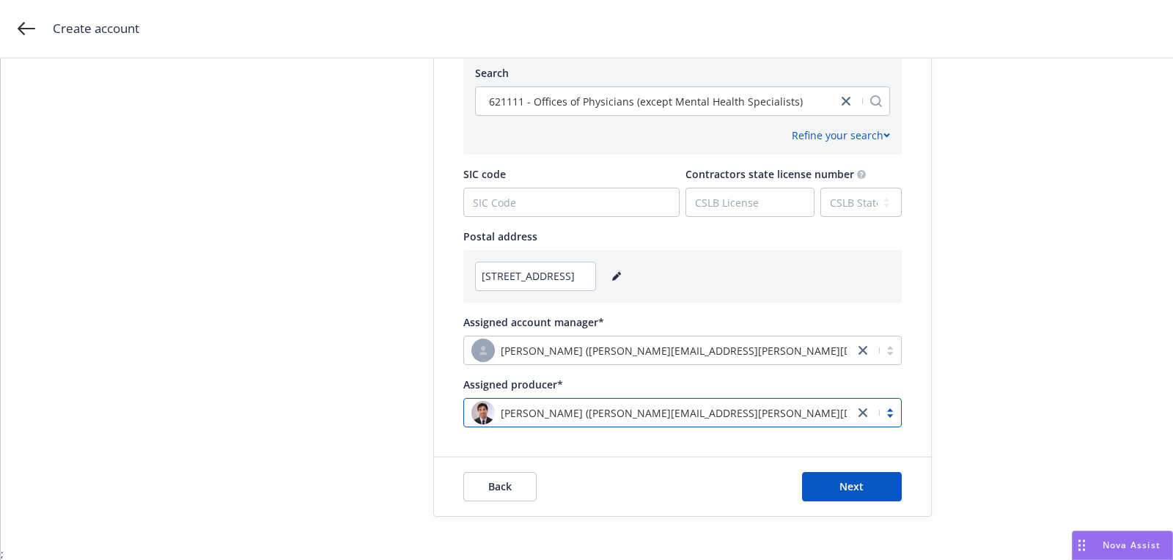
click at [792, 494] on div "Back Next" at bounding box center [683, 486] width 439 height 29
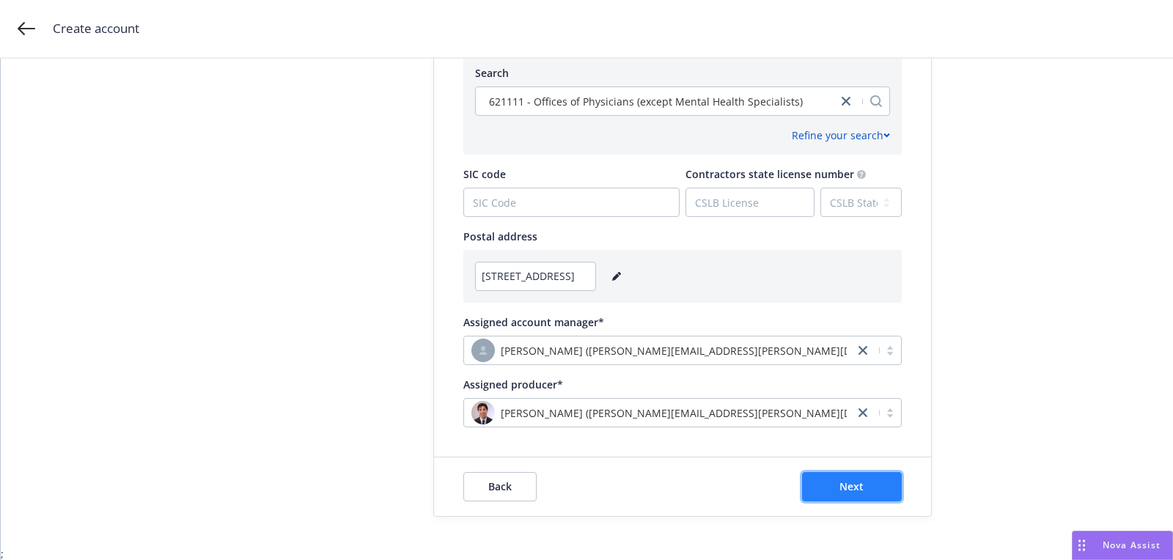
click at [810, 482] on button "Next" at bounding box center [852, 486] width 100 height 29
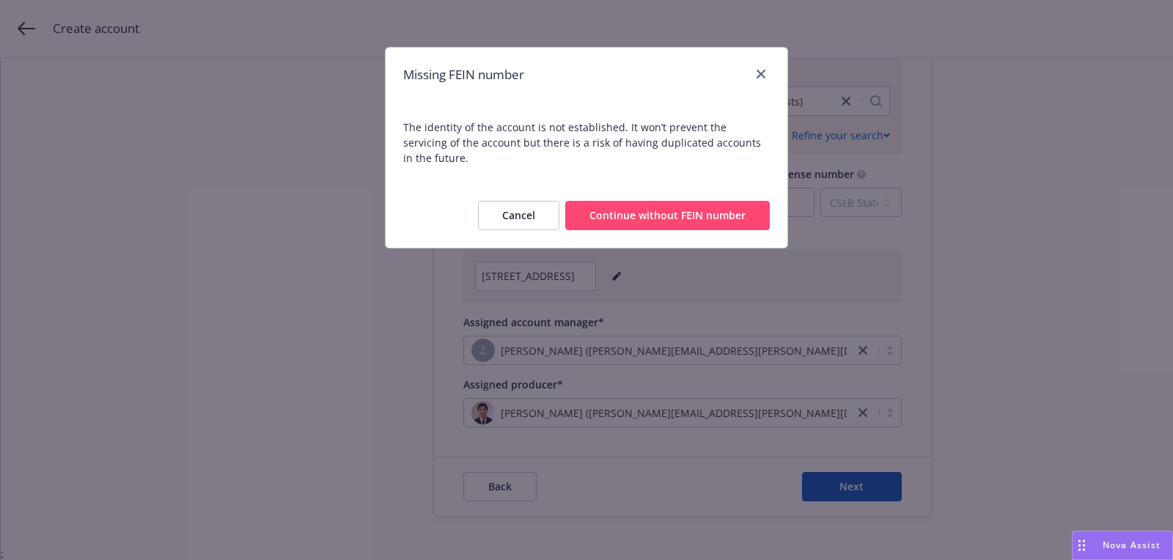
click at [626, 201] on button "Continue without FEIN number" at bounding box center [667, 215] width 205 height 29
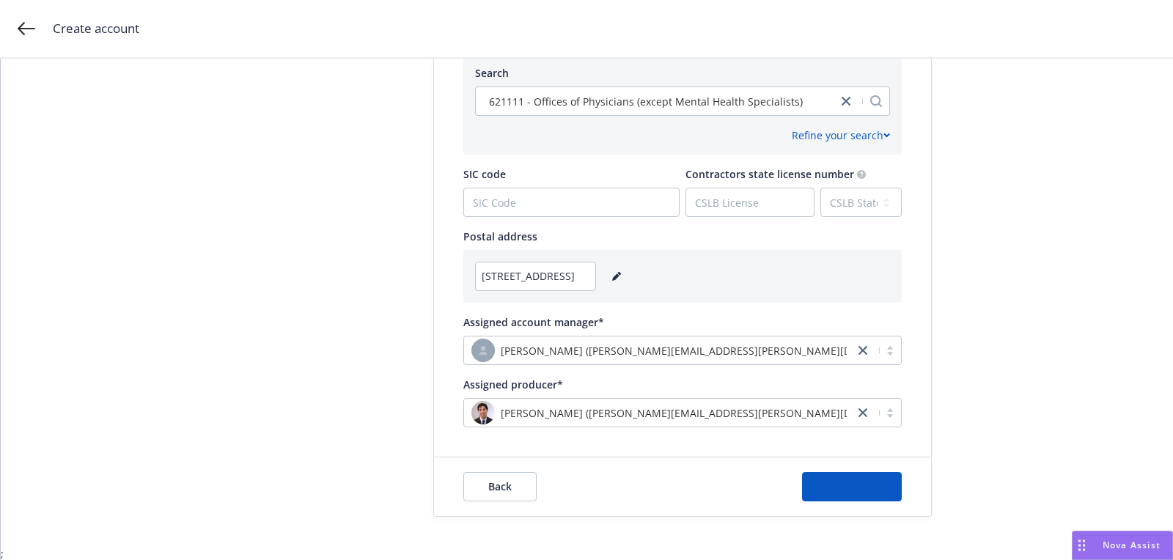
scroll to position [0, 0]
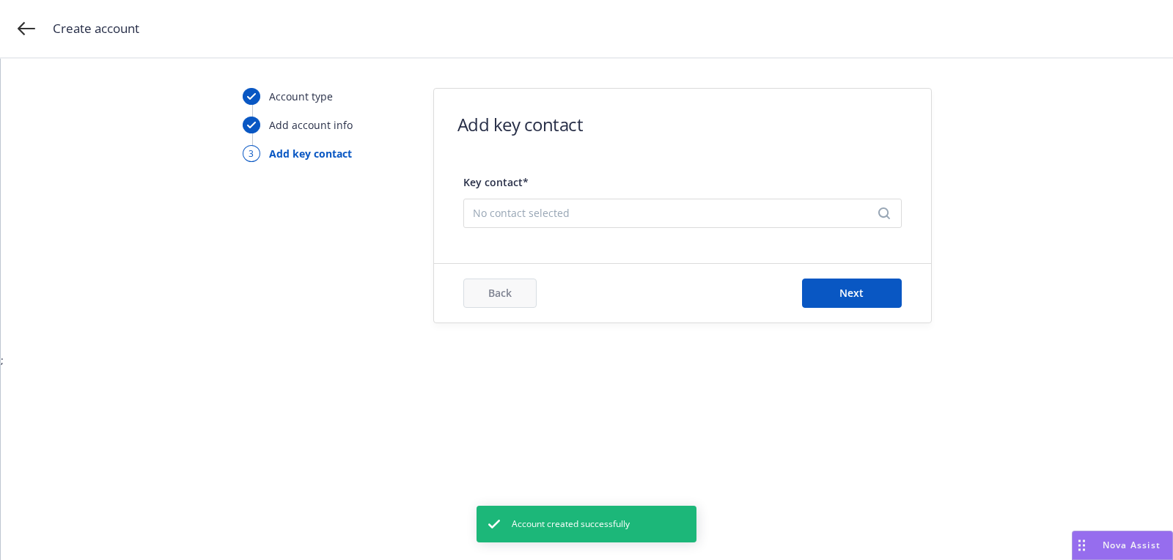
click at [620, 224] on div "No contact selected" at bounding box center [683, 213] width 439 height 29
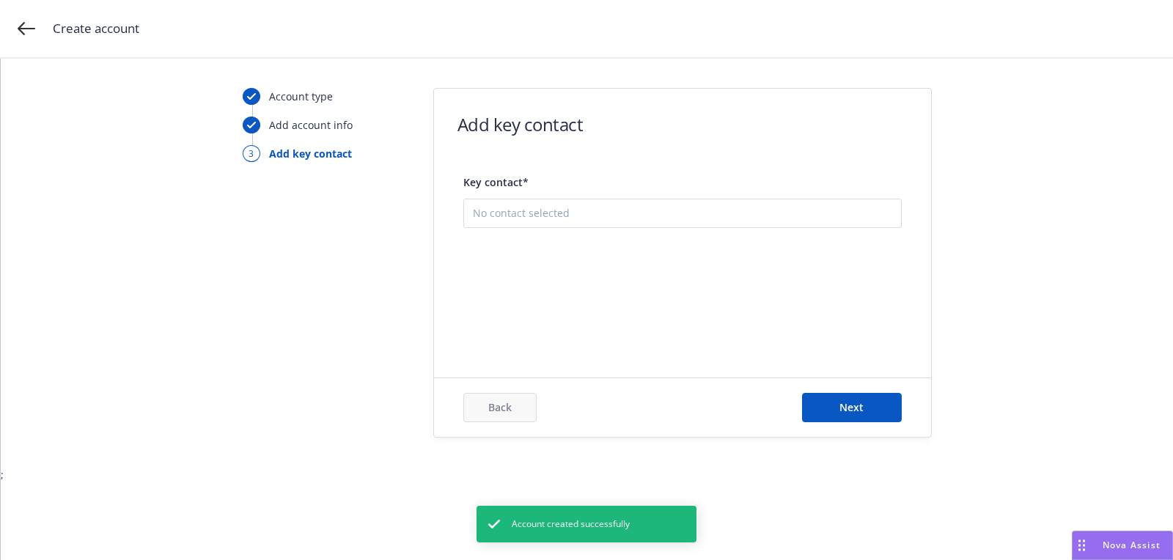
click at [618, 292] on button "Add new contact" at bounding box center [683, 286] width 420 height 29
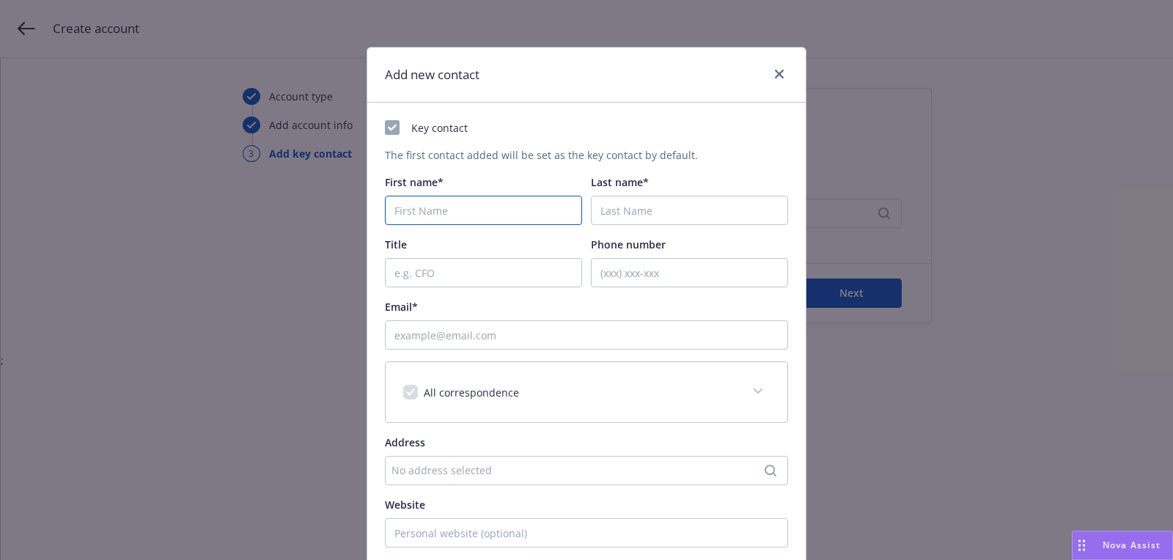
click at [530, 220] on input "First name*" at bounding box center [483, 210] width 197 height 29
paste input "Zach"
type input "Zach"
paste input "Chen"
type input "Chen"
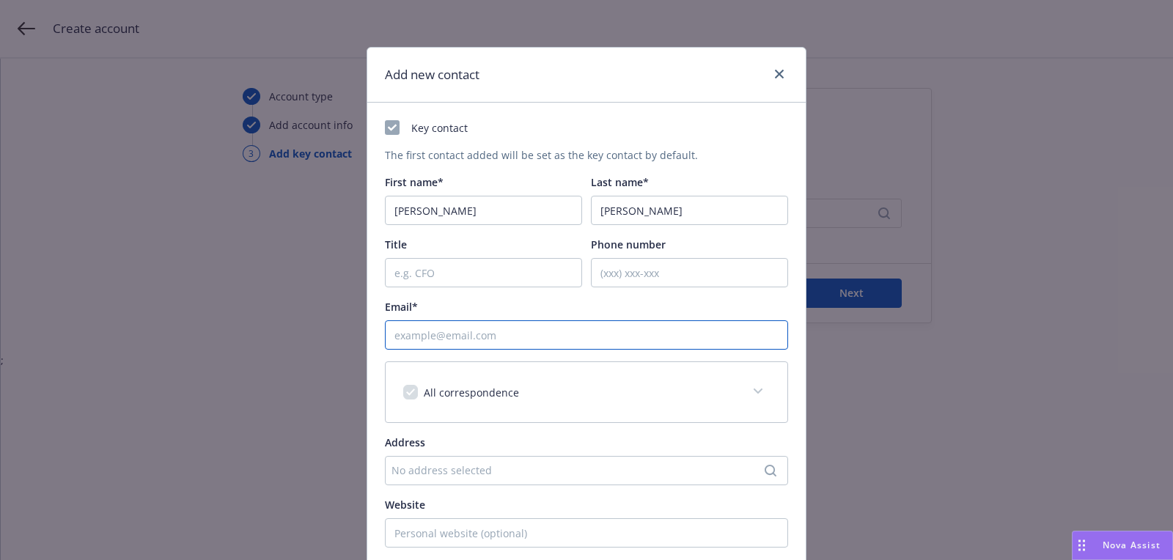
click at [575, 332] on input "Email*" at bounding box center [586, 335] width 403 height 29
paste input "zachery.chen@gather-health.com"
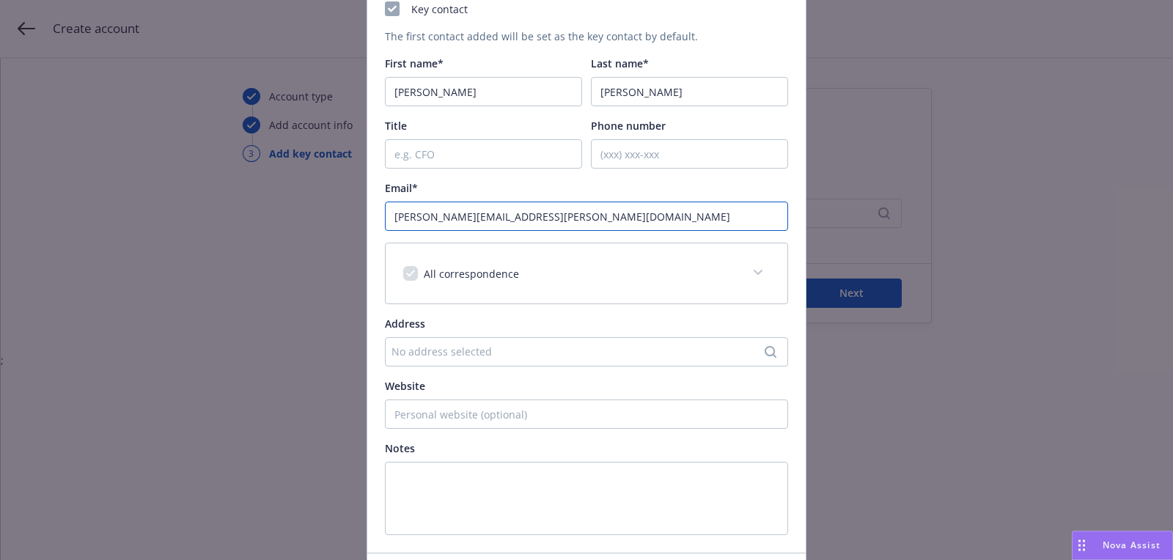
scroll to position [222, 0]
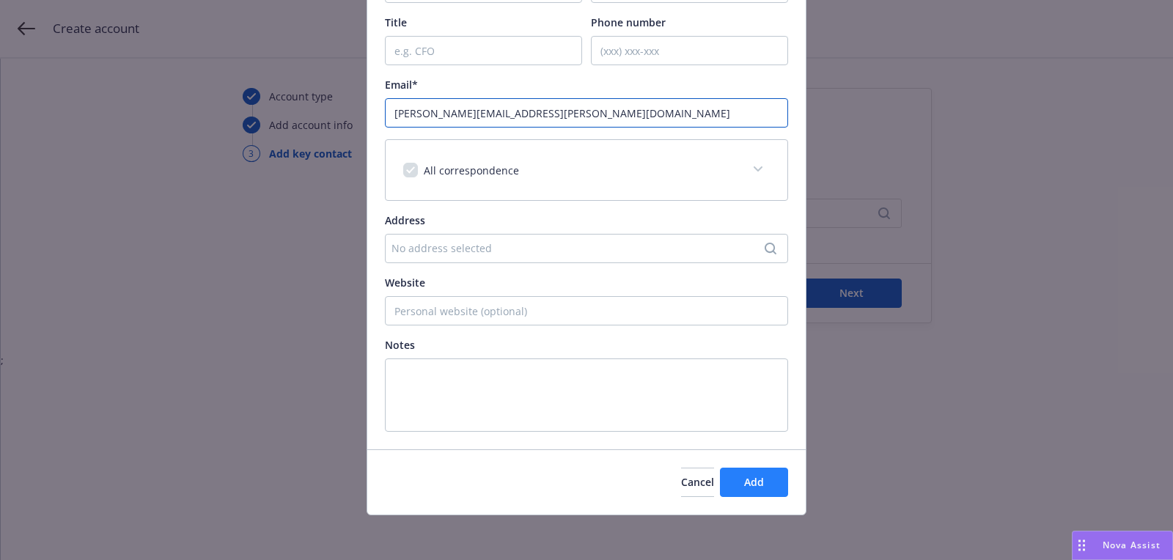
type input "zachery.chen@gather-health.com"
click at [786, 484] on button "Add" at bounding box center [754, 482] width 68 height 29
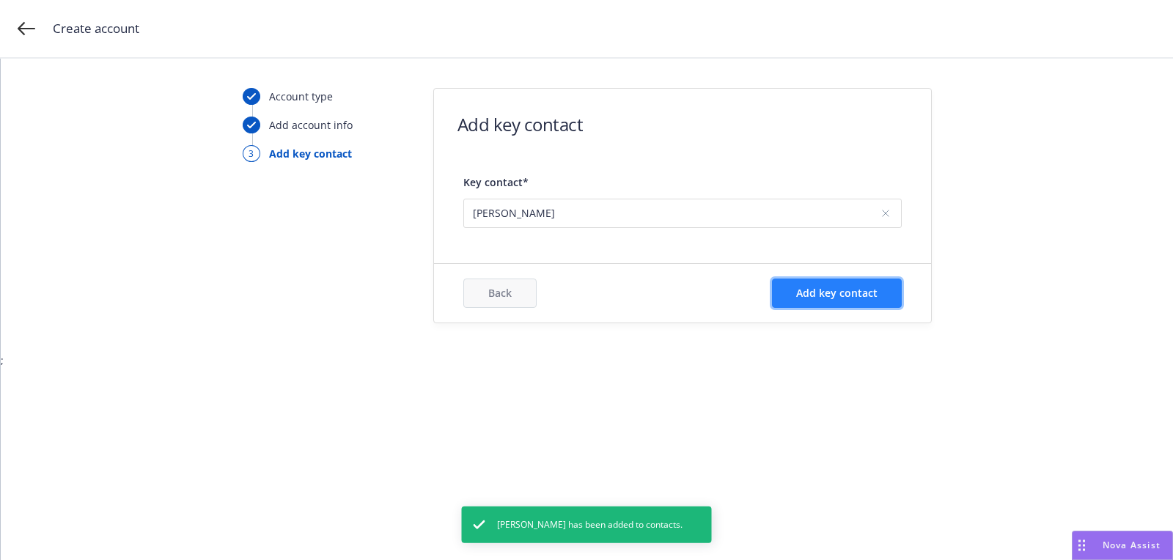
click at [824, 282] on button "Add key contact" at bounding box center [837, 293] width 130 height 29
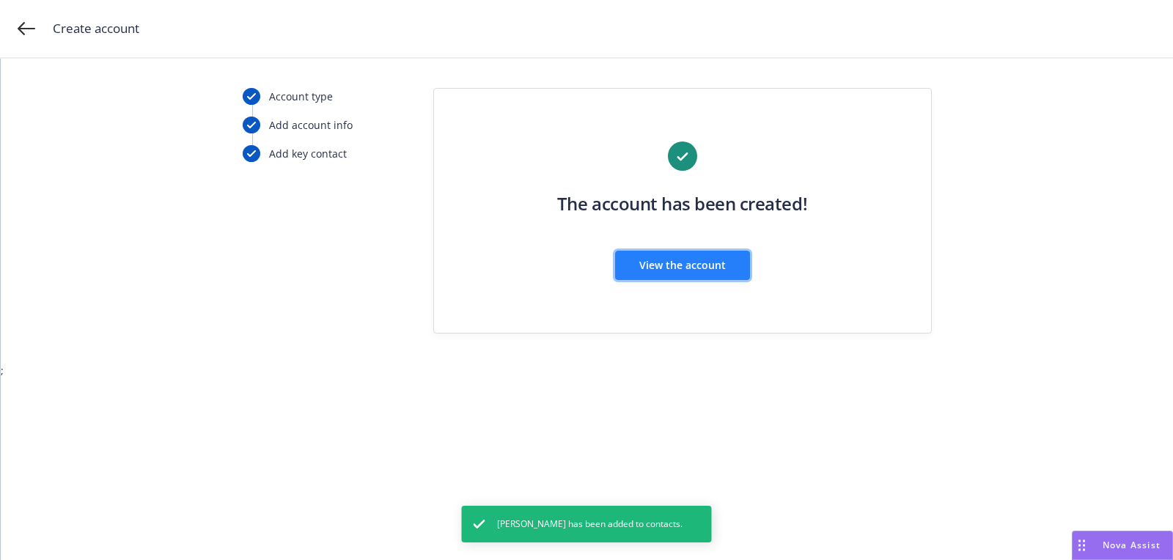
click at [674, 268] on span "View the account" at bounding box center [683, 265] width 87 height 14
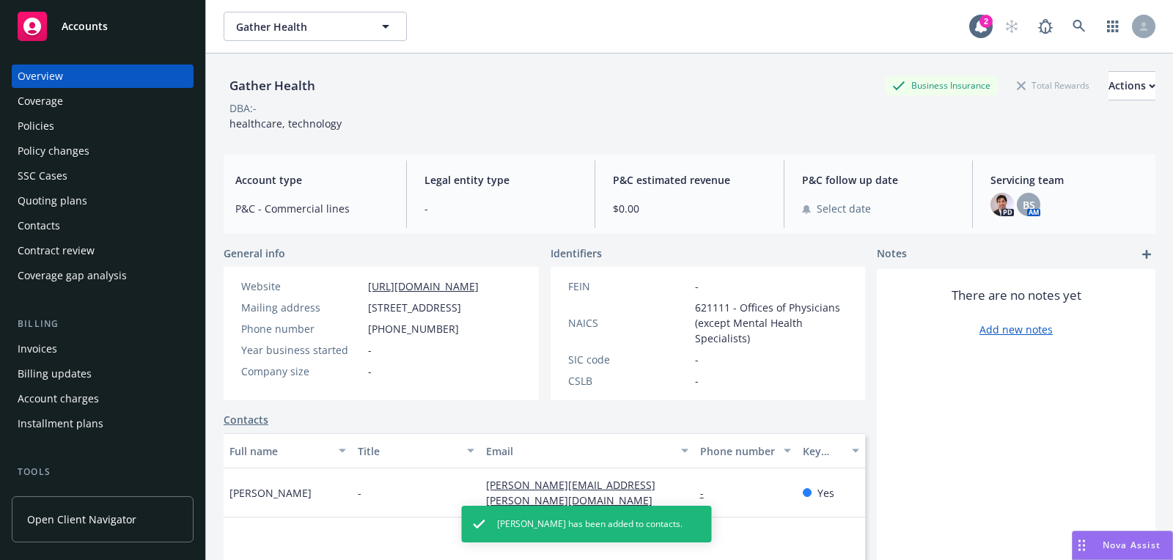
click at [109, 189] on div "Quoting plans" at bounding box center [103, 200] width 170 height 23
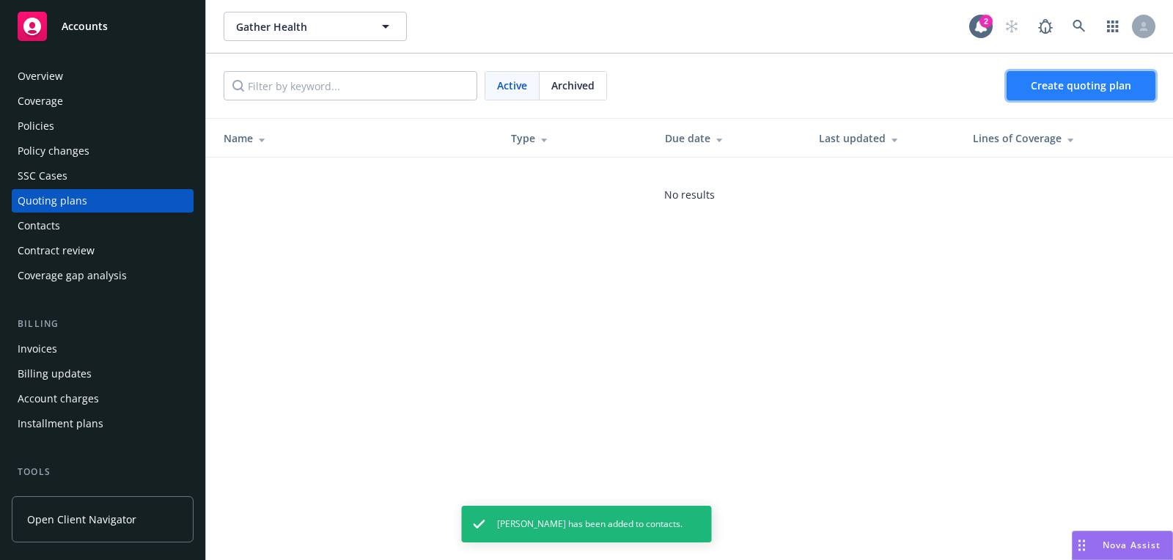
click at [1083, 95] on link "Create quoting plan" at bounding box center [1081, 85] width 149 height 29
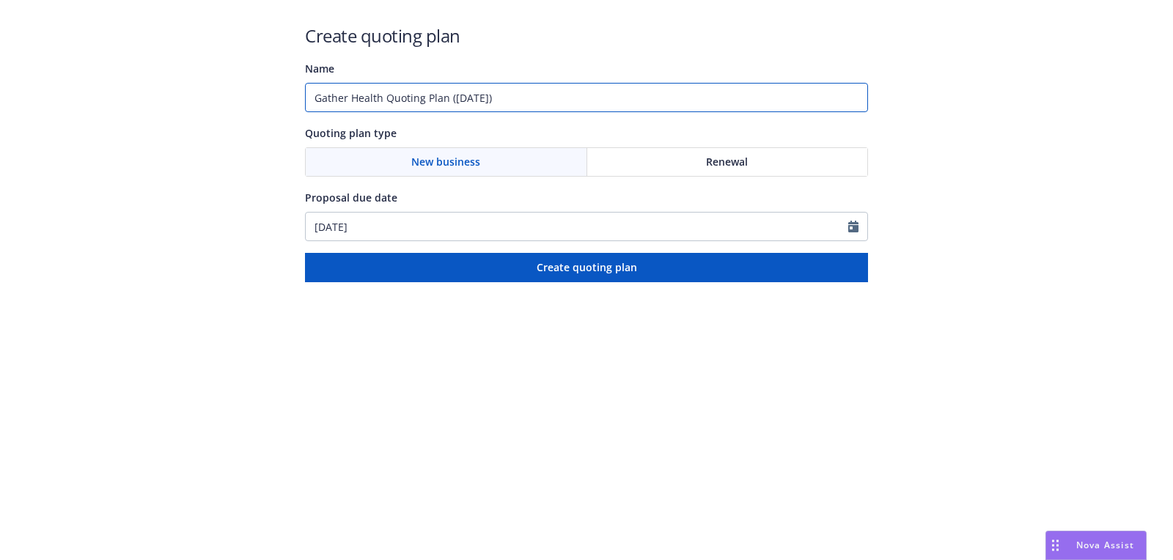
click at [430, 84] on input "Gather Health Quoting Plan ([DATE])" at bounding box center [586, 97] width 563 height 29
type input "[DATE]"
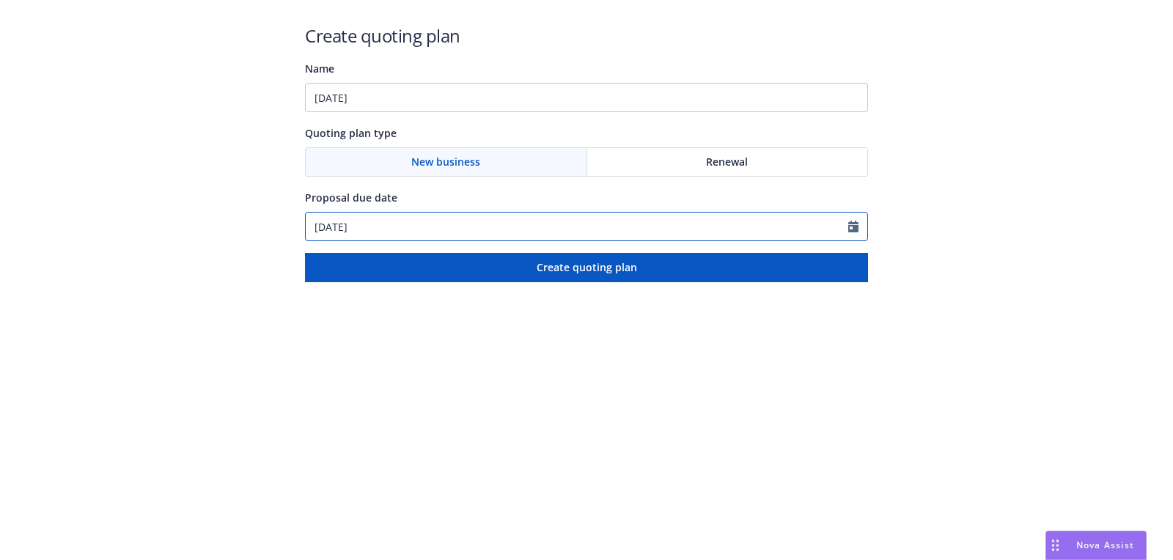
click at [394, 220] on input "[DATE]" at bounding box center [577, 227] width 543 height 28
select select "8"
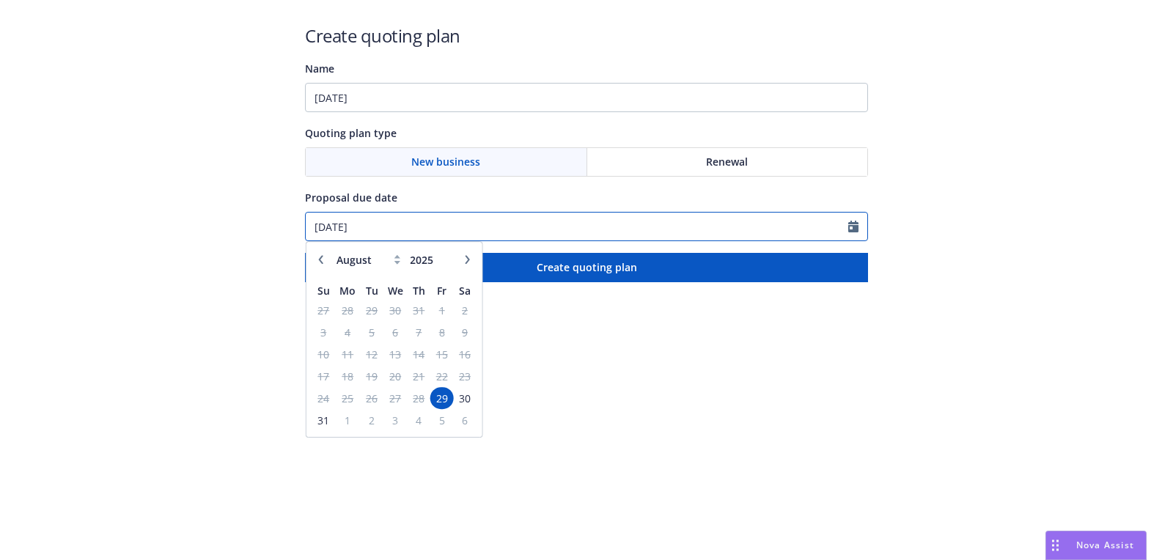
paste input "10/01"
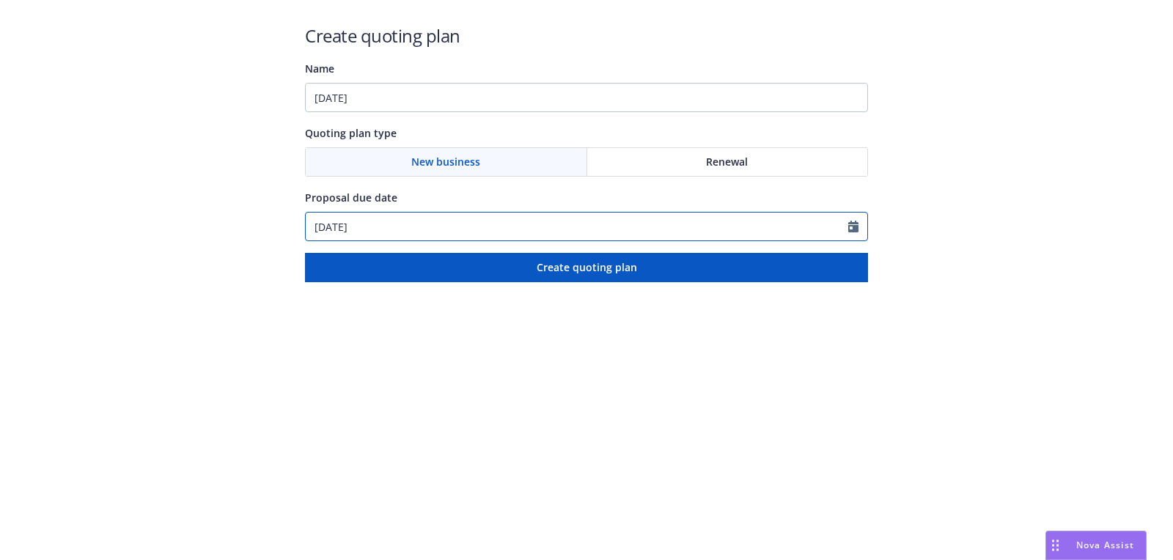
type input "[DATE]"
click at [420, 117] on div "Create quoting plan Name [DATE] Quoting plan type New business Renewal Proposal…" at bounding box center [586, 152] width 563 height 259
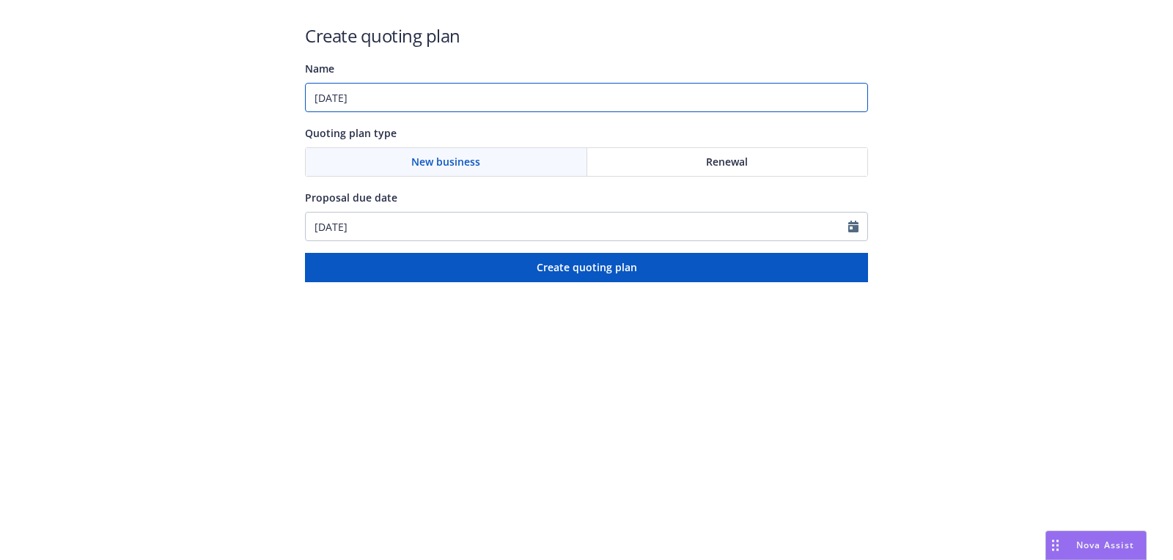
click at [420, 92] on input "[DATE]" at bounding box center [586, 97] width 563 height 29
paste input "Workers Compensation;Commercial Package;Commercial Auto;Cyber;Professional Liab…"
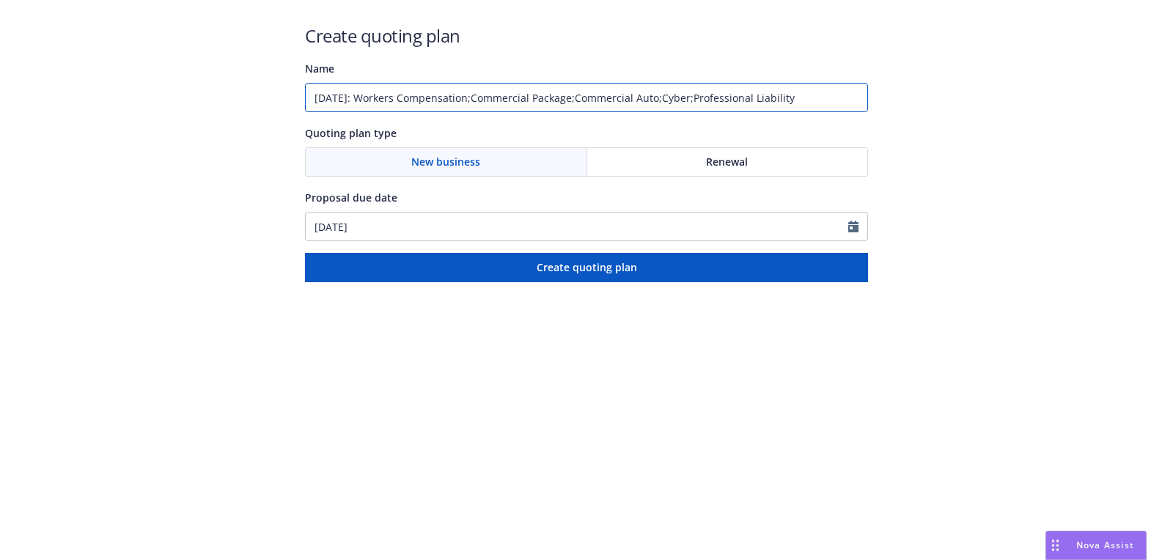
click at [708, 97] on input "[DATE]: Workers Compensation;Commercial Package;Commercial Auto;Cyber;Professio…" at bounding box center [586, 97] width 563 height 29
click at [676, 100] on input "[DATE]: Workers Compensation;Commercial Package;Commercial Auto;Cyber, Professi…" at bounding box center [586, 97] width 563 height 29
click at [589, 95] on input "[DATE]: Workers Compensation;Commercial Package;Commercial Auto, Cyber, Profess…" at bounding box center [586, 97] width 563 height 29
click at [491, 97] on input "[DATE]: Workers Compensation;Commercial Package, Commercial Auto, Cyber, Profes…" at bounding box center [586, 97] width 563 height 29
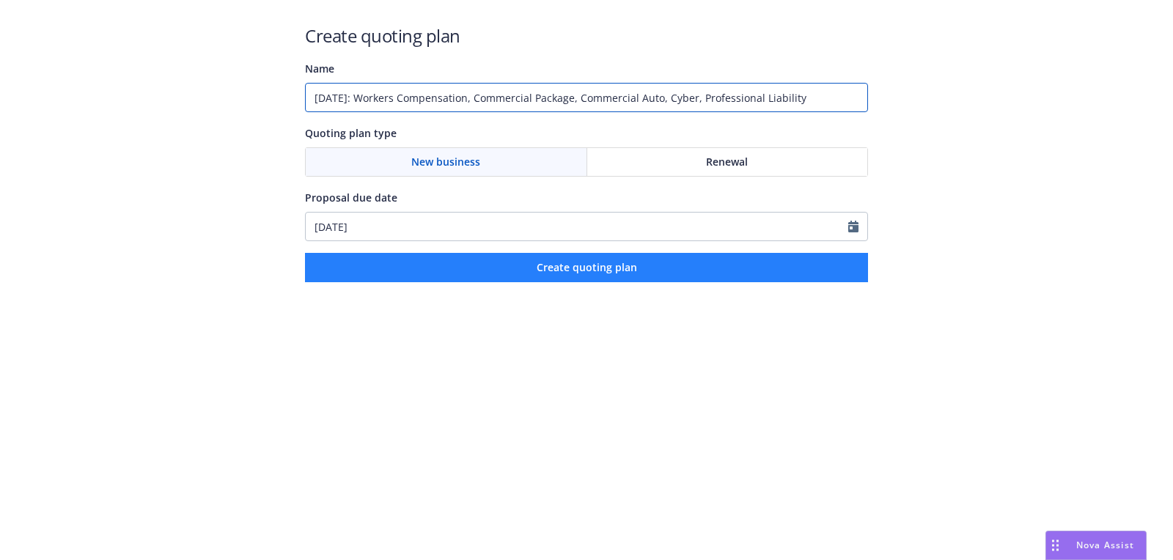
type input "[DATE]: Workers Compensation, Commercial Package, Commercial Auto, Cyber, Profe…"
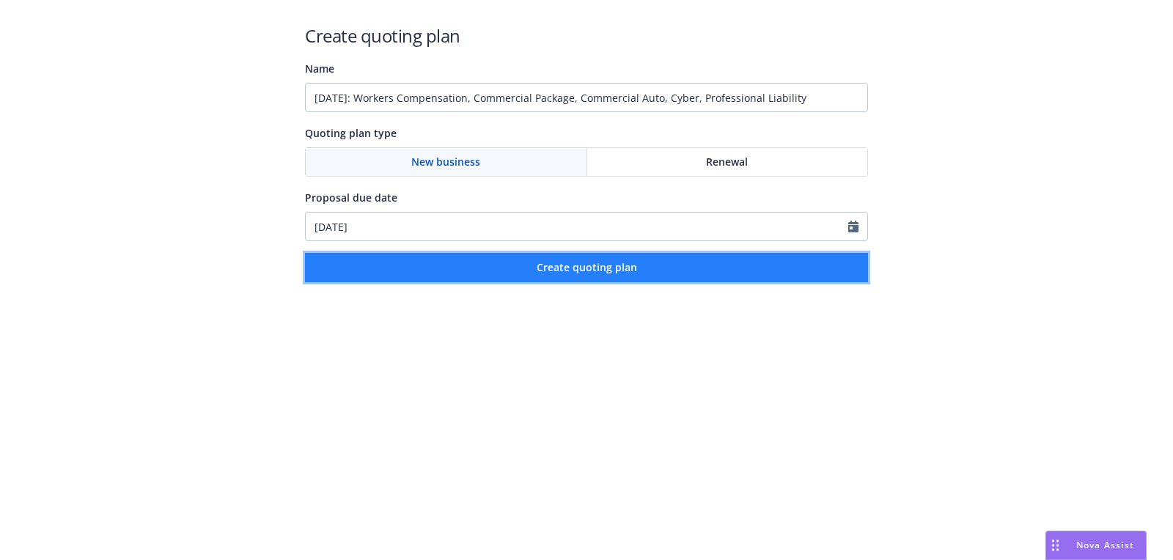
click at [571, 276] on button "Create quoting plan" at bounding box center [586, 267] width 563 height 29
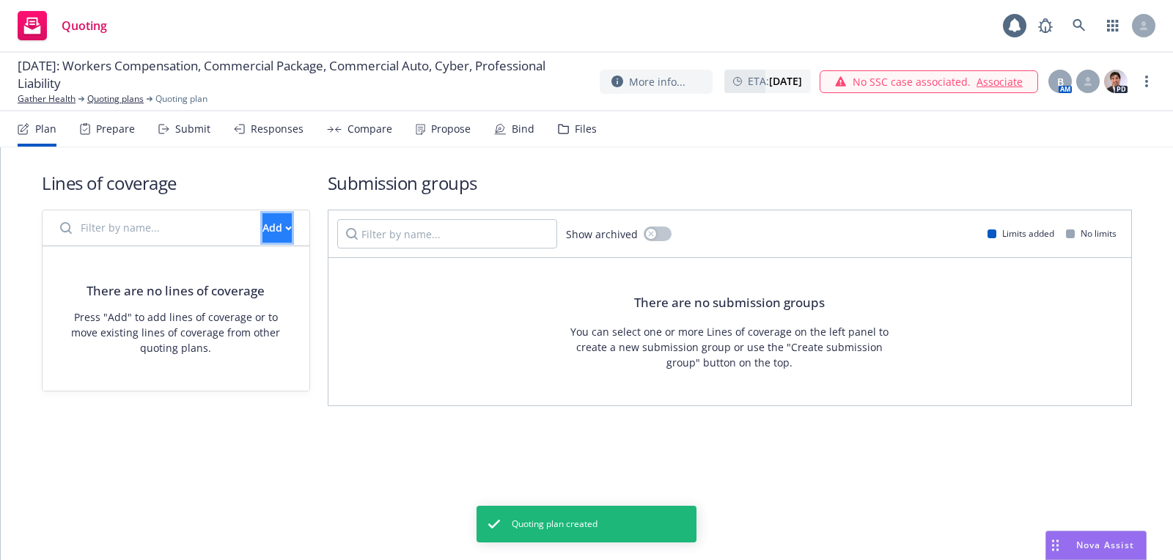
click at [263, 221] on div "Add" at bounding box center [277, 228] width 29 height 28
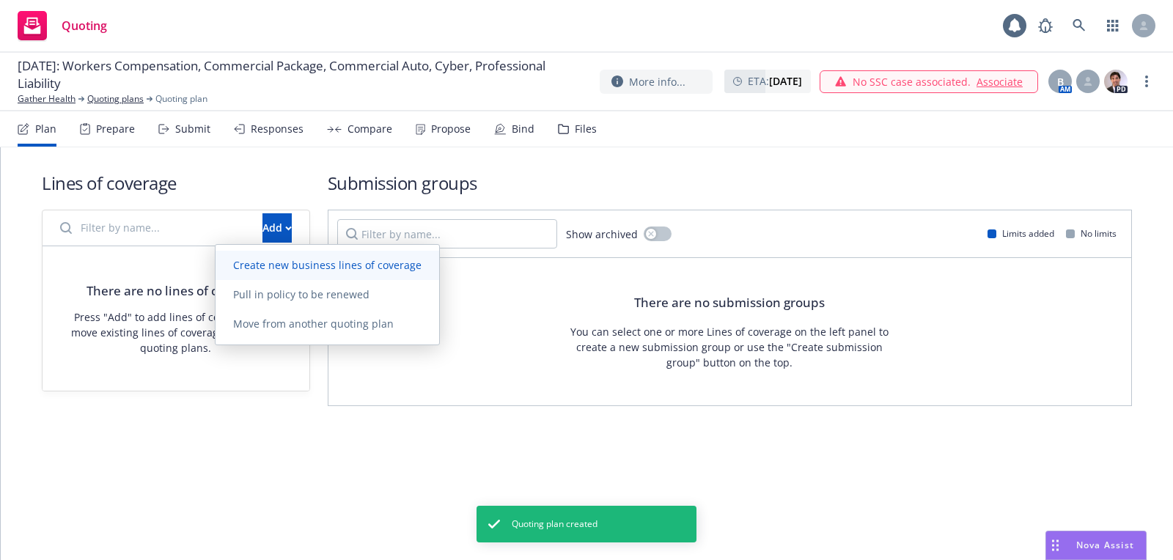
click at [337, 271] on span "Create new business lines of coverage" at bounding box center [328, 265] width 224 height 14
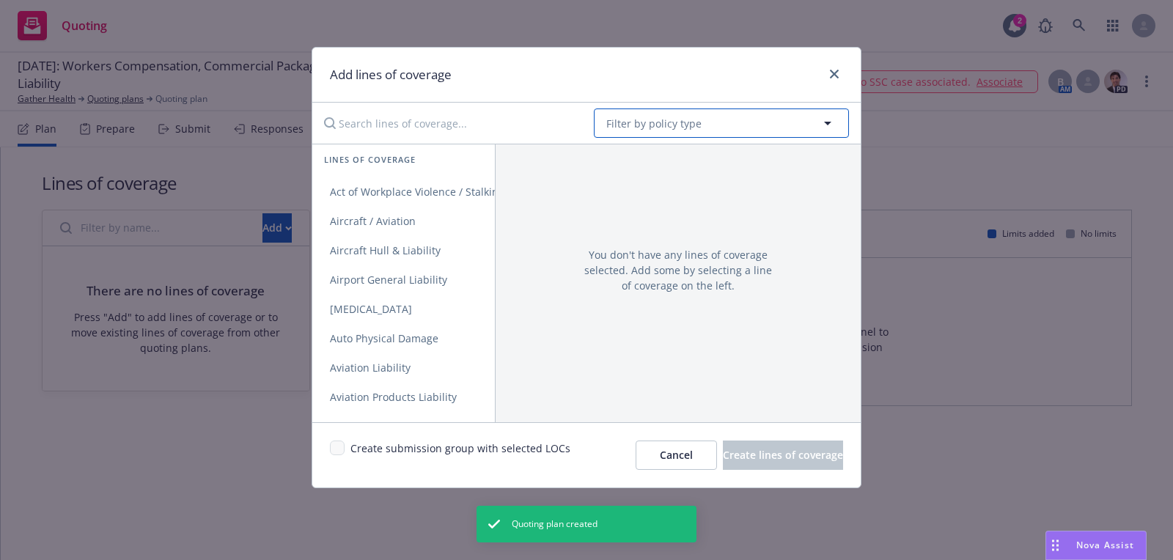
click at [742, 128] on button "Filter by policy type" at bounding box center [721, 123] width 255 height 29
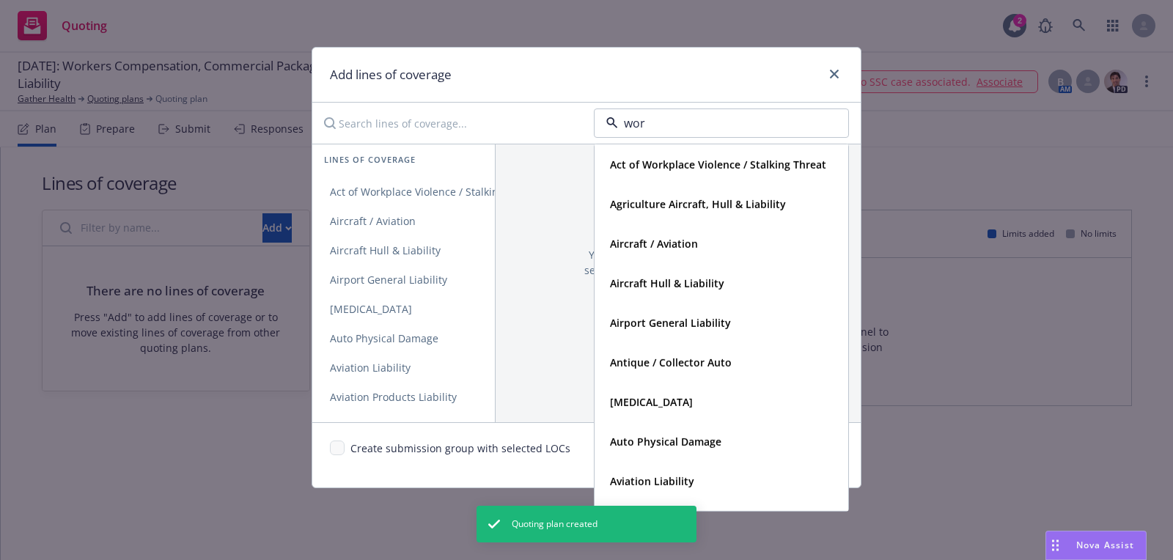
type input "work"
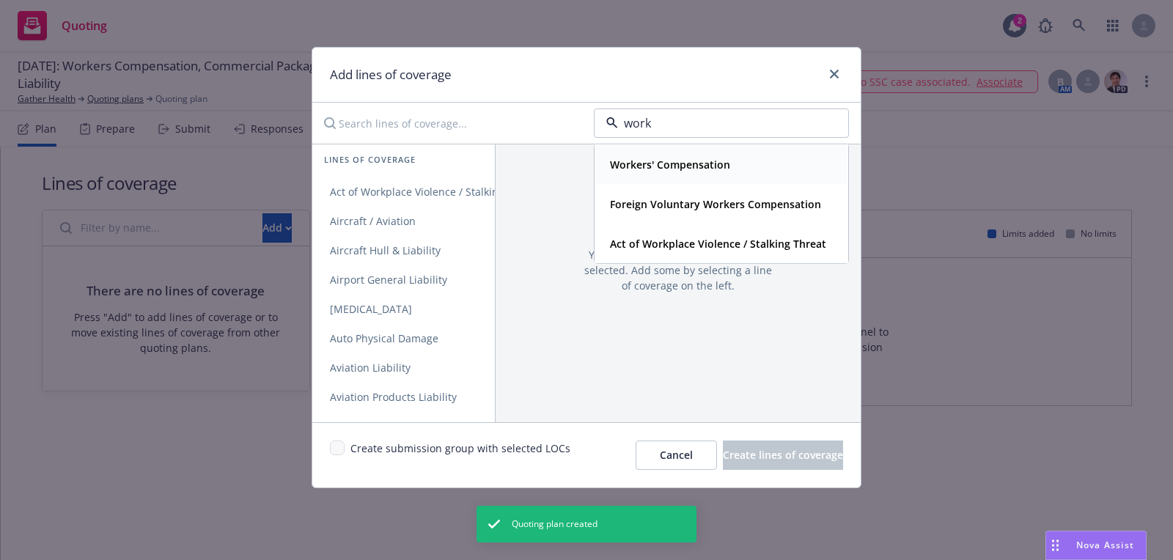
click at [676, 155] on div "Workers' Compensation" at bounding box center [668, 164] width 129 height 21
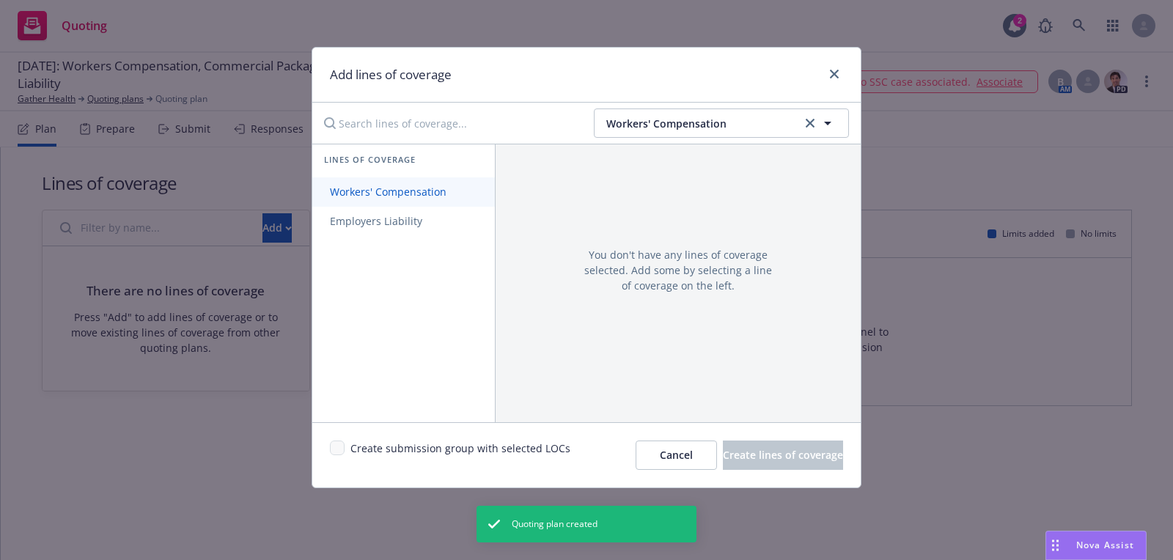
click at [444, 180] on link "Workers' Compensation" at bounding box center [403, 191] width 183 height 29
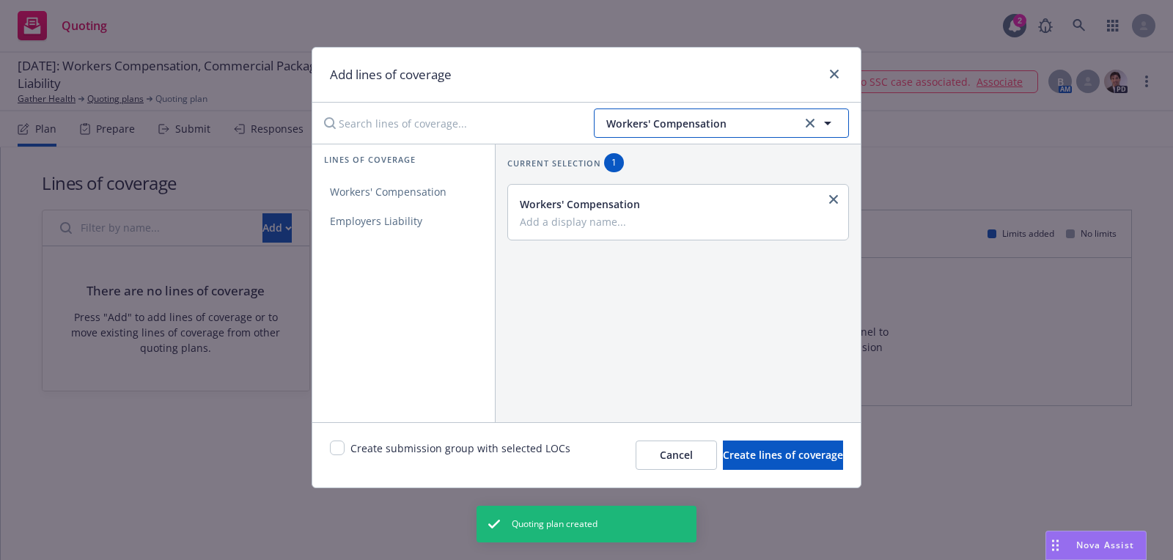
click at [705, 130] on span "Workers' Compensation" at bounding box center [702, 123] width 191 height 15
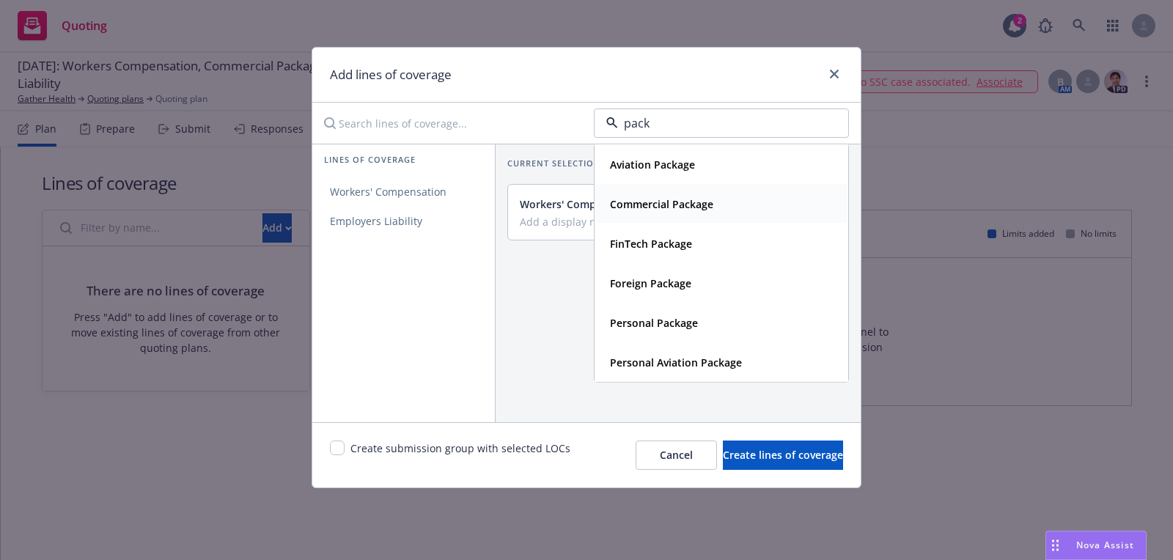
click at [707, 194] on div "Commercial Package" at bounding box center [660, 204] width 112 height 21
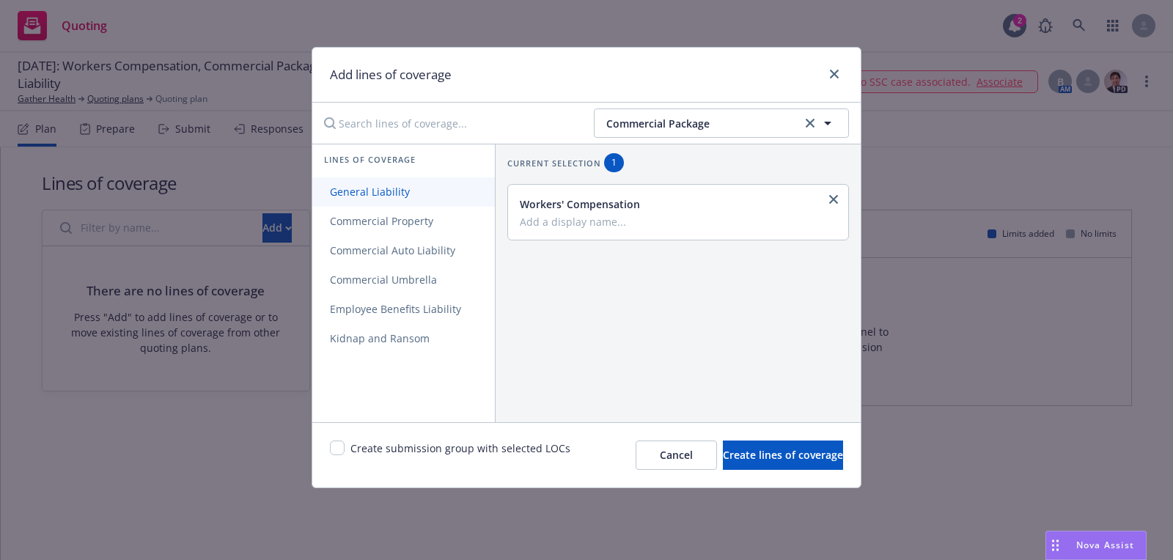
click at [466, 197] on link "General Liability" at bounding box center [403, 191] width 183 height 29
click at [465, 229] on link "Commercial Property" at bounding box center [403, 221] width 183 height 29
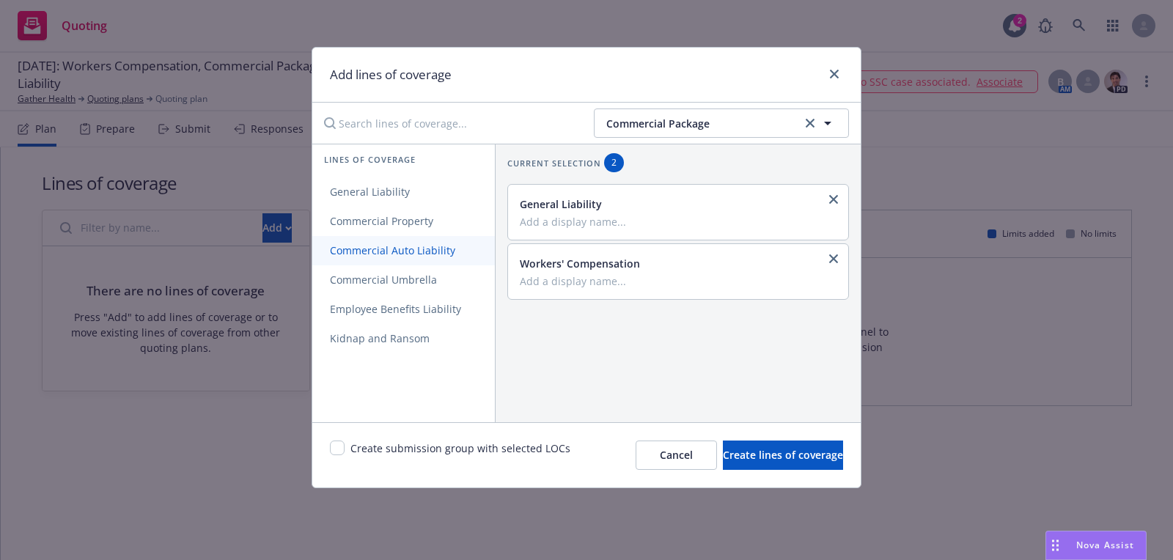
click at [455, 243] on span "Commercial Auto Liability" at bounding box center [392, 250] width 161 height 14
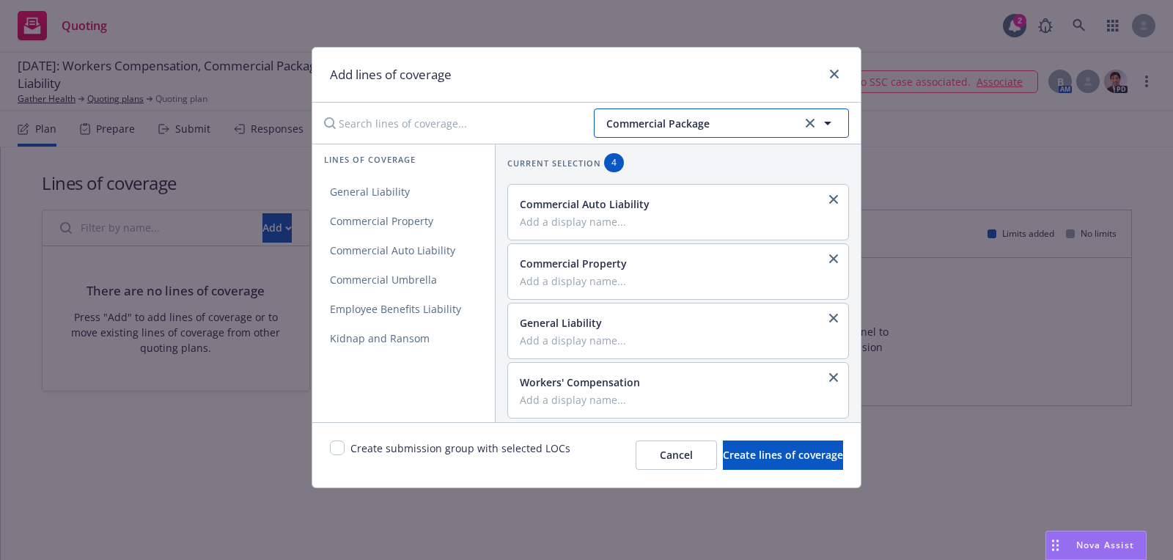
click at [727, 117] on span "Commercial Package" at bounding box center [702, 123] width 191 height 15
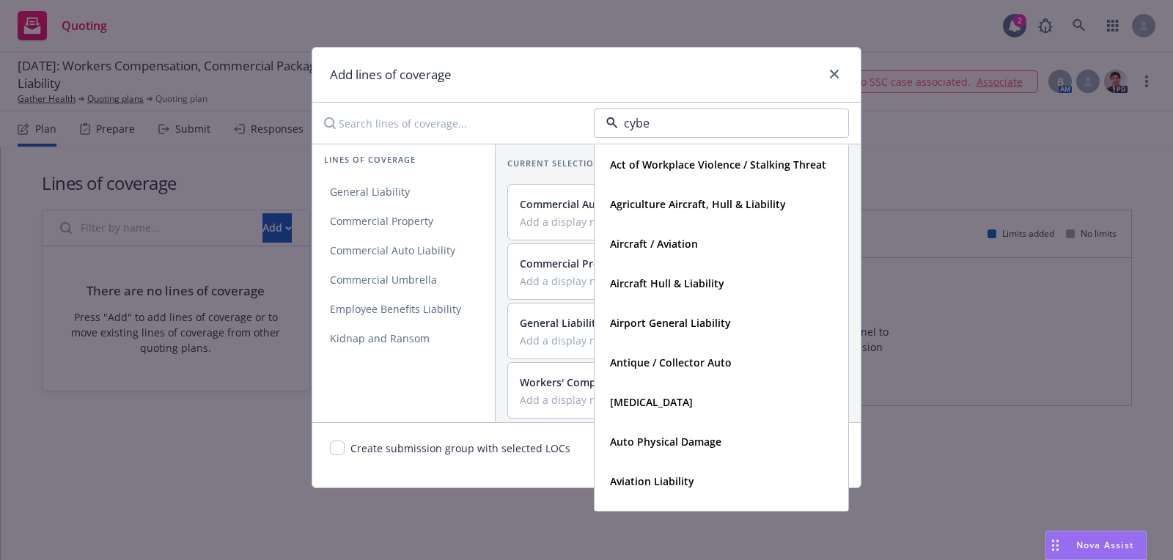
type input "cyber"
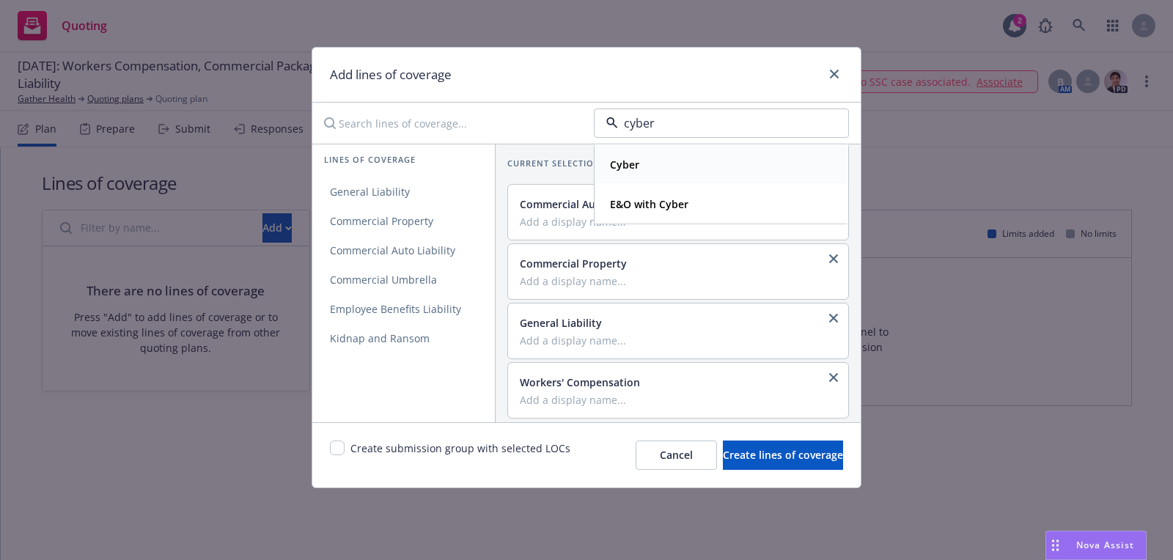
click at [678, 169] on div "Cyber" at bounding box center [721, 164] width 235 height 21
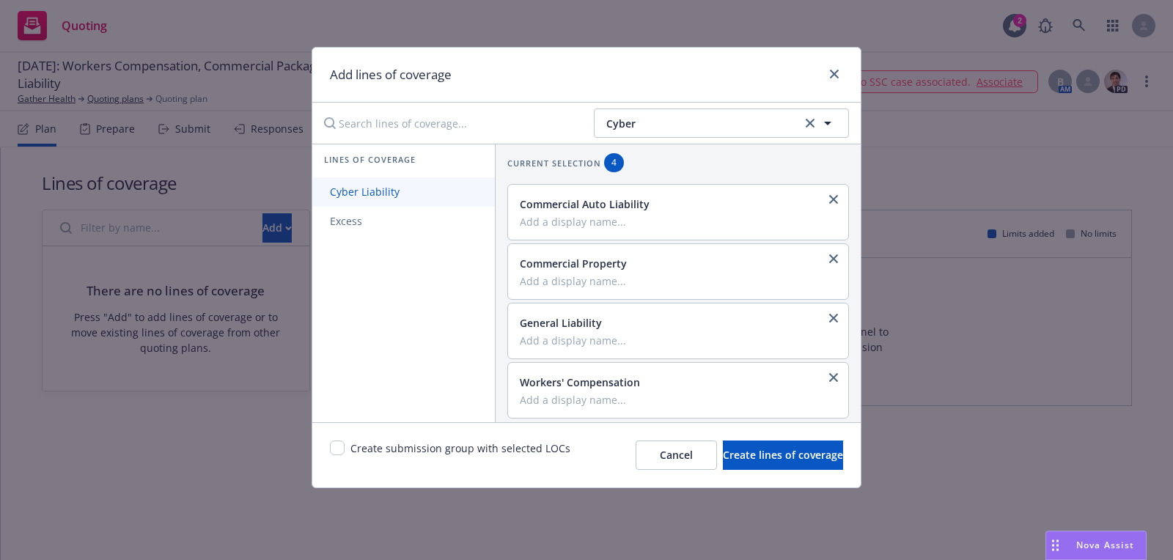
click at [394, 200] on link "Cyber Liability" at bounding box center [403, 191] width 183 height 29
click at [690, 126] on span "Cyber" at bounding box center [702, 123] width 191 height 15
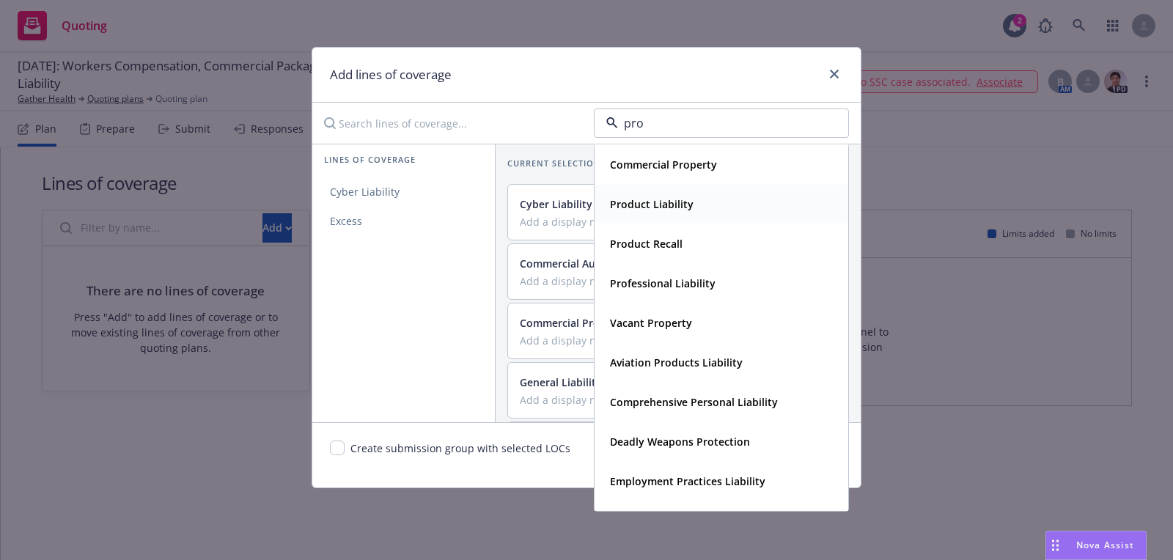
type input "prof"
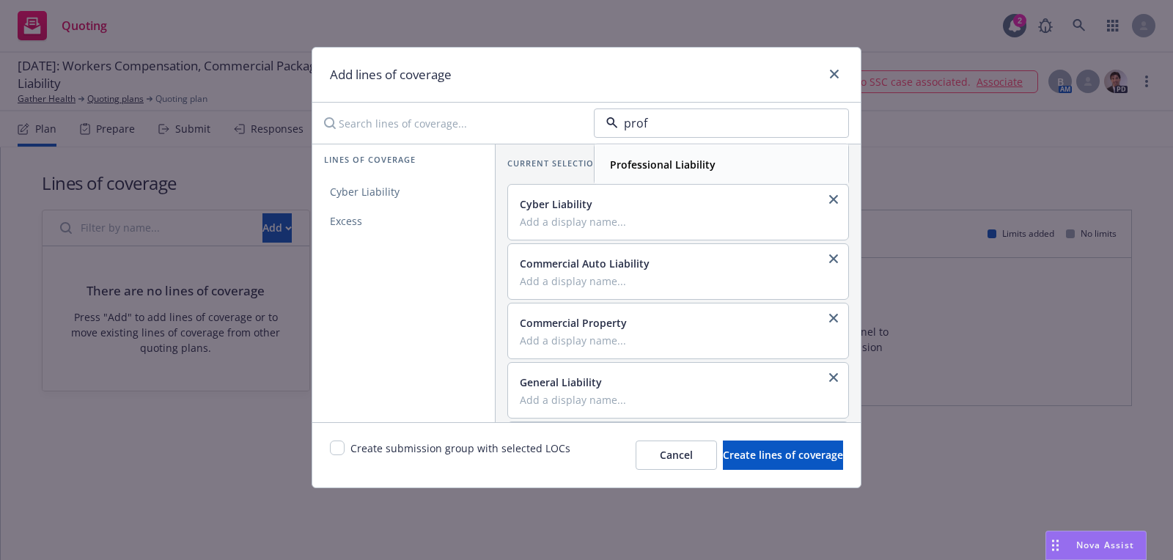
click at [676, 160] on strong "Professional Liability" at bounding box center [663, 165] width 106 height 14
click at [363, 193] on span "Professional Liability" at bounding box center [380, 192] width 136 height 14
drag, startPoint x: 337, startPoint y: 451, endPoint x: 610, endPoint y: 472, distance: 274.4
click at [341, 451] on input "checkbox" at bounding box center [337, 448] width 15 height 15
checkbox input "true"
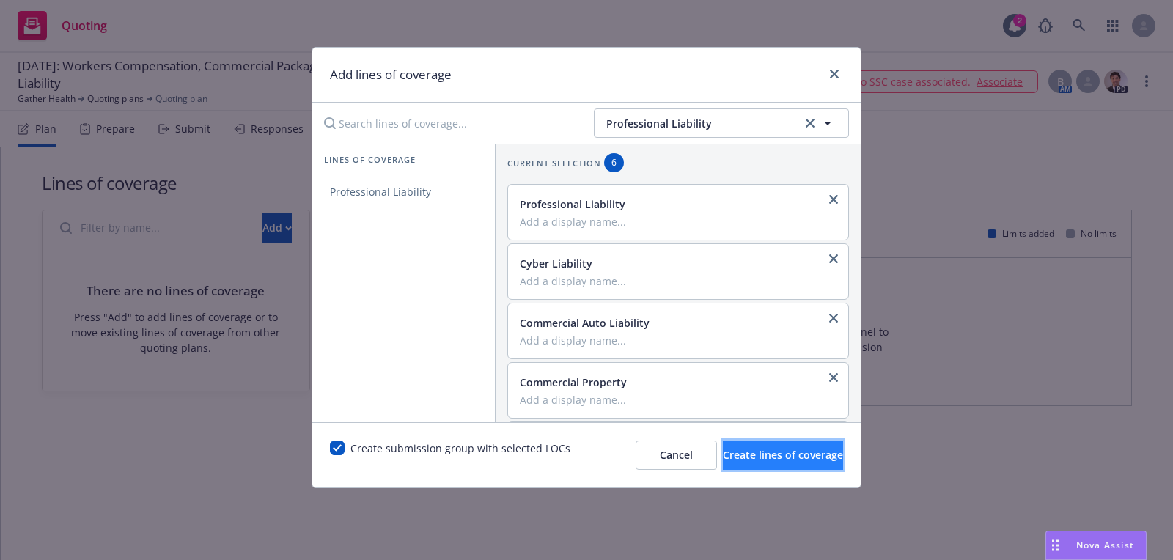
click at [723, 453] on button "Create lines of coverage" at bounding box center [783, 455] width 120 height 29
